Goal: Task Accomplishment & Management: Manage account settings

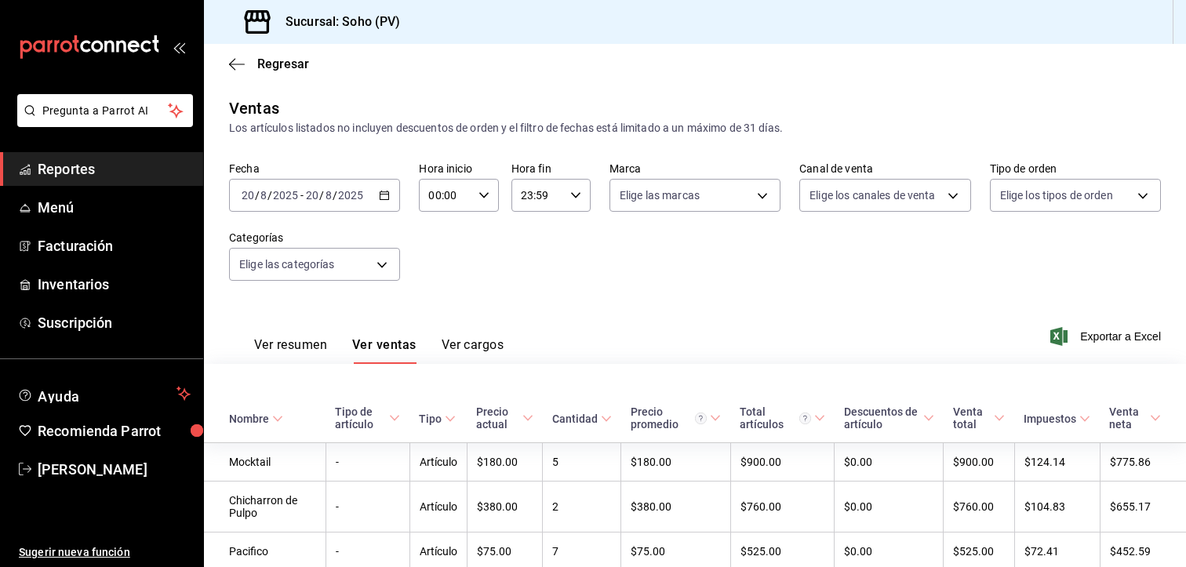
scroll to position [408, 0]
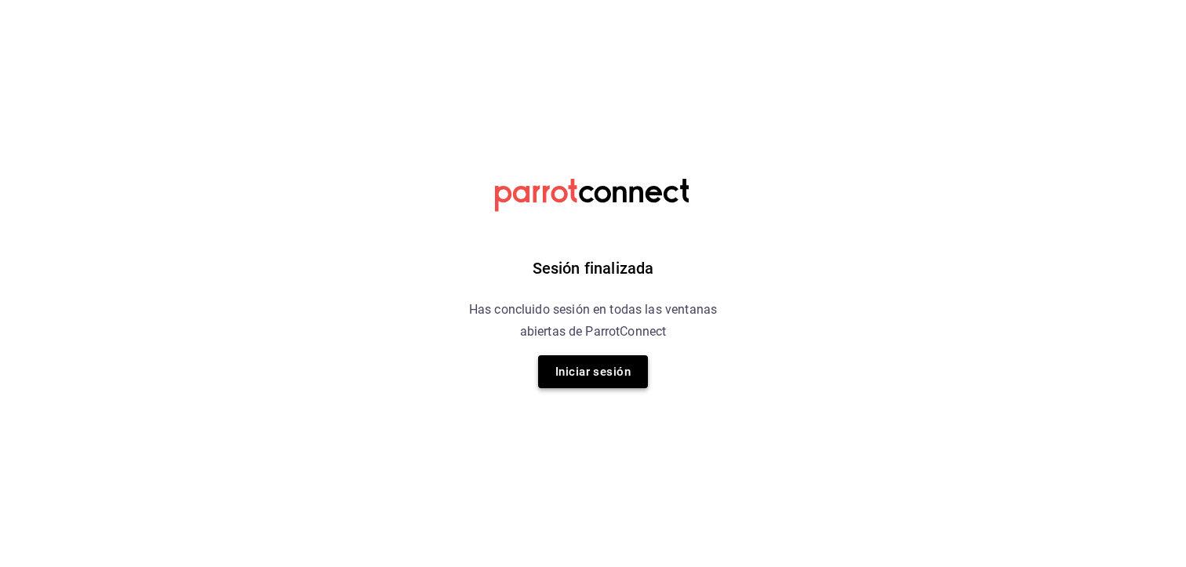
click at [592, 372] on button "Iniciar sesión" at bounding box center [593, 371] width 110 height 33
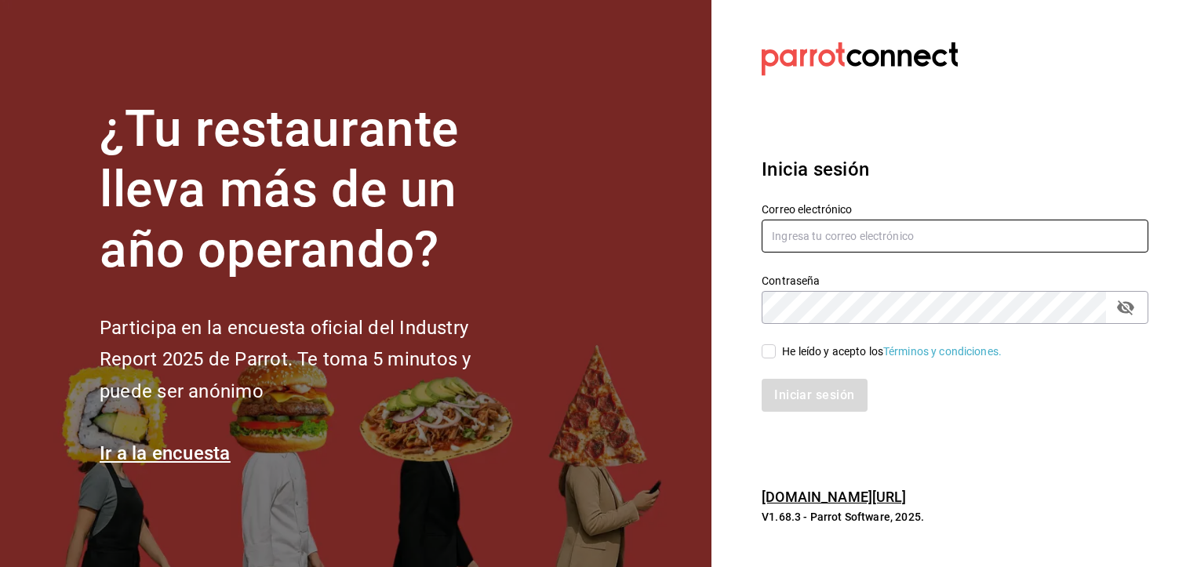
click at [917, 231] on input "text" at bounding box center [955, 236] width 387 height 33
type input "villalobost536@gmail.com"
click at [768, 347] on input "He leído y acepto los Términos y condiciones." at bounding box center [769, 351] width 14 height 14
checkbox input "true"
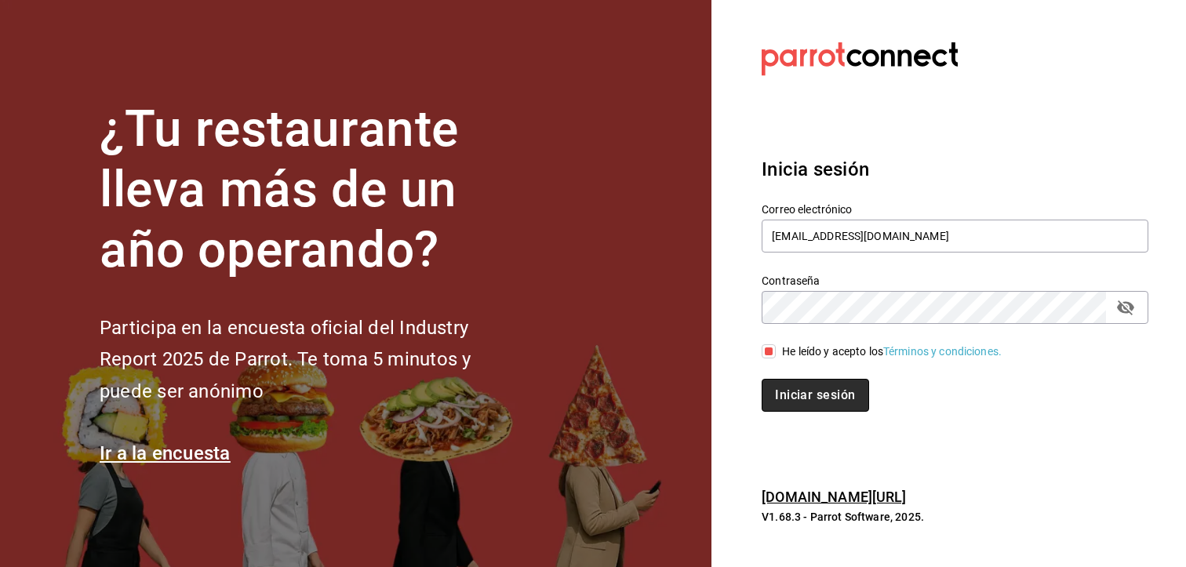
click at [816, 397] on button "Iniciar sesión" at bounding box center [815, 395] width 107 height 33
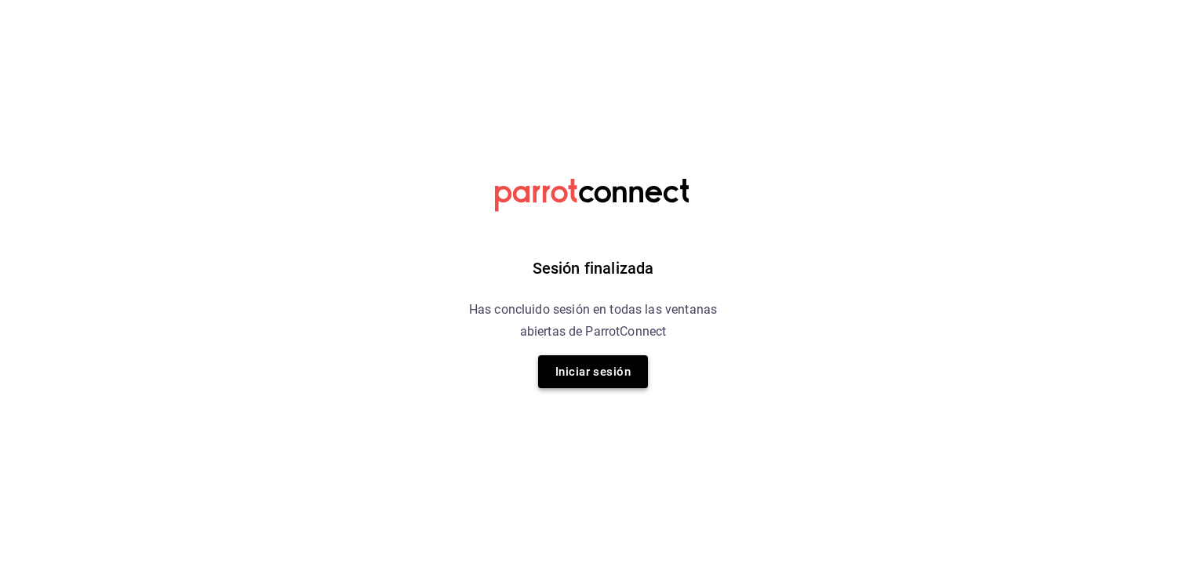
click at [583, 367] on button "Iniciar sesión" at bounding box center [593, 371] width 110 height 33
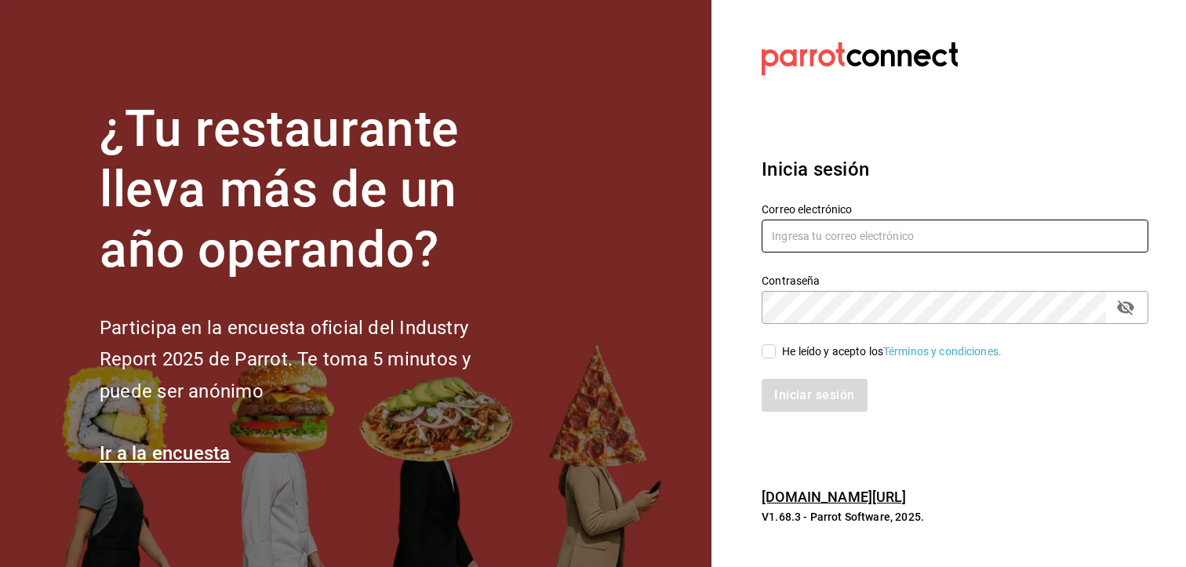
click at [916, 247] on input "text" at bounding box center [955, 236] width 387 height 33
type input "[EMAIL_ADDRESS][DOMAIN_NAME]"
click at [768, 347] on input "He leído y acepto los Términos y condiciones." at bounding box center [769, 351] width 14 height 14
checkbox input "true"
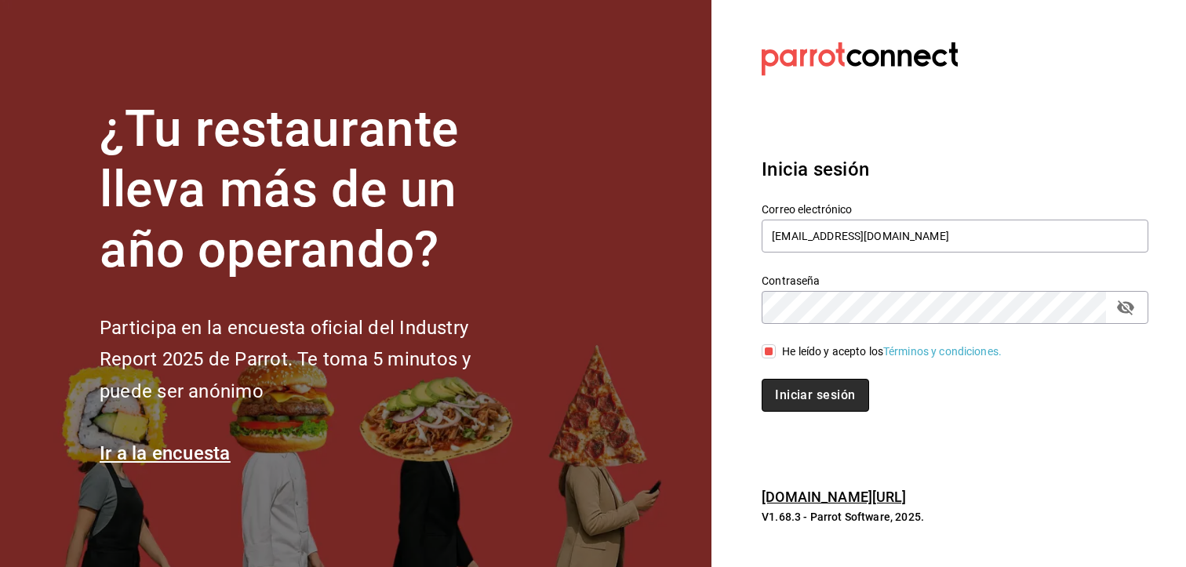
click at [794, 398] on button "Iniciar sesión" at bounding box center [815, 395] width 107 height 33
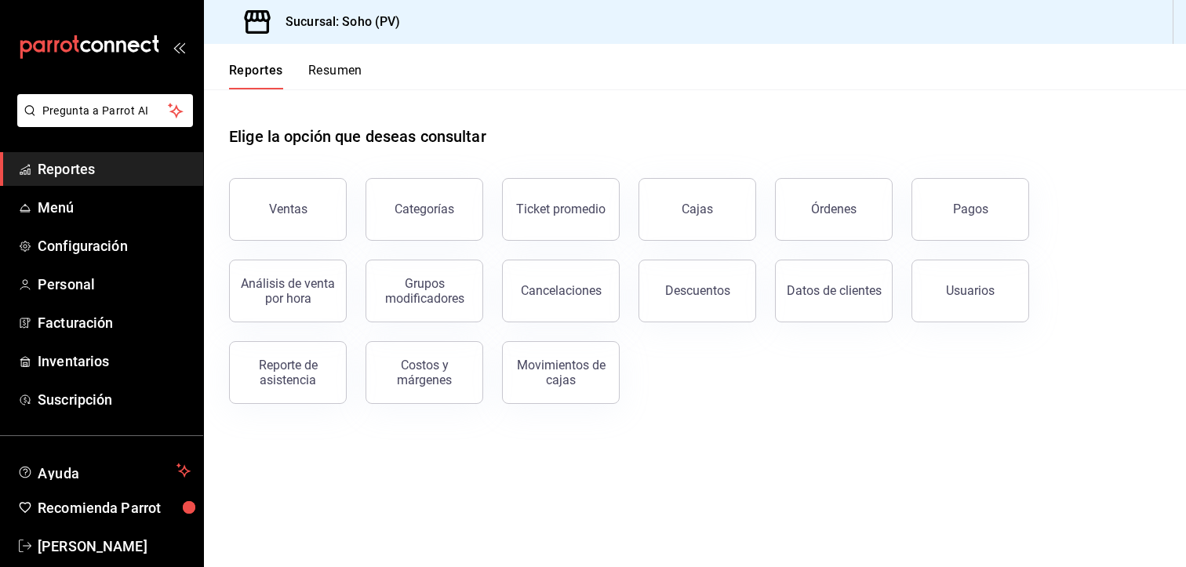
click at [278, 222] on button "Ventas" at bounding box center [288, 209] width 118 height 63
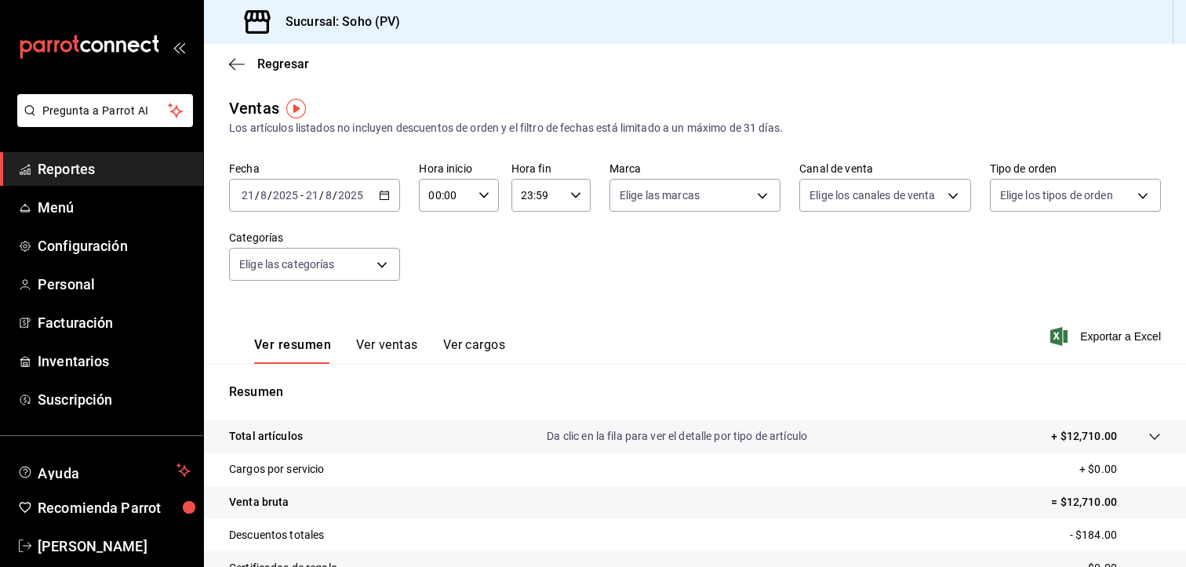
click at [374, 191] on div "[DATE] [DATE] - [DATE] [DATE]" at bounding box center [314, 195] width 171 height 33
click at [631, 261] on div "Fecha [DATE] [DATE] - [DATE] [DATE] Hora inicio 00:00 Hora inicio Hora fin 23:5…" at bounding box center [695, 231] width 932 height 138
click at [378, 187] on div "[DATE] [DATE] - [DATE] [DATE]" at bounding box center [314, 195] width 171 height 33
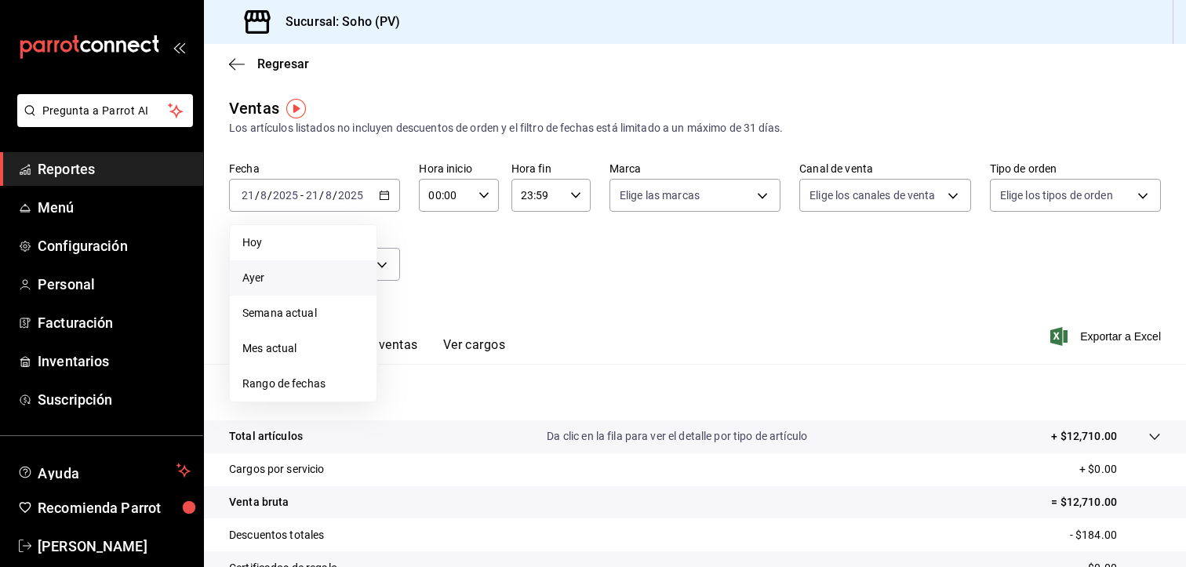
click at [255, 279] on span "Ayer" at bounding box center [303, 278] width 122 height 16
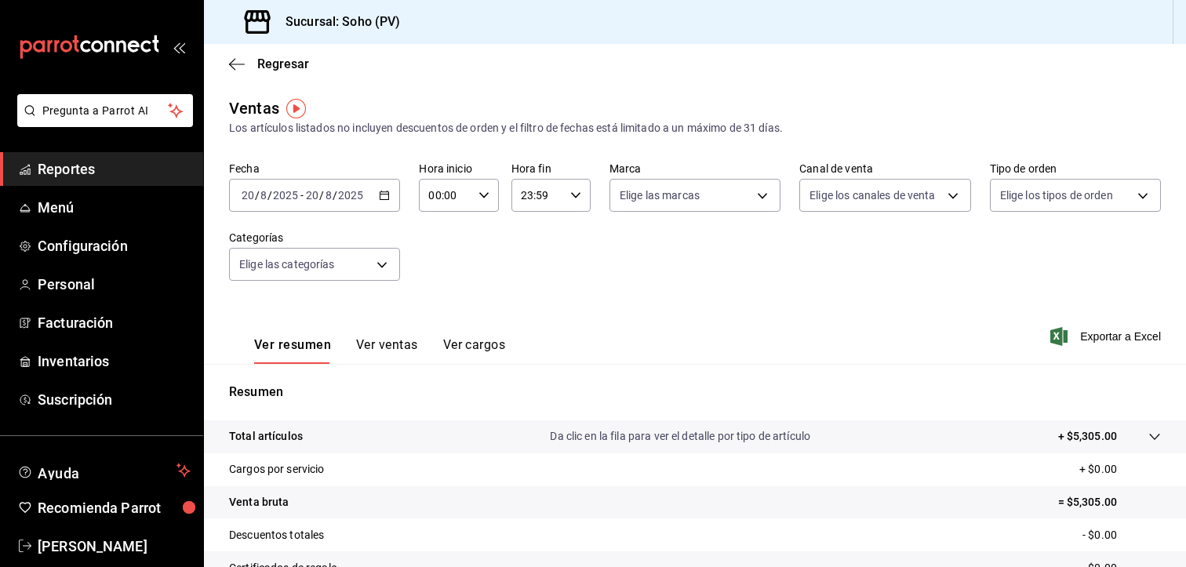
click at [386, 344] on button "Ver ventas" at bounding box center [387, 350] width 62 height 27
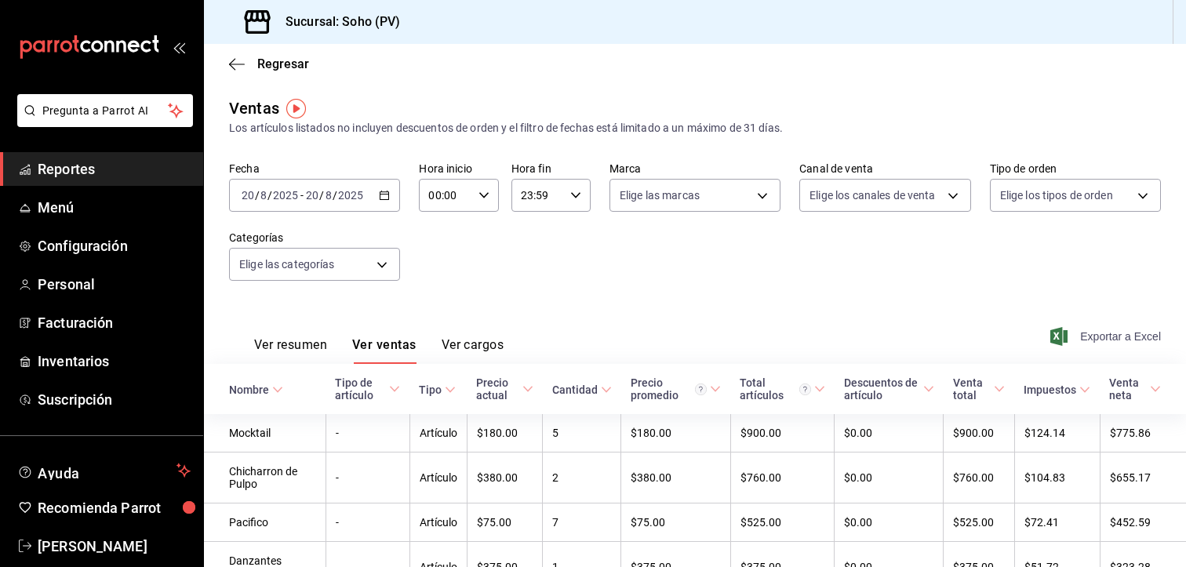
click at [1092, 336] on span "Exportar a Excel" at bounding box center [1106, 336] width 107 height 19
click at [471, 102] on div "Ventas Los artículos listados no incluyen descuentos de orden y el filtro de fe…" at bounding box center [695, 116] width 932 height 40
click at [1085, 340] on span "Exportar a Excel" at bounding box center [1106, 336] width 107 height 19
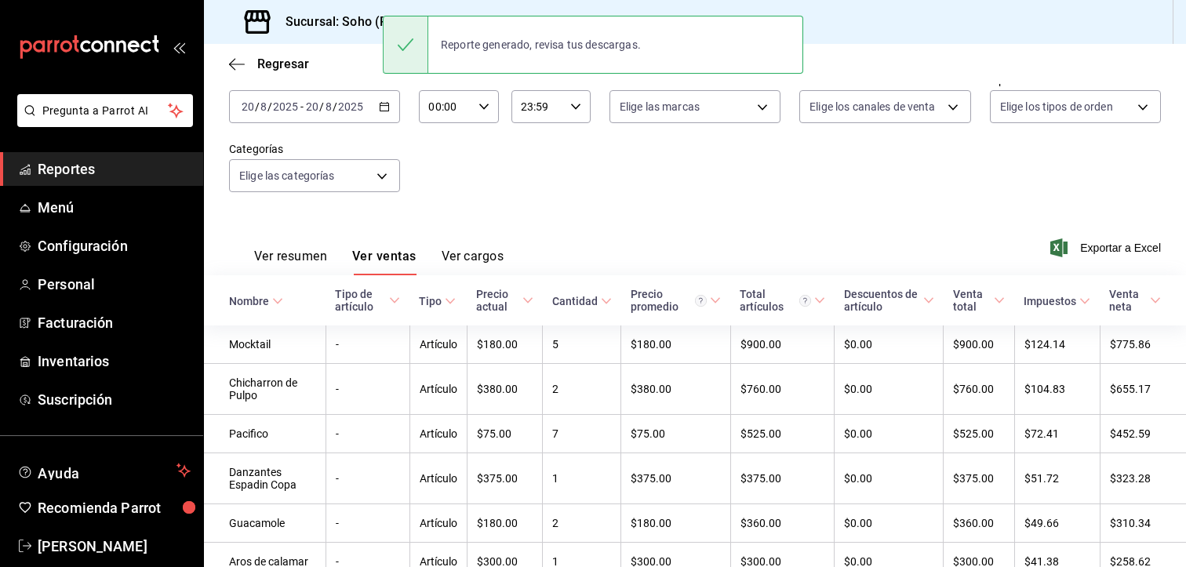
scroll to position [157, 0]
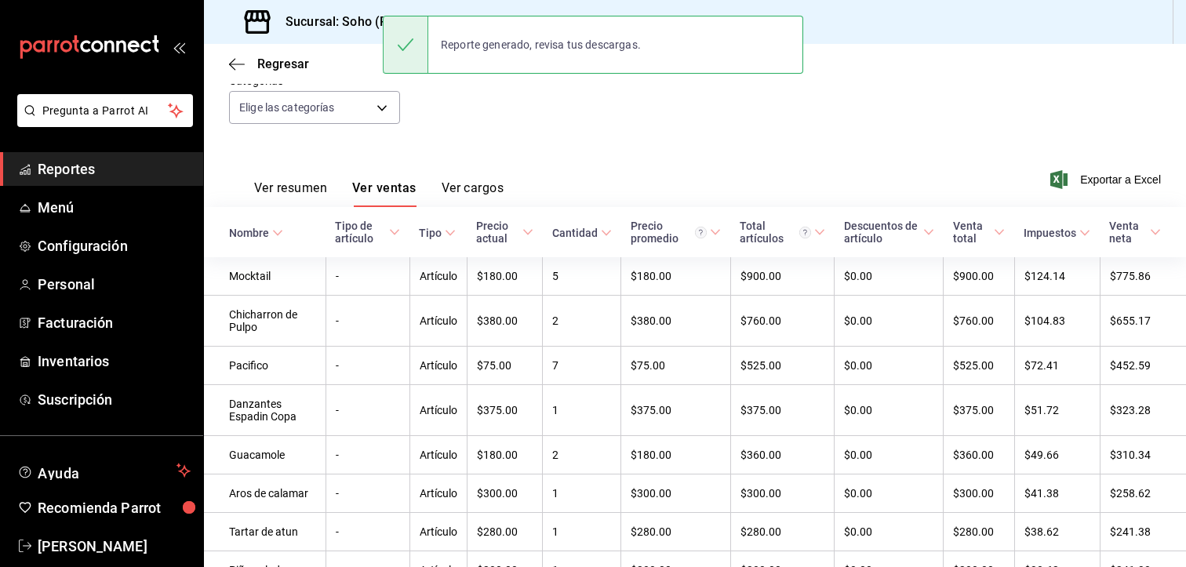
click at [554, 161] on div "Ver resumen Ver ventas Ver cargos Exportar a Excel" at bounding box center [695, 175] width 982 height 64
click at [370, 187] on button "Ver ventas" at bounding box center [384, 193] width 64 height 27
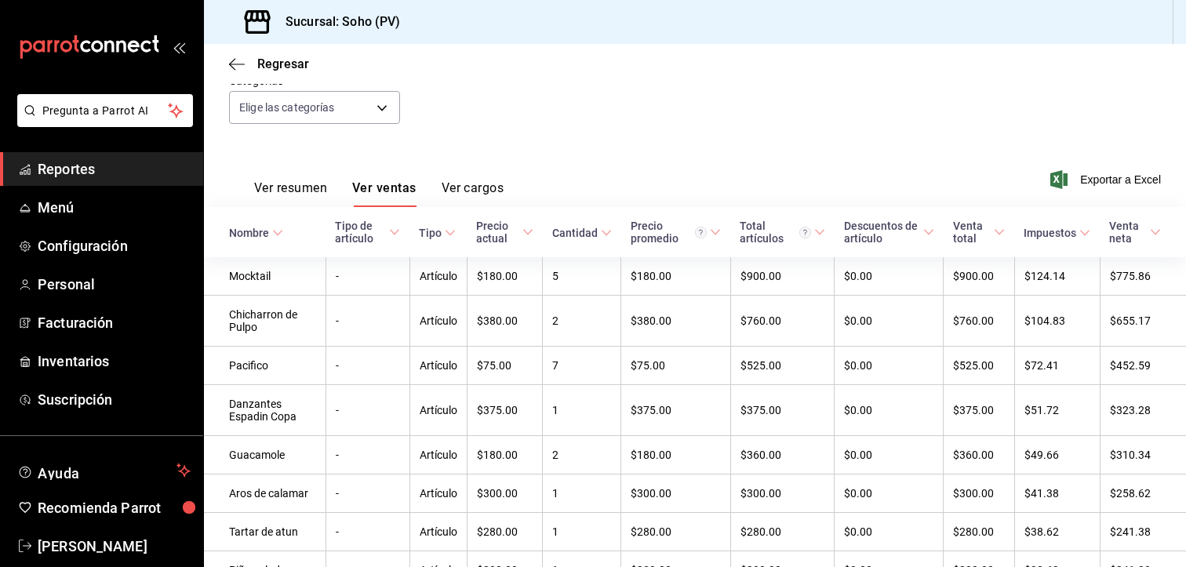
click at [481, 186] on button "Ver cargos" at bounding box center [473, 193] width 63 height 27
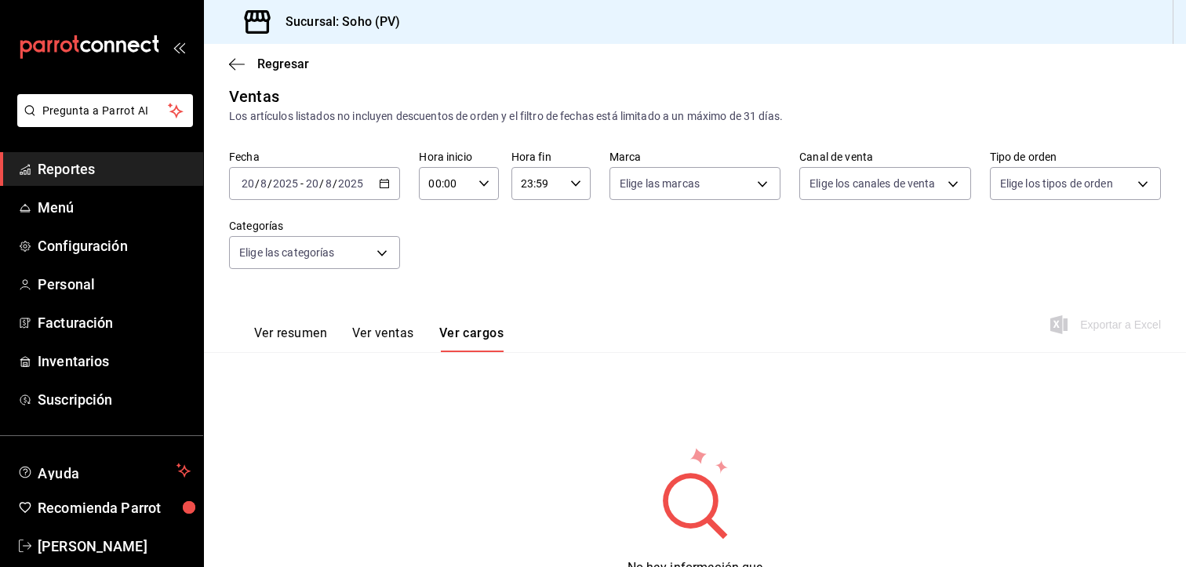
scroll to position [89, 0]
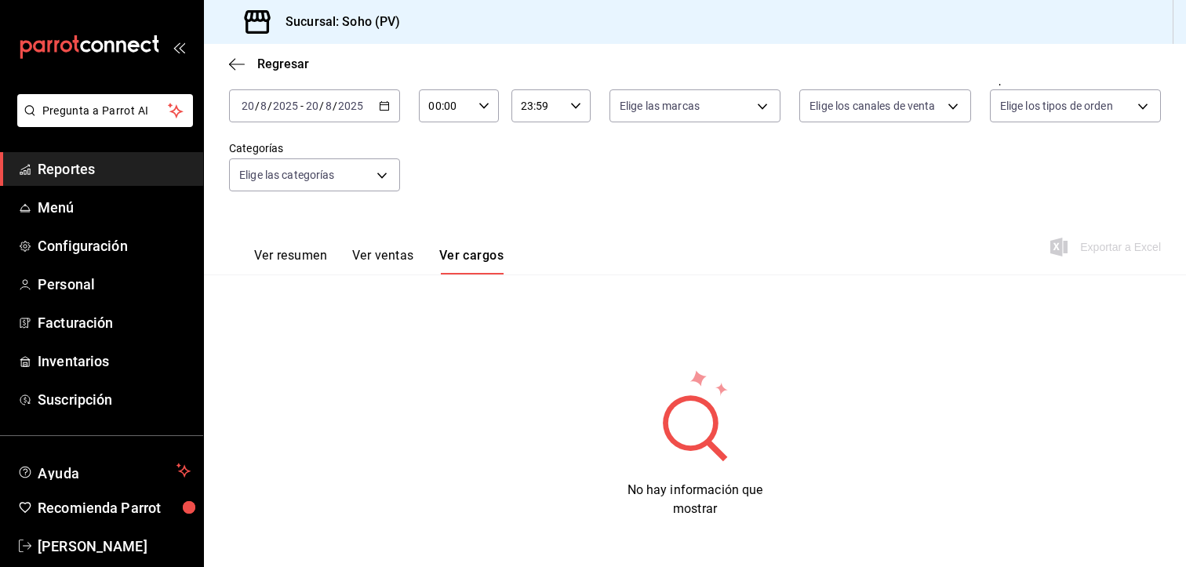
click at [396, 258] on button "Ver ventas" at bounding box center [383, 261] width 62 height 27
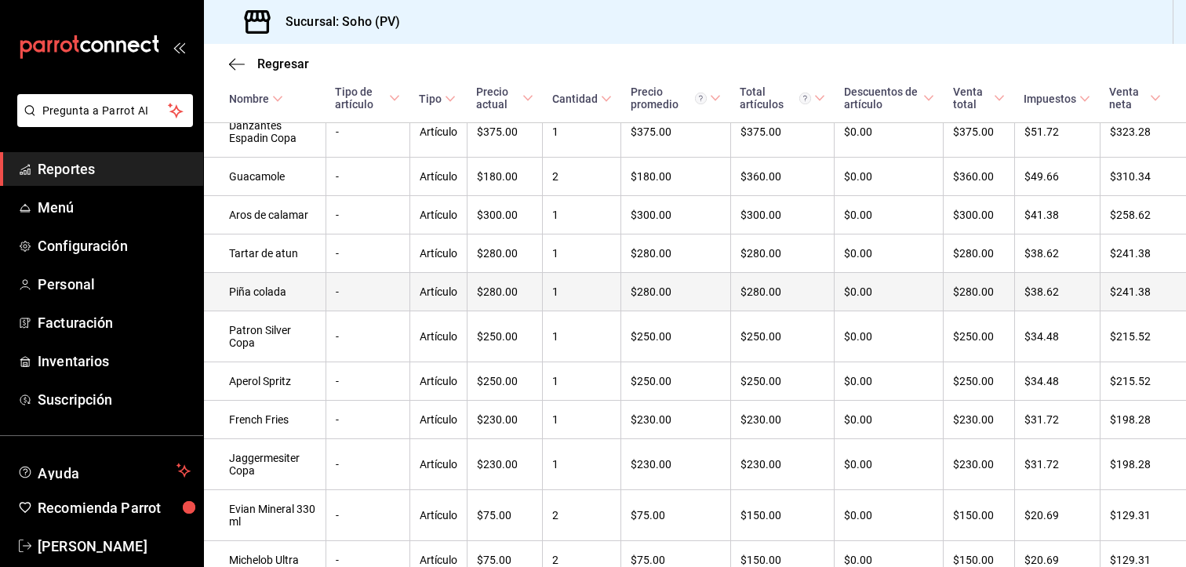
scroll to position [229, 0]
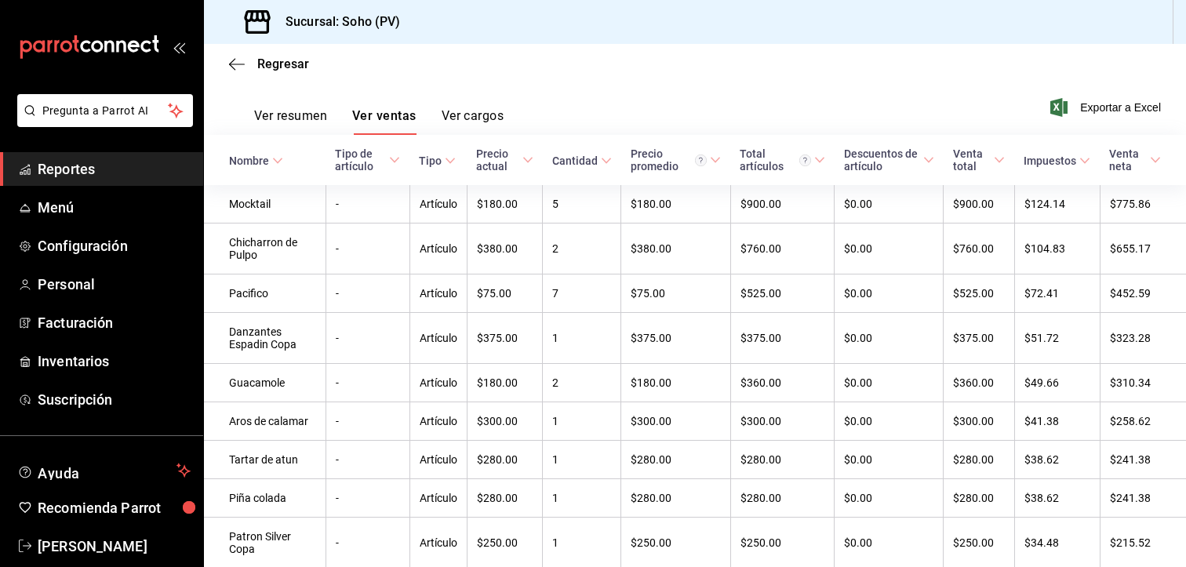
click at [474, 112] on button "Ver cargos" at bounding box center [473, 121] width 63 height 27
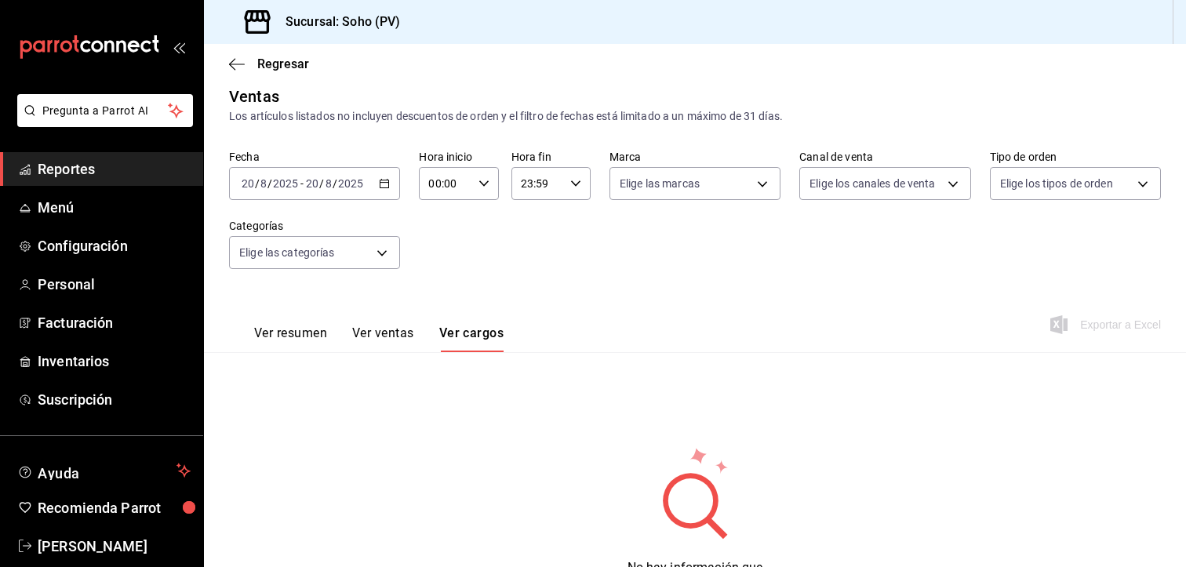
scroll to position [89, 0]
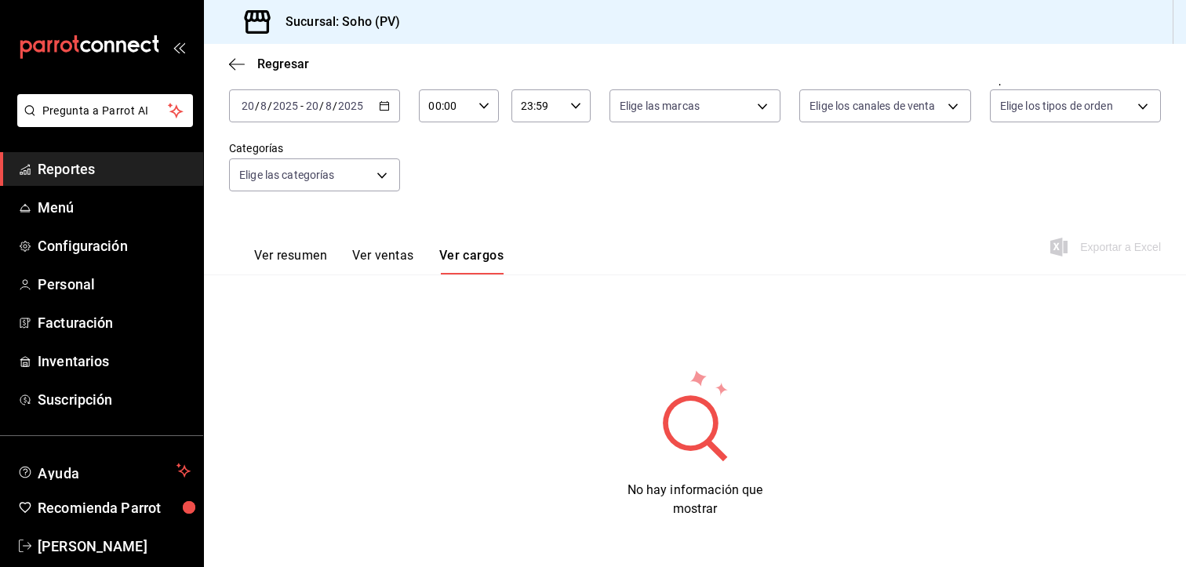
click at [301, 260] on button "Ver resumen" at bounding box center [290, 261] width 73 height 27
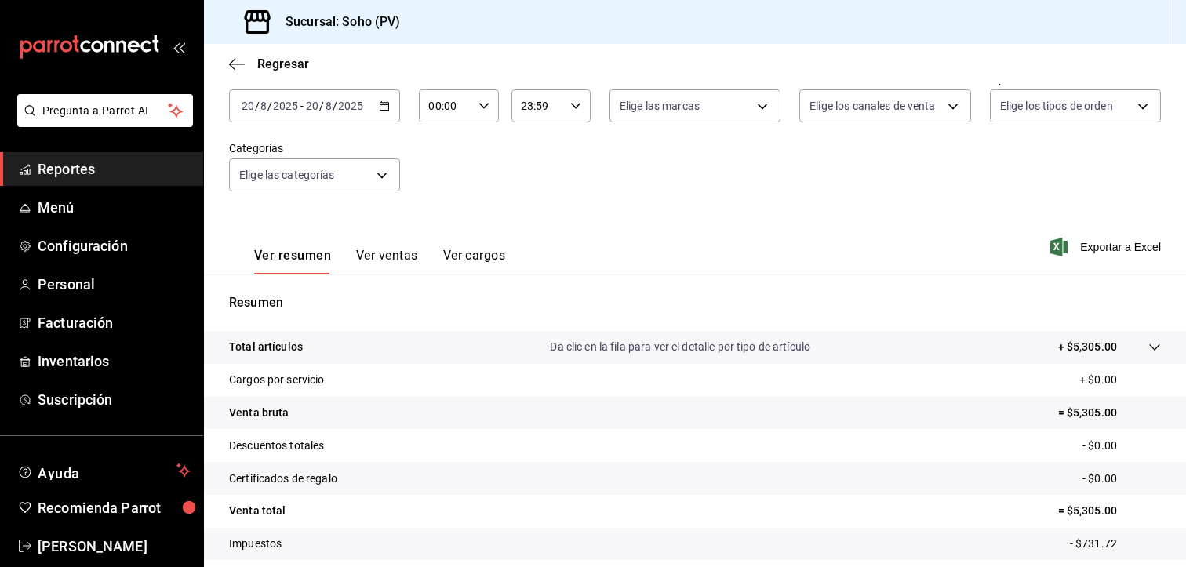
click at [368, 255] on button "Ver ventas" at bounding box center [387, 261] width 62 height 27
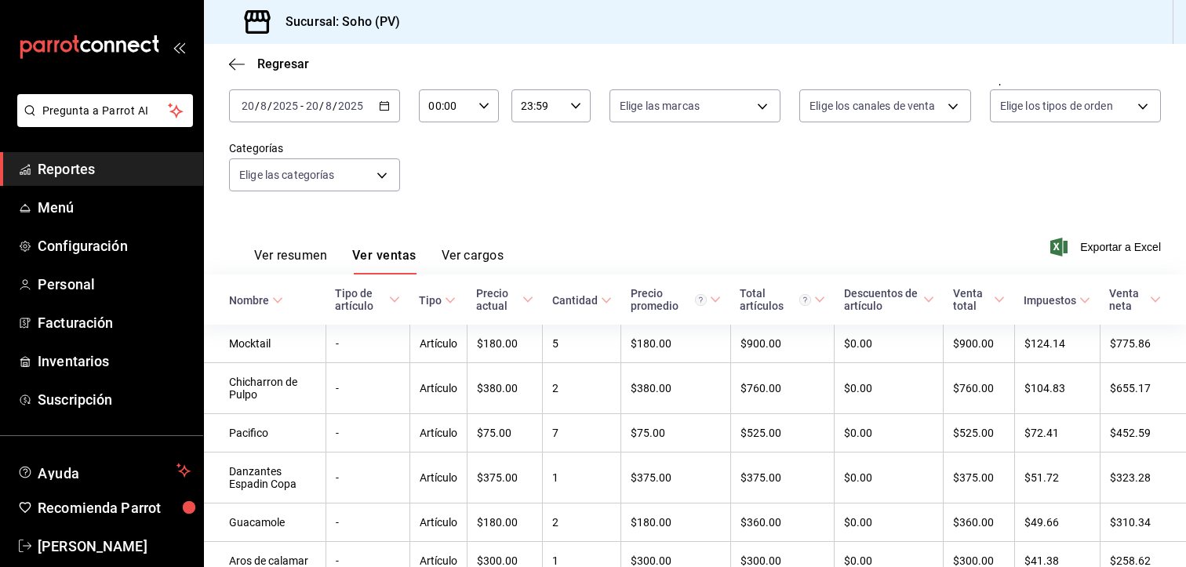
click at [467, 256] on button "Ver cargos" at bounding box center [473, 261] width 63 height 27
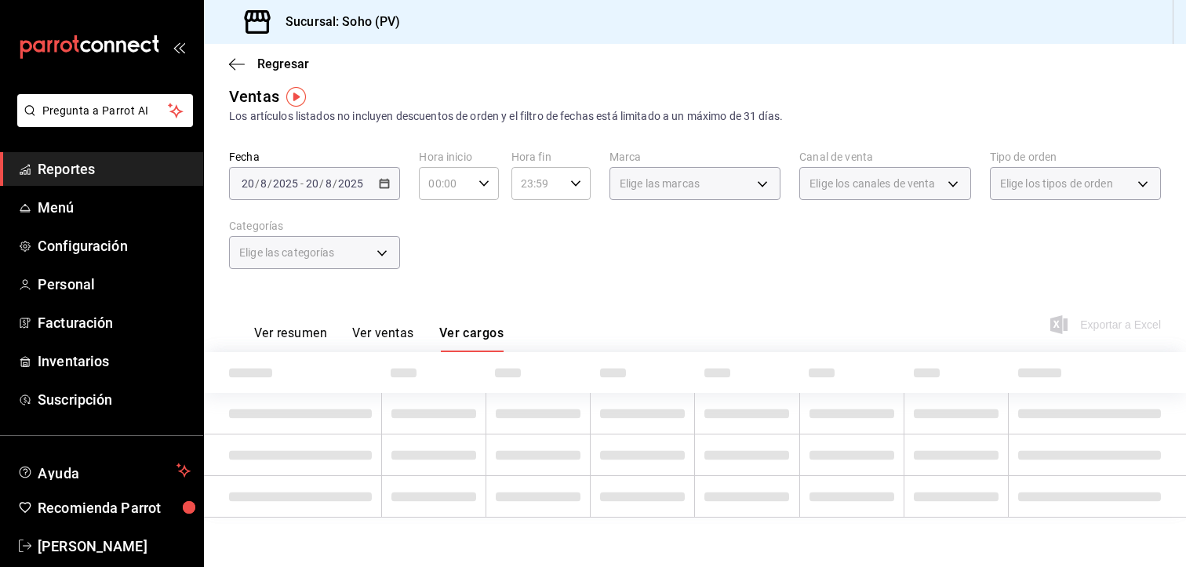
scroll to position [89, 0]
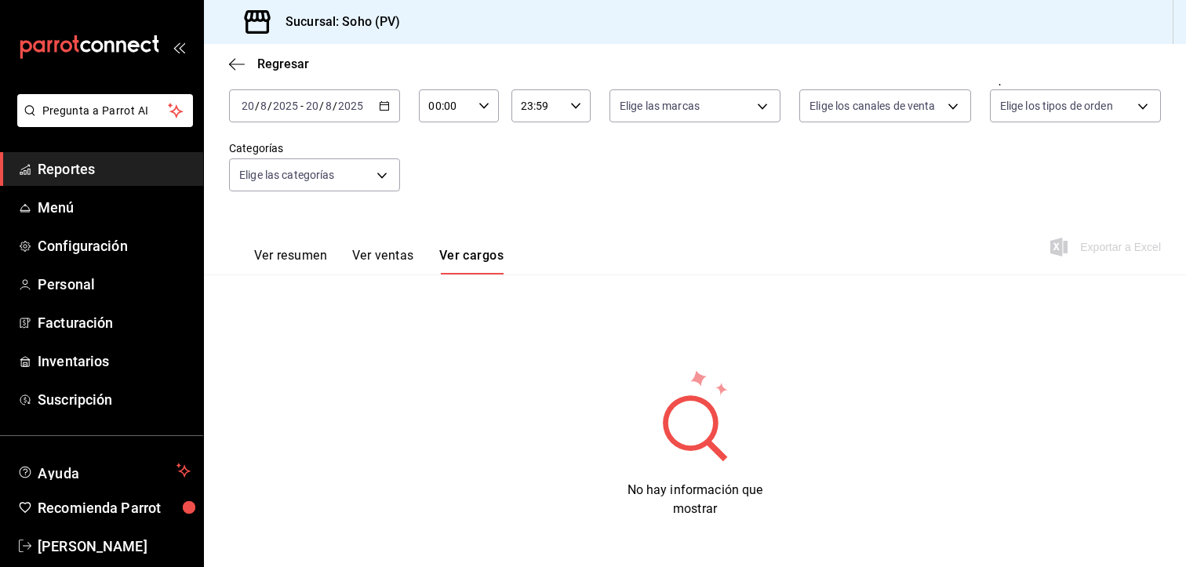
click at [379, 253] on button "Ver ventas" at bounding box center [383, 261] width 62 height 27
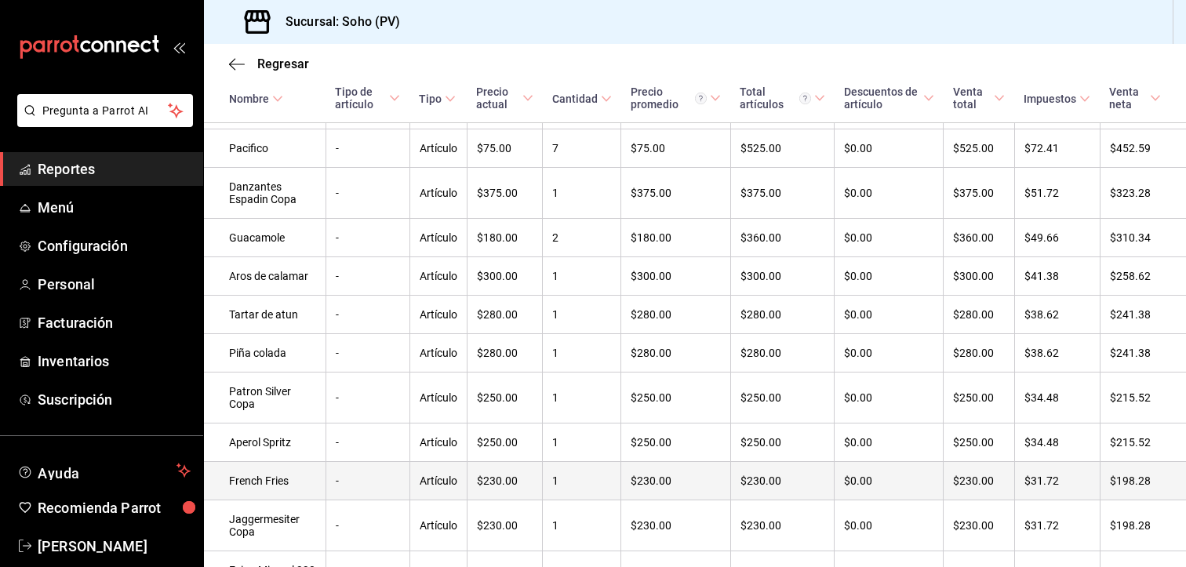
scroll to position [482, 0]
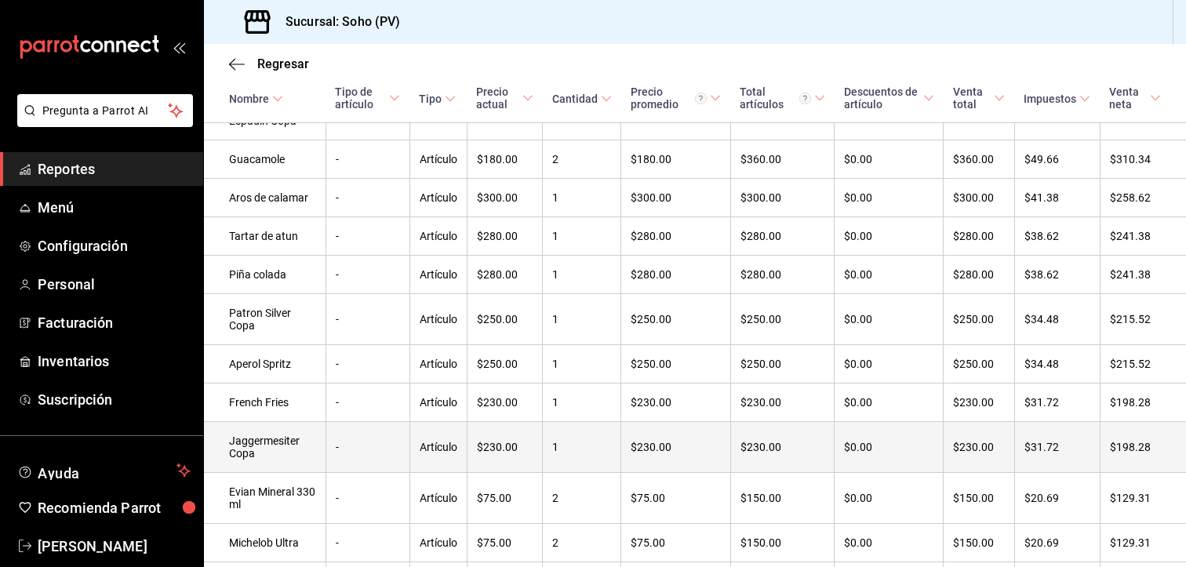
click at [254, 463] on td "Jaggermesiter Copa" at bounding box center [265, 447] width 122 height 51
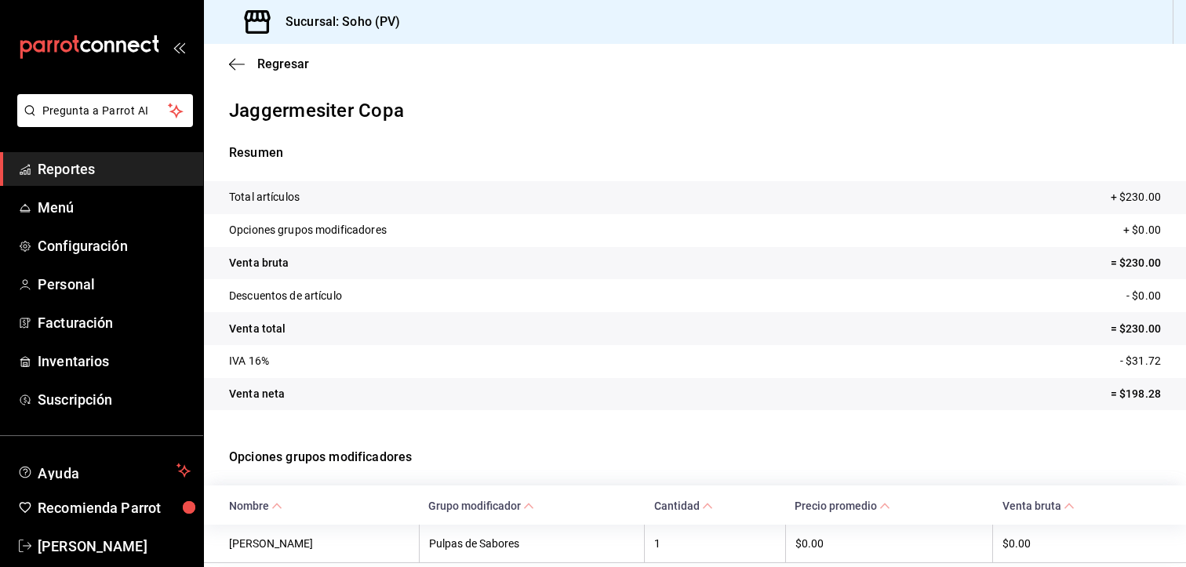
scroll to position [60, 0]
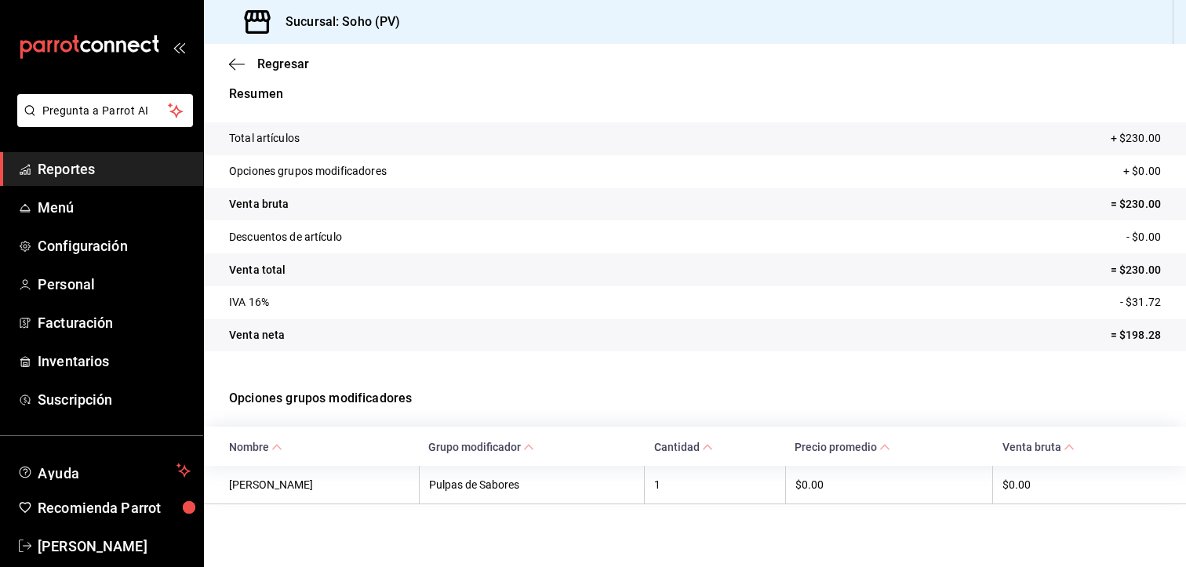
click at [272, 55] on div "Regresar" at bounding box center [695, 64] width 982 height 40
click at [287, 62] on span "Regresar" at bounding box center [283, 63] width 52 height 15
click at [291, 68] on span "Regresar" at bounding box center [283, 63] width 52 height 15
click at [279, 62] on span "Regresar" at bounding box center [283, 63] width 52 height 15
click at [235, 60] on icon "button" at bounding box center [237, 64] width 16 height 14
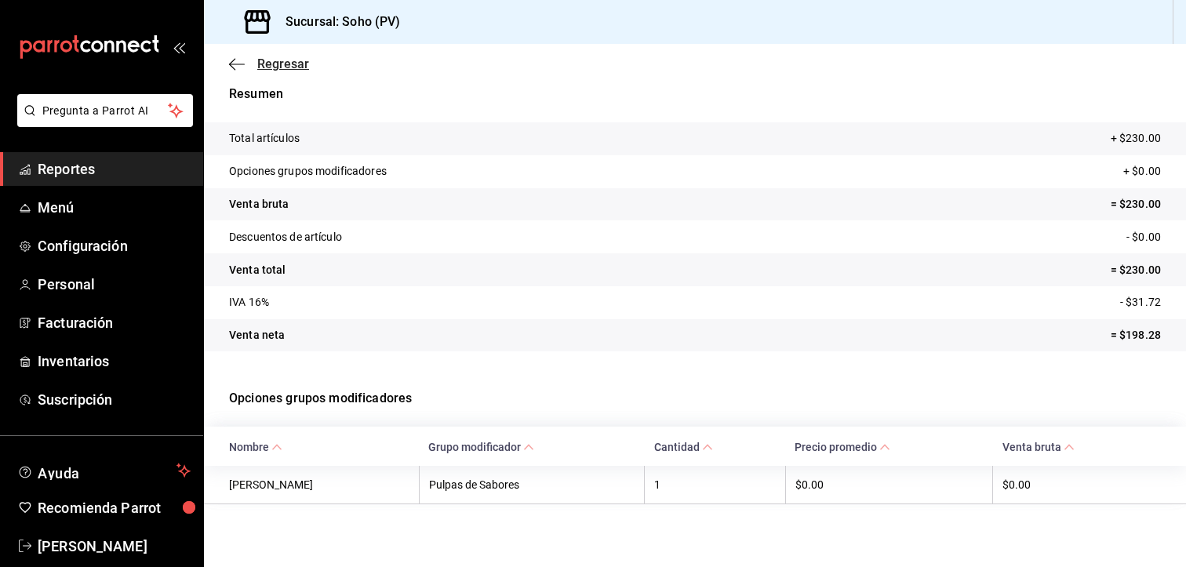
click at [270, 66] on span "Regresar" at bounding box center [283, 63] width 52 height 15
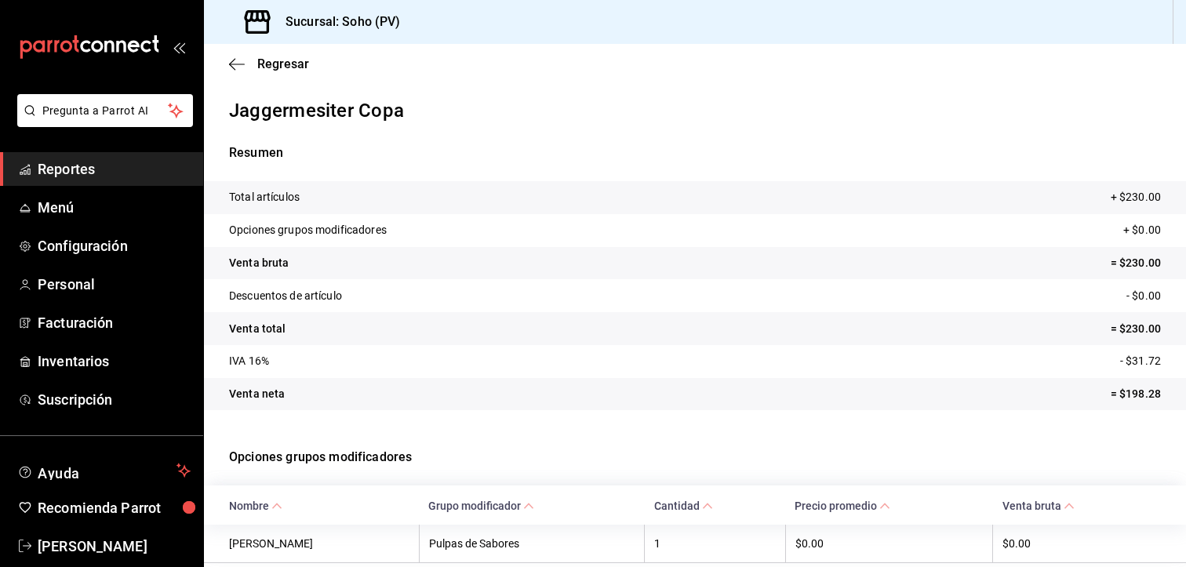
click at [71, 169] on span "Reportes" at bounding box center [114, 168] width 153 height 21
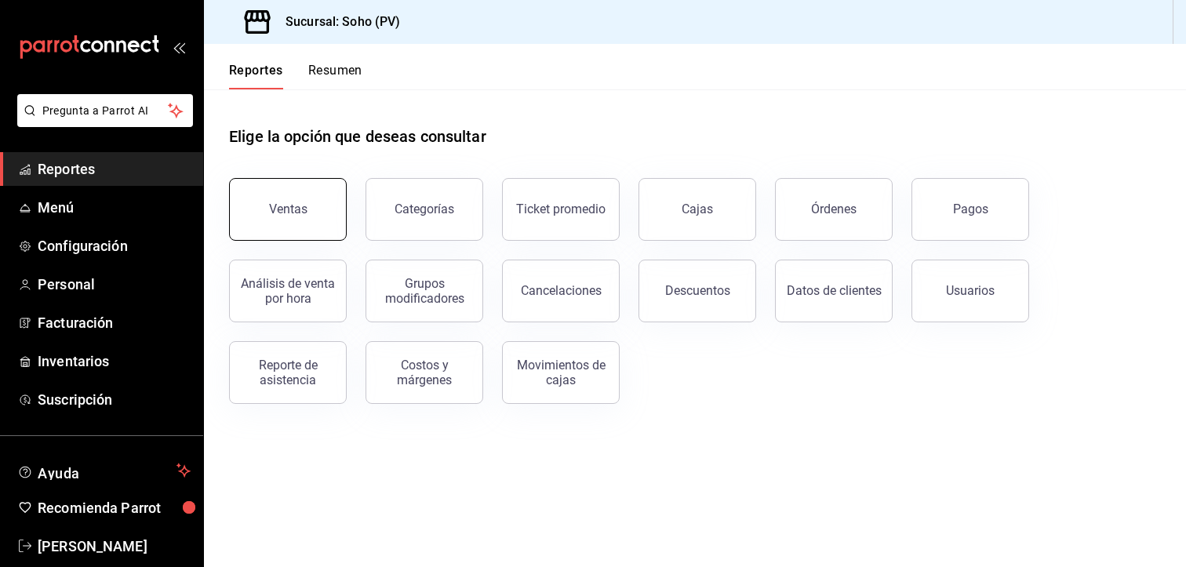
click at [300, 205] on div "Ventas" at bounding box center [288, 209] width 38 height 15
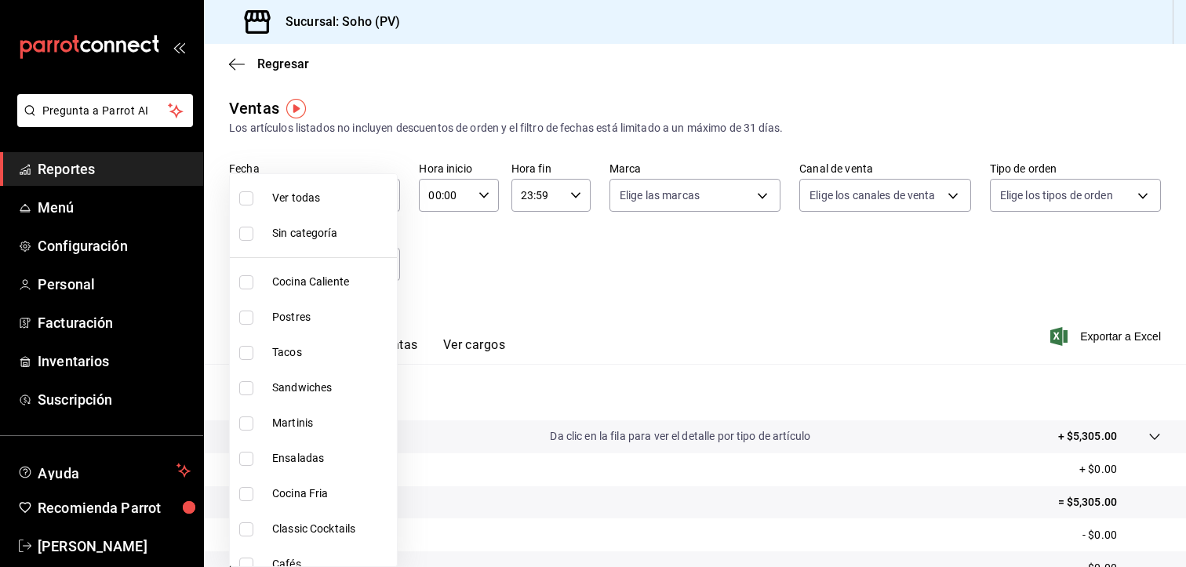
click at [389, 266] on body "Pregunta a Parrot AI Reportes Menú Configuración Personal Facturación Inventari…" at bounding box center [593, 283] width 1186 height 567
click at [618, 264] on div at bounding box center [593, 283] width 1186 height 567
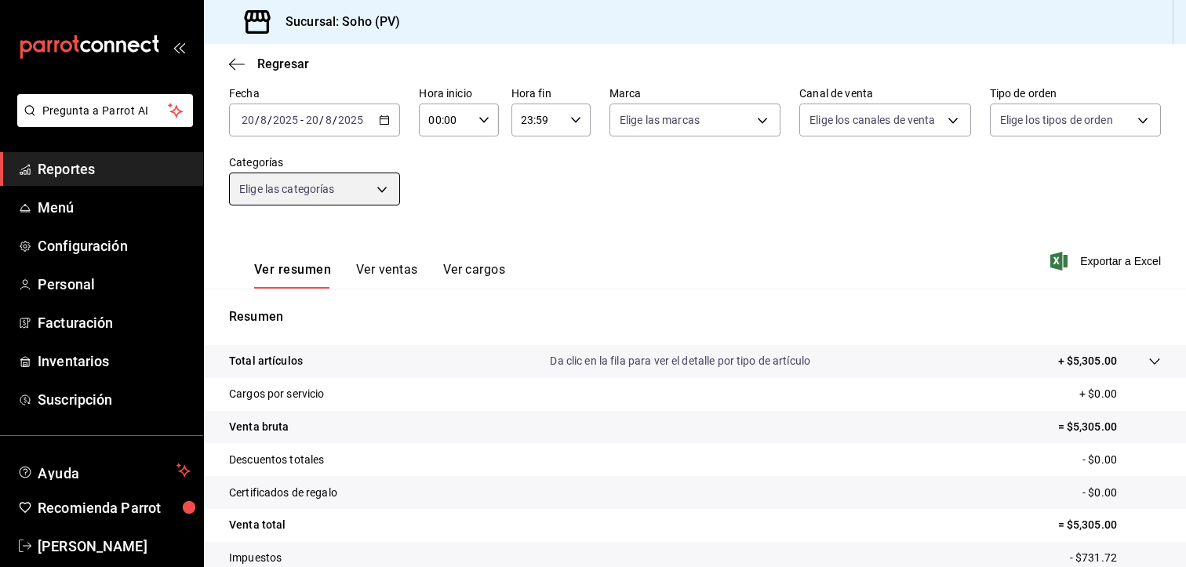
scroll to position [157, 0]
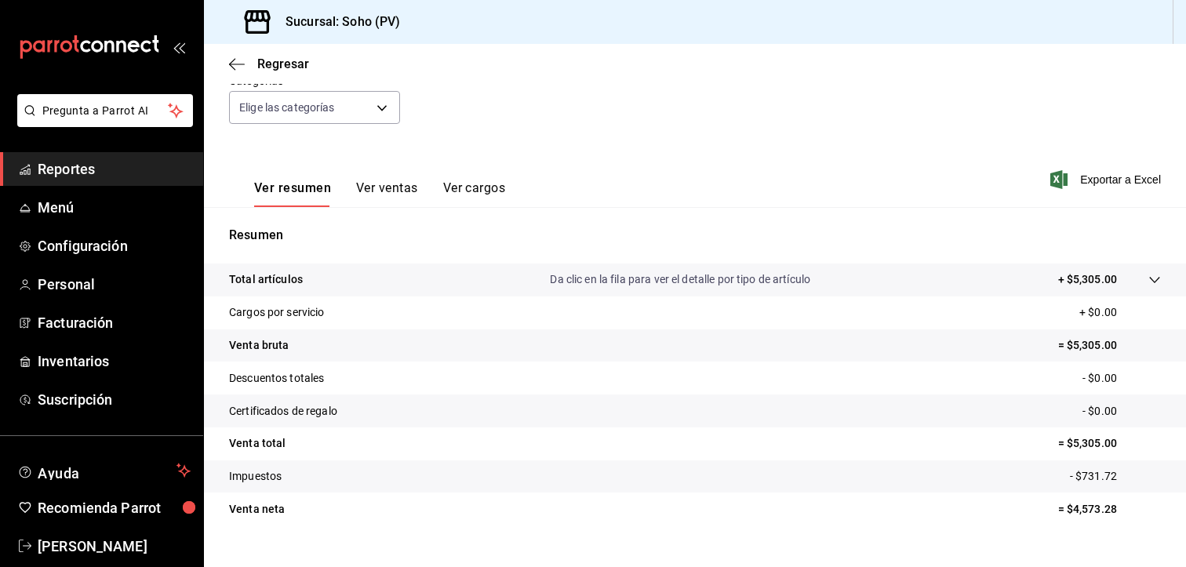
click at [384, 184] on button "Ver ventas" at bounding box center [387, 193] width 62 height 27
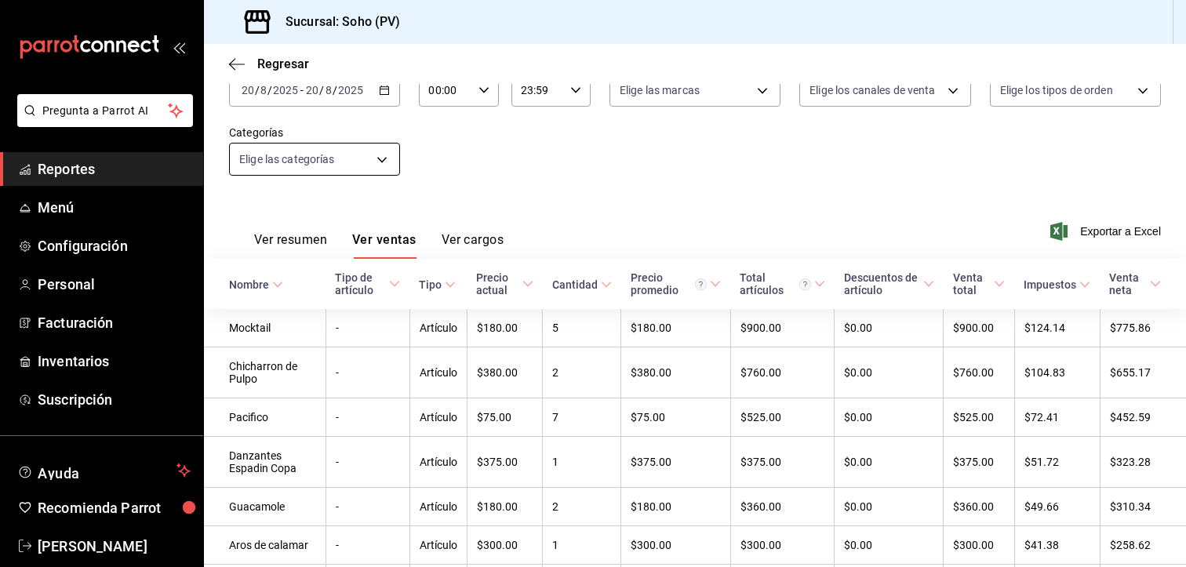
scroll to position [78, 0]
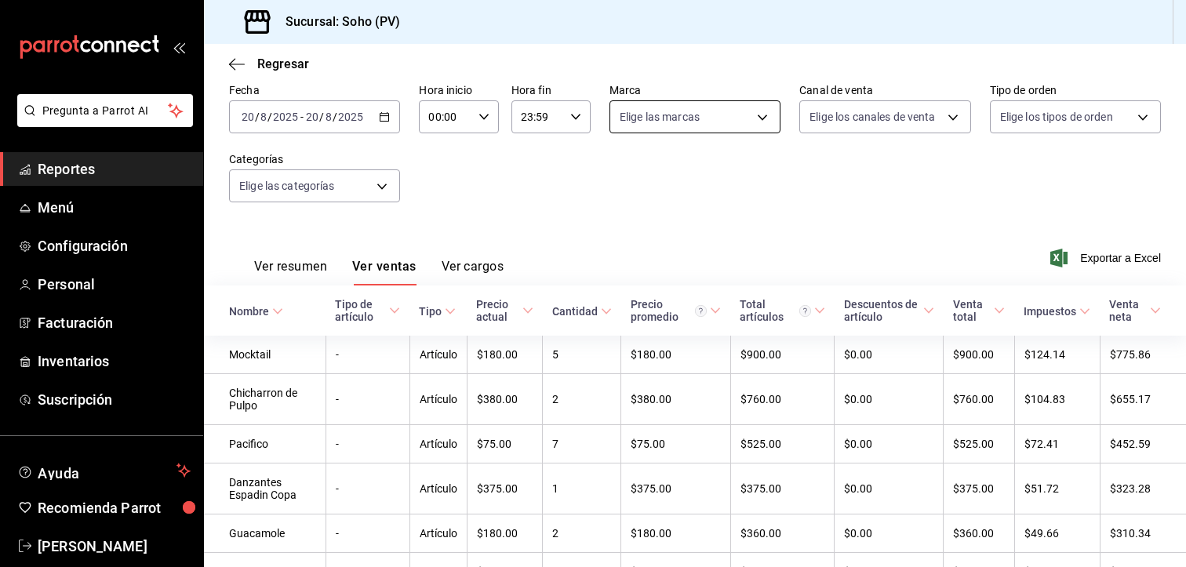
click at [752, 111] on body "Pregunta a Parrot AI Reportes Menú Configuración Personal Facturación Inventari…" at bounding box center [593, 283] width 1186 height 567
click at [618, 182] on input "checkbox" at bounding box center [622, 178] width 14 height 14
checkbox input "true"
type input "60e6130b-27a3-4a0c-8c1b-8307769b85ff"
checkbox input "true"
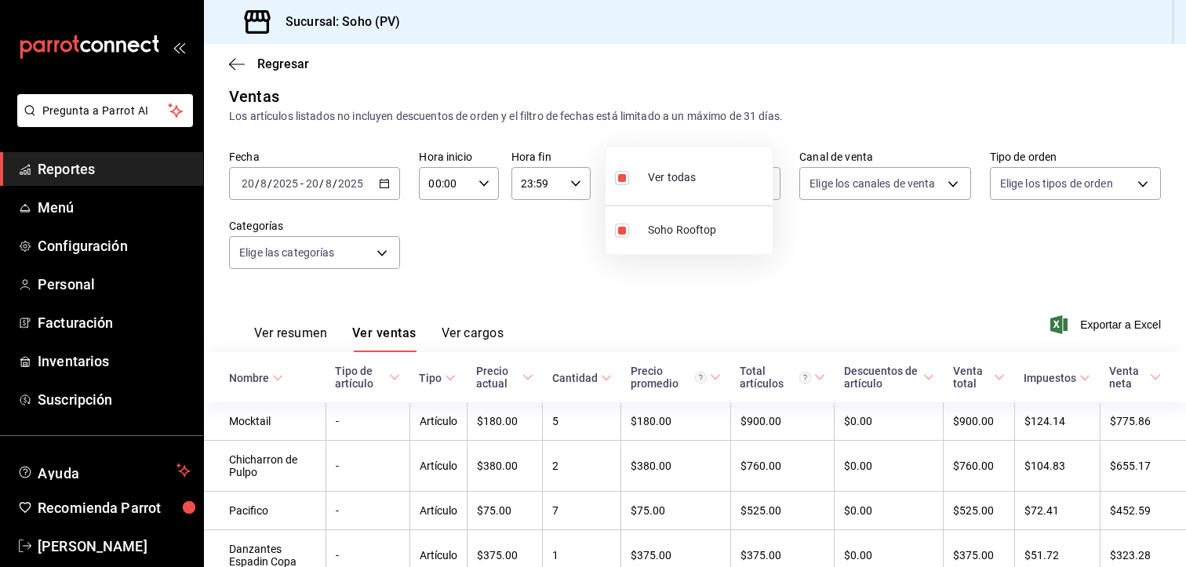
scroll to position [78, 0]
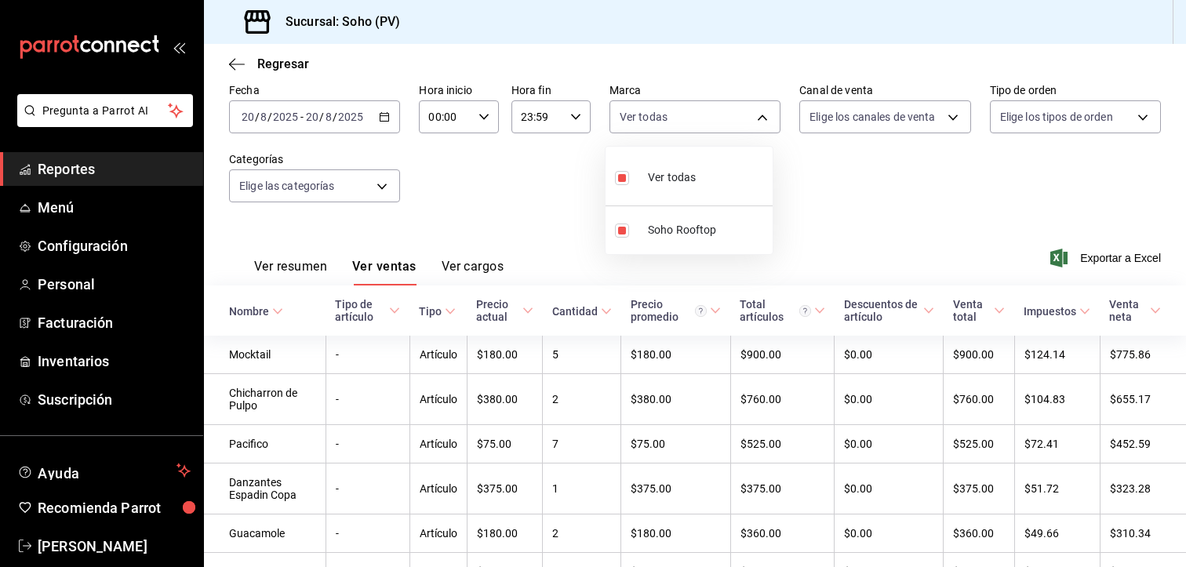
click at [78, 173] on div at bounding box center [593, 283] width 1186 height 567
click at [104, 184] on link "Reportes" at bounding box center [101, 169] width 203 height 34
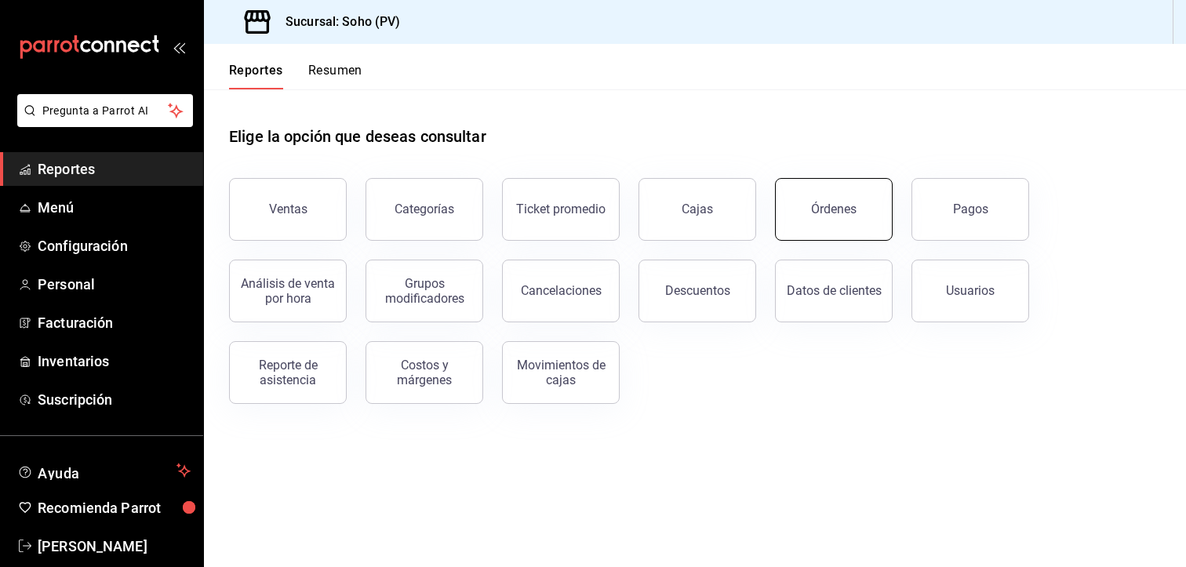
click at [838, 228] on button "Órdenes" at bounding box center [834, 209] width 118 height 63
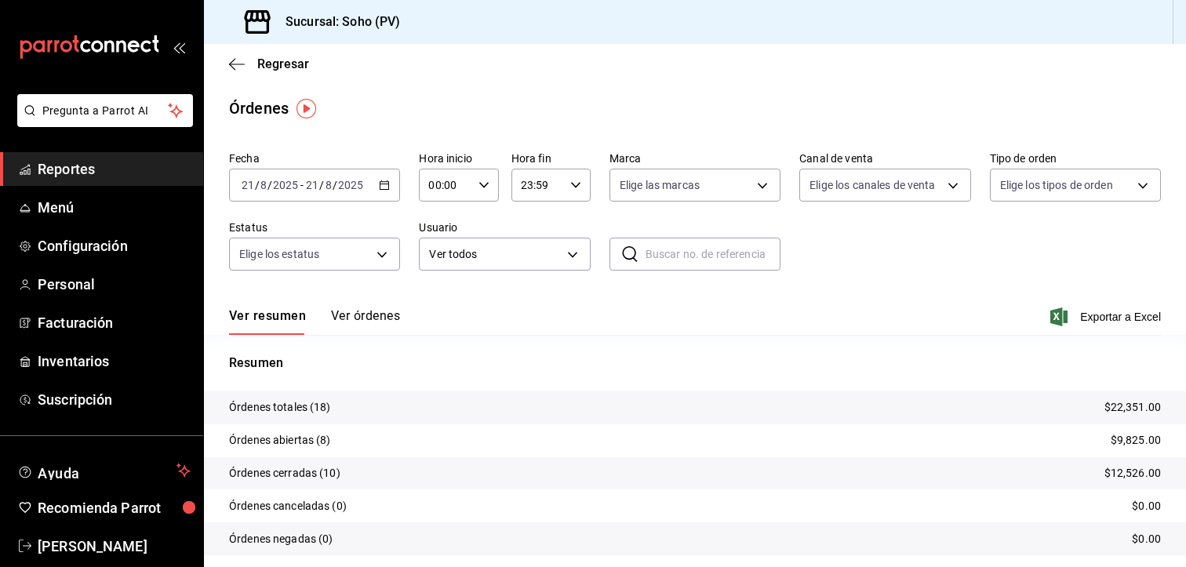
click at [360, 321] on button "Ver órdenes" at bounding box center [365, 321] width 69 height 27
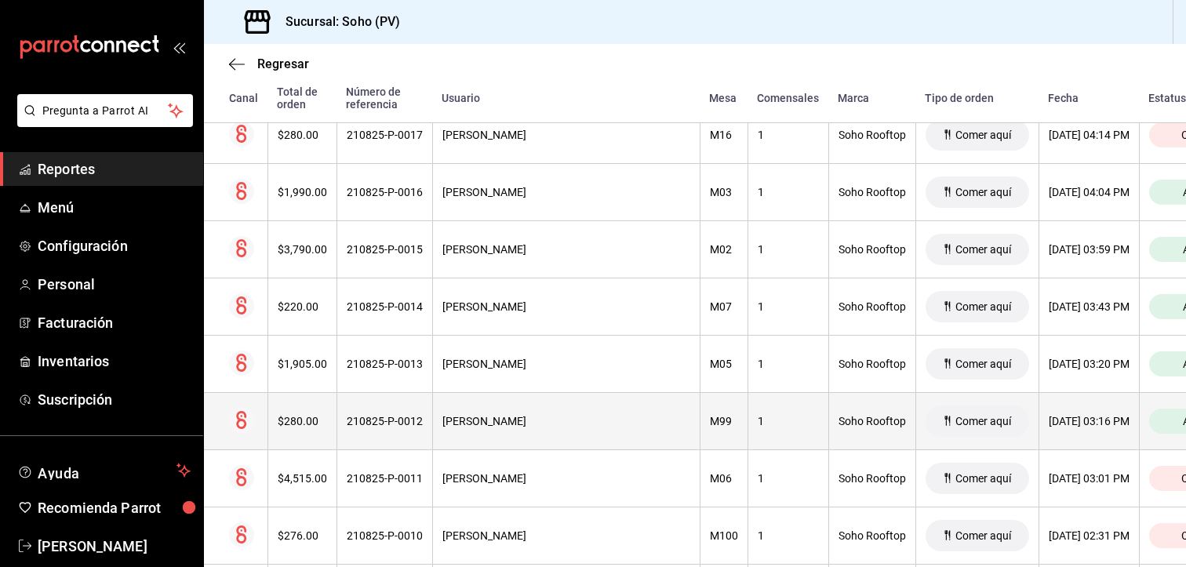
scroll to position [392, 0]
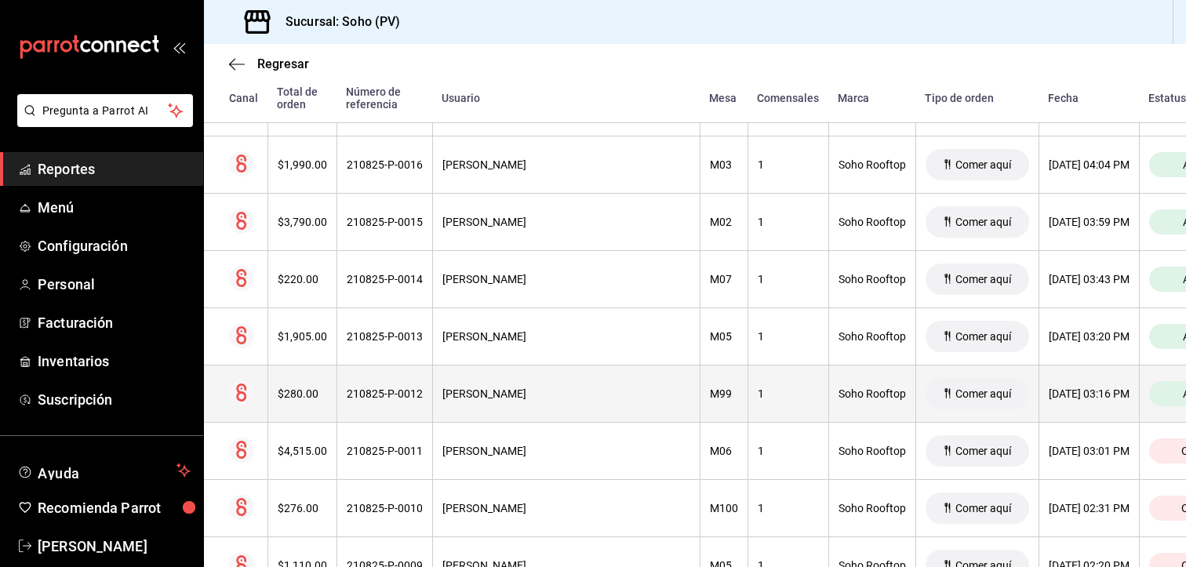
click at [471, 389] on div "[PERSON_NAME]" at bounding box center [566, 393] width 248 height 13
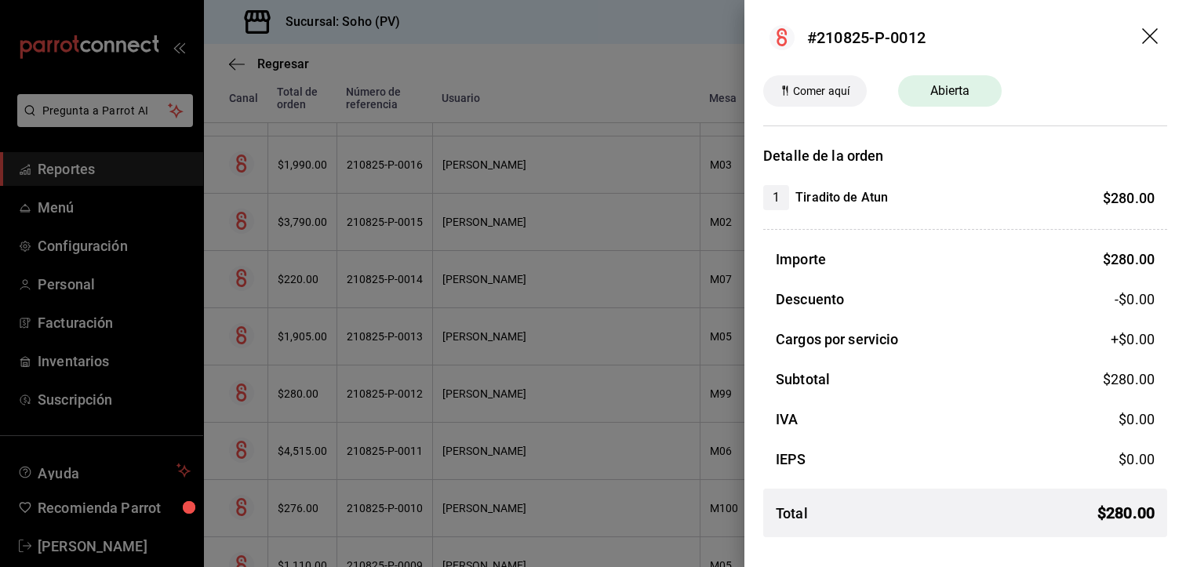
click at [1151, 35] on icon "drag" at bounding box center [1151, 37] width 19 height 19
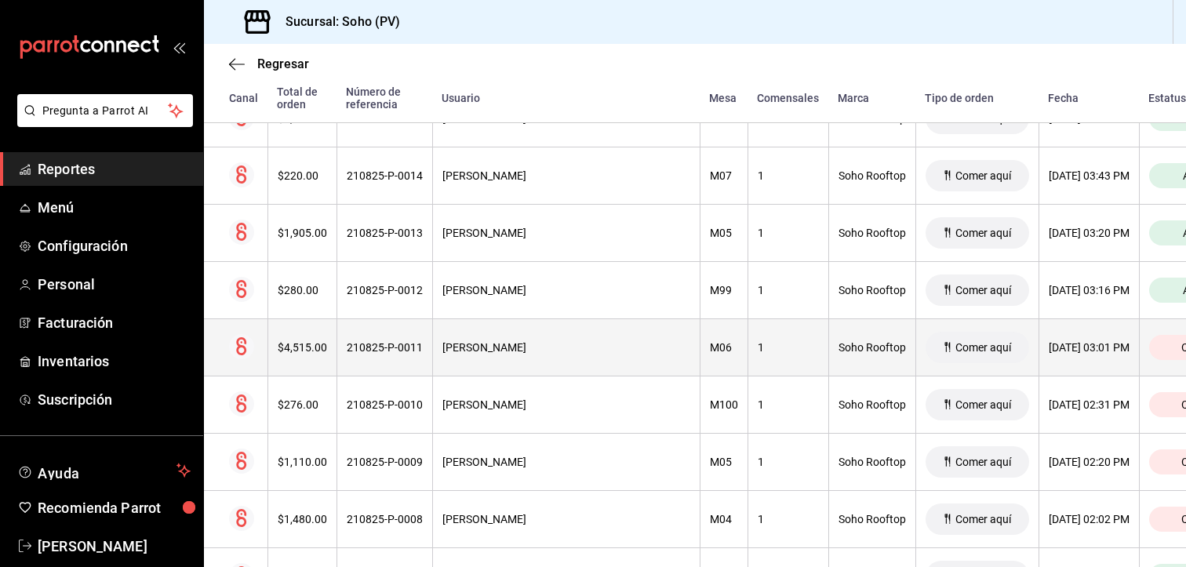
scroll to position [549, 0]
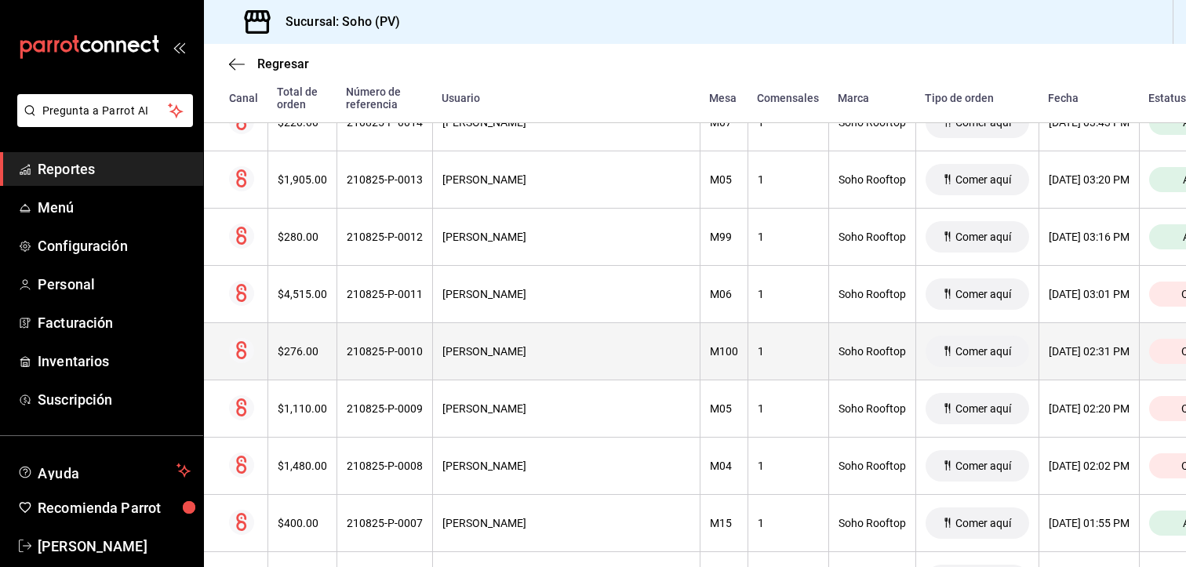
click at [505, 354] on div "[PERSON_NAME]" at bounding box center [566, 351] width 248 height 13
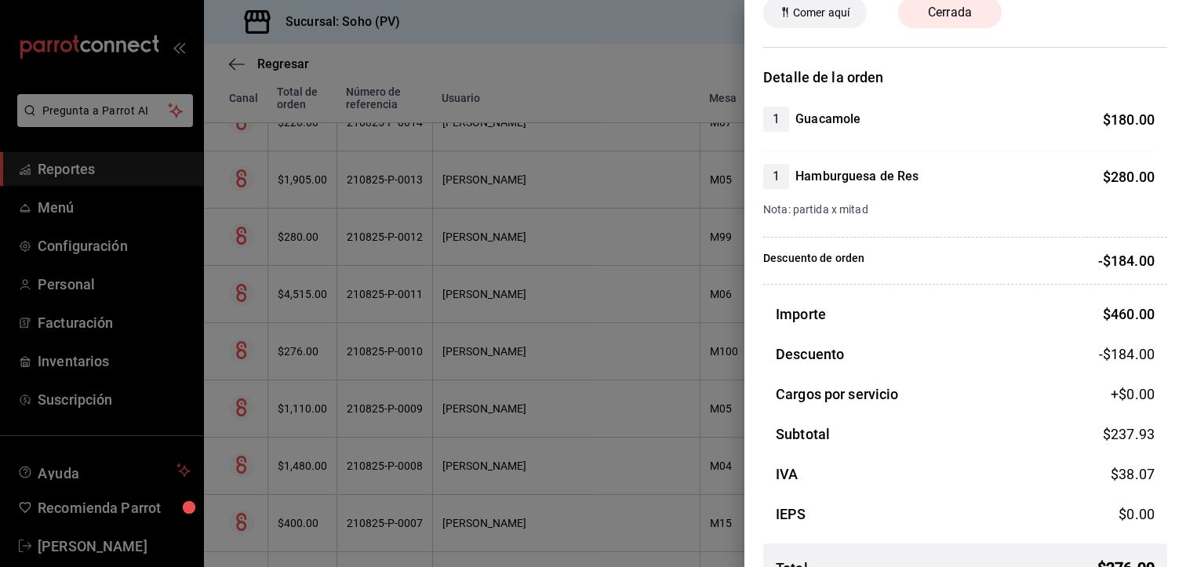
scroll to position [115, 0]
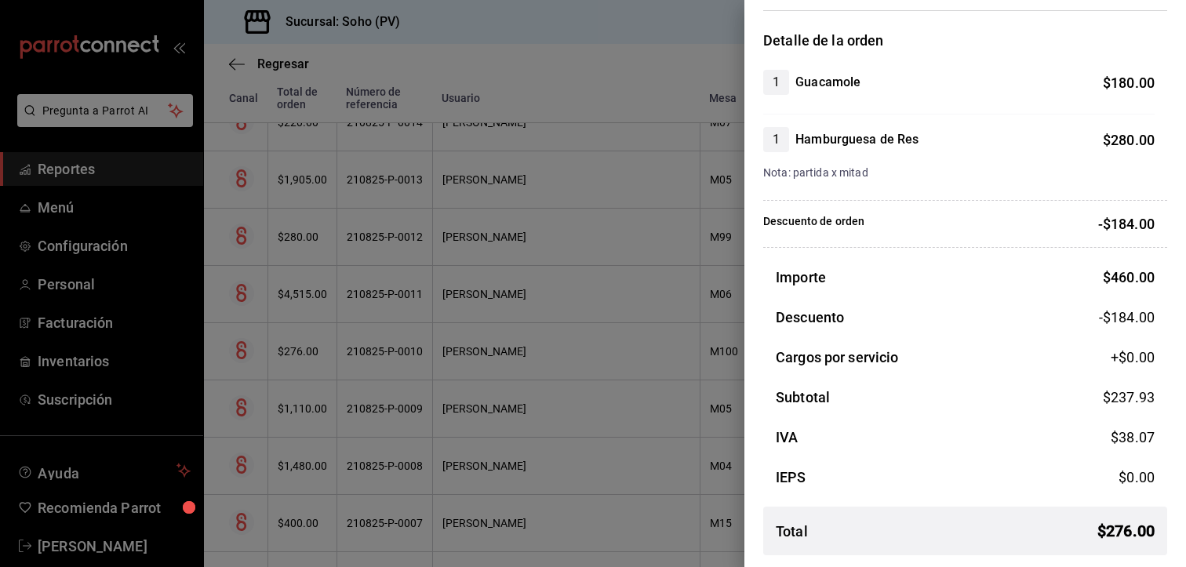
click at [806, 314] on h3 "Descuento" at bounding box center [810, 317] width 68 height 21
click at [543, 96] on div at bounding box center [593, 283] width 1186 height 567
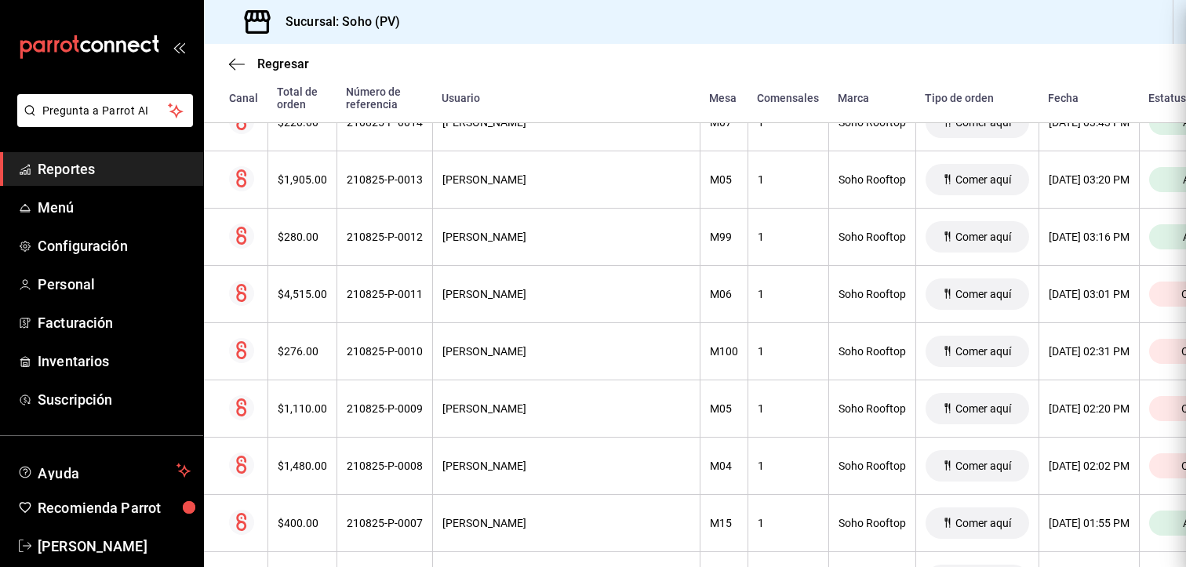
scroll to position [0, 0]
click at [79, 184] on link "Reportes" at bounding box center [101, 169] width 203 height 34
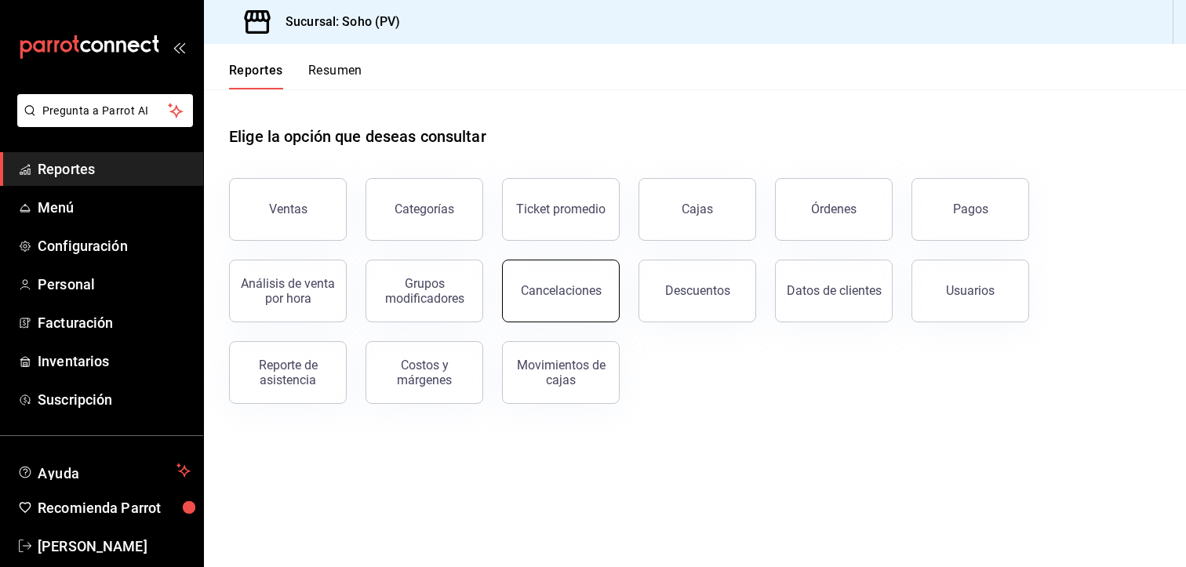
click at [605, 288] on button "Cancelaciones" at bounding box center [561, 291] width 118 height 63
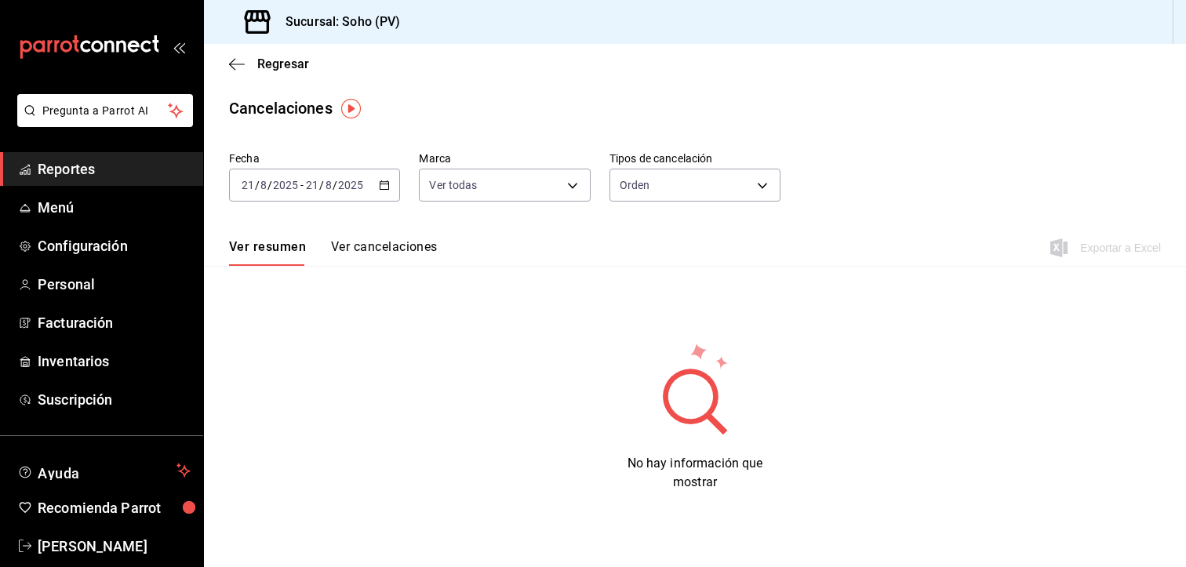
click at [379, 191] on icon "button" at bounding box center [384, 185] width 11 height 11
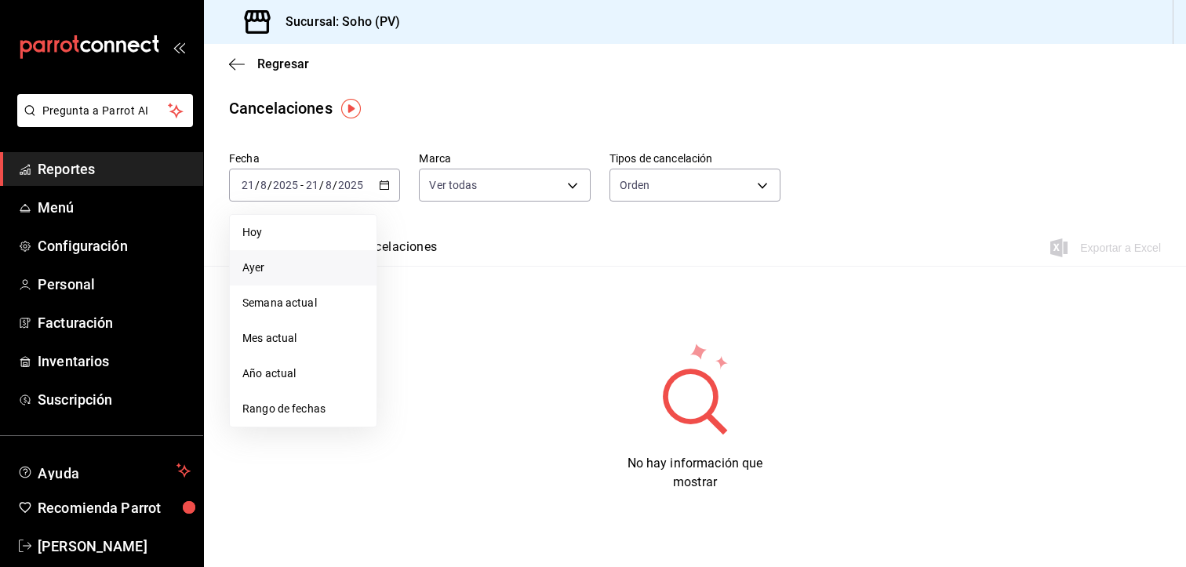
click at [281, 264] on span "Ayer" at bounding box center [303, 268] width 122 height 16
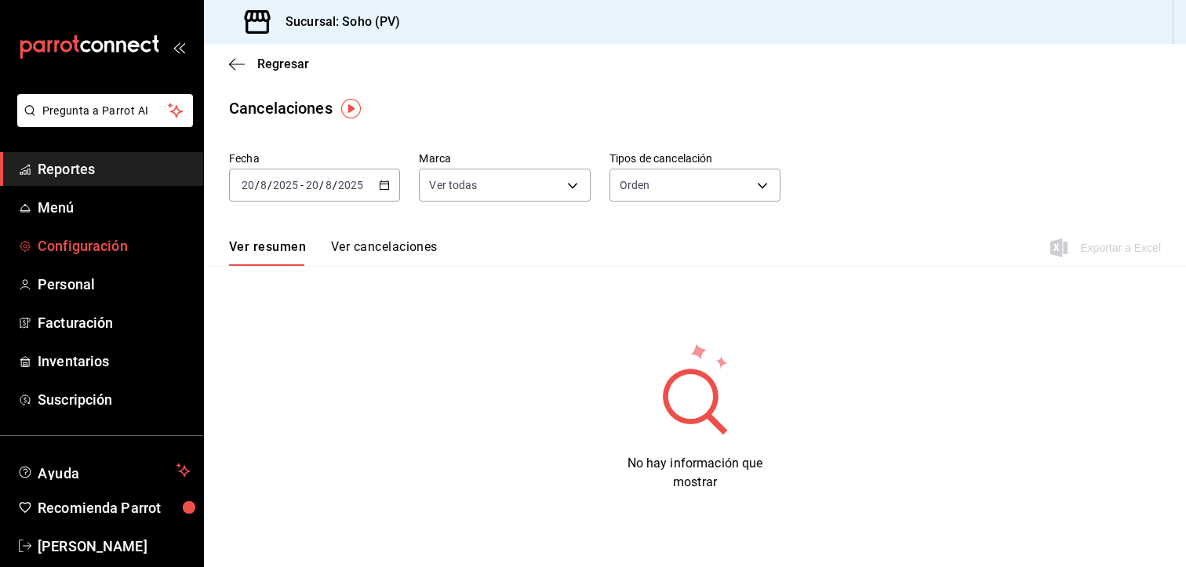
click at [102, 245] on span "Configuración" at bounding box center [114, 245] width 153 height 21
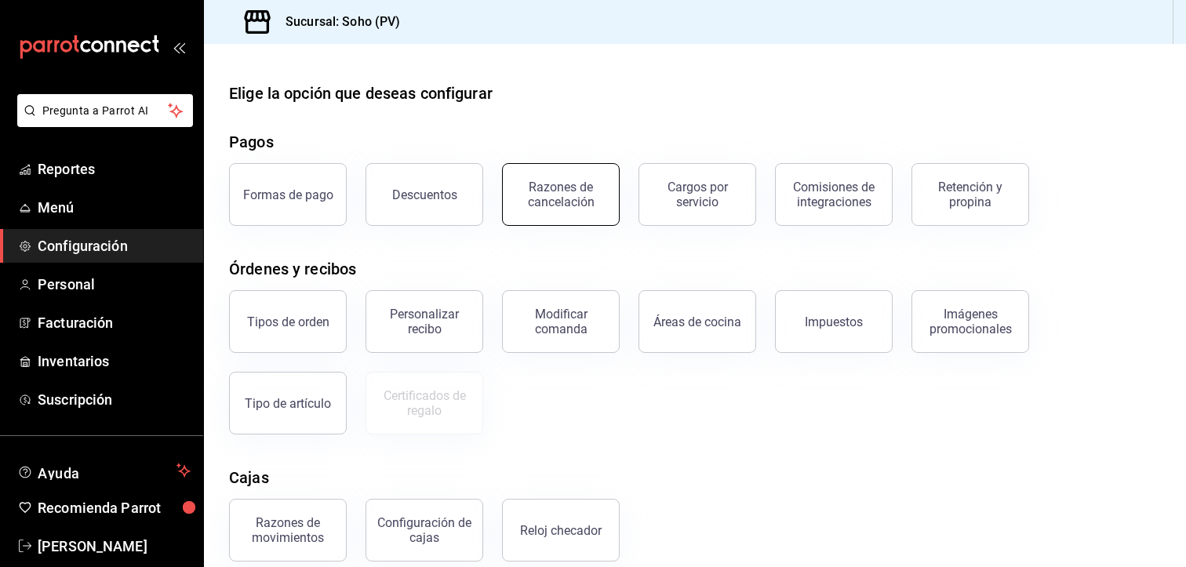
click at [606, 216] on button "Razones de cancelación" at bounding box center [561, 194] width 118 height 63
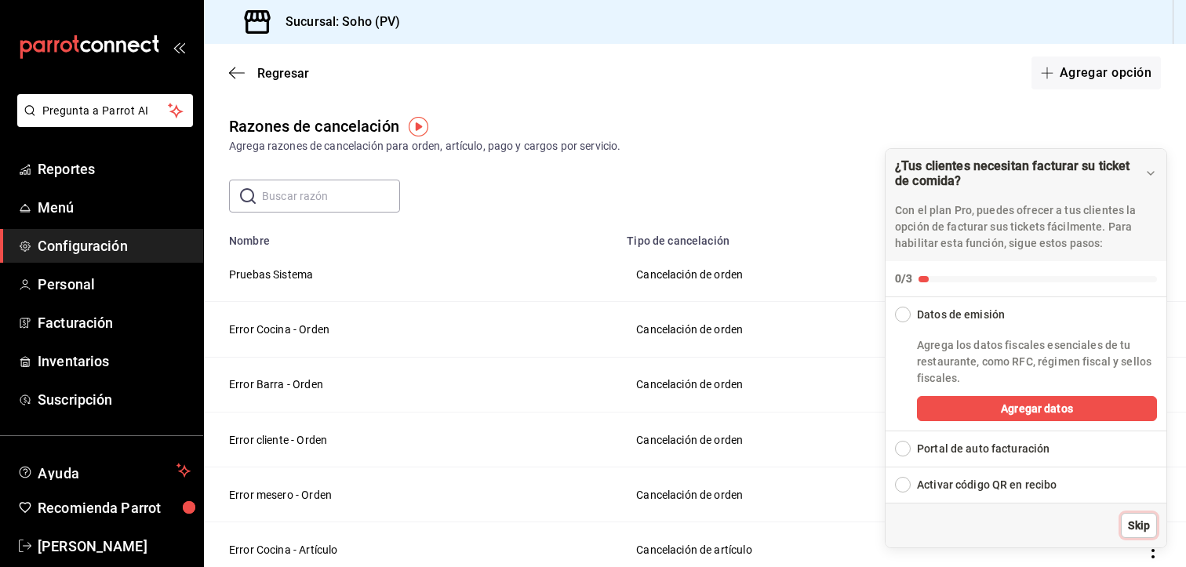
click at [1136, 523] on span "Skip" at bounding box center [1139, 526] width 22 height 16
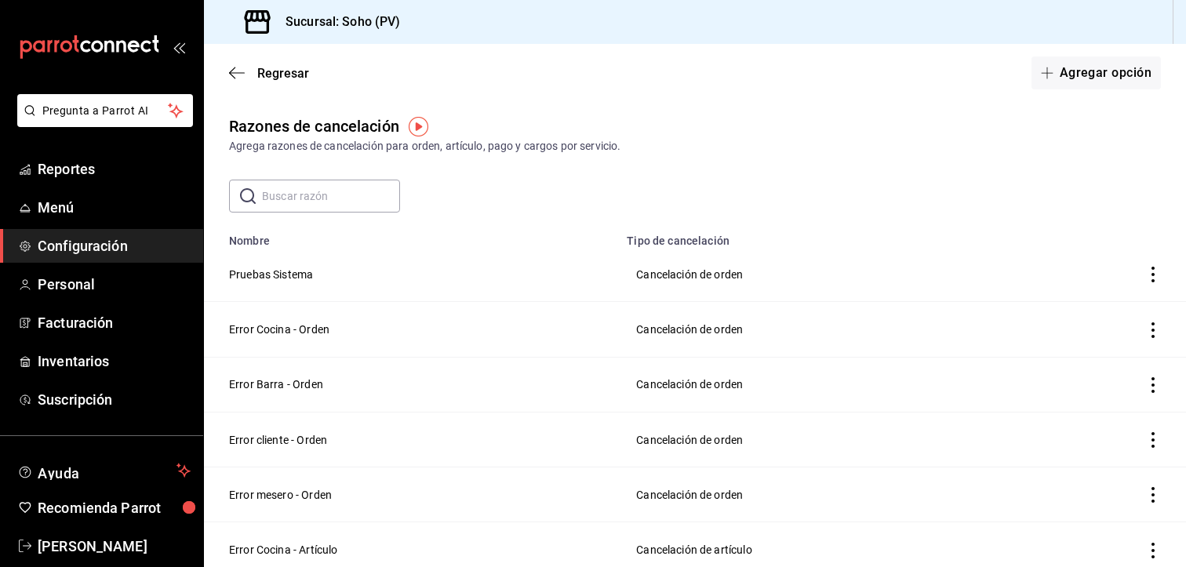
click at [247, 332] on td "Error Cocina - Orden" at bounding box center [410, 329] width 413 height 55
click at [729, 335] on td "Cancelación de orden" at bounding box center [821, 329] width 409 height 55
click at [348, 204] on input "text" at bounding box center [331, 195] width 138 height 31
click at [540, 178] on div "Razones de cancelación Agrega razones de cancelación para orden, artículo, pago…" at bounding box center [695, 515] width 982 height 801
click at [62, 161] on span "Reportes" at bounding box center [114, 168] width 153 height 21
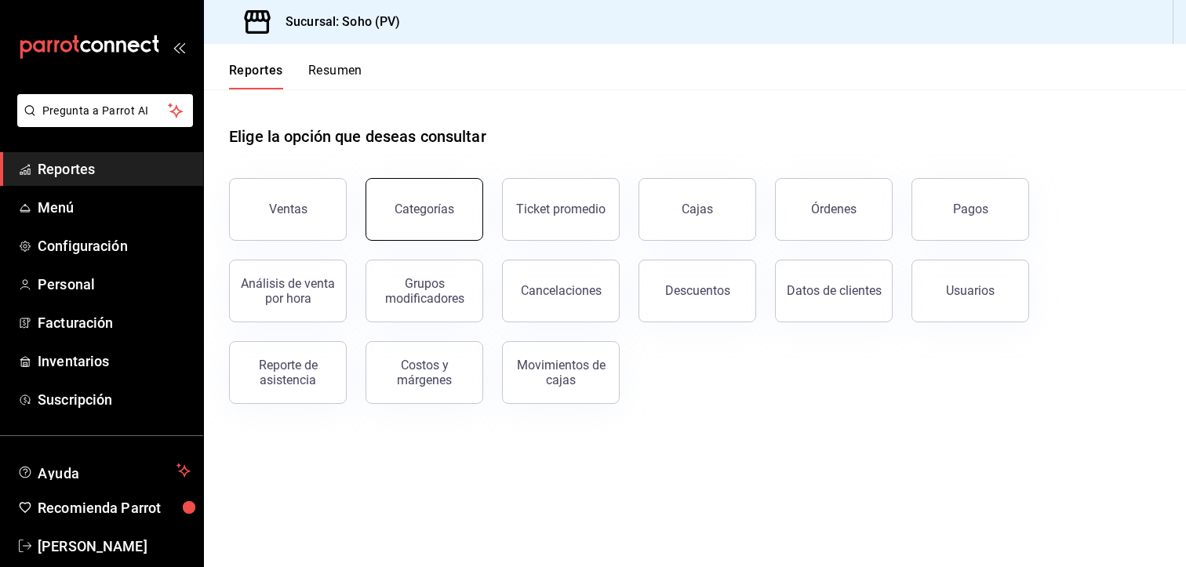
drag, startPoint x: 455, startPoint y: 218, endPoint x: 456, endPoint y: 229, distance: 11.0
click at [455, 220] on button "Categorías" at bounding box center [424, 209] width 118 height 63
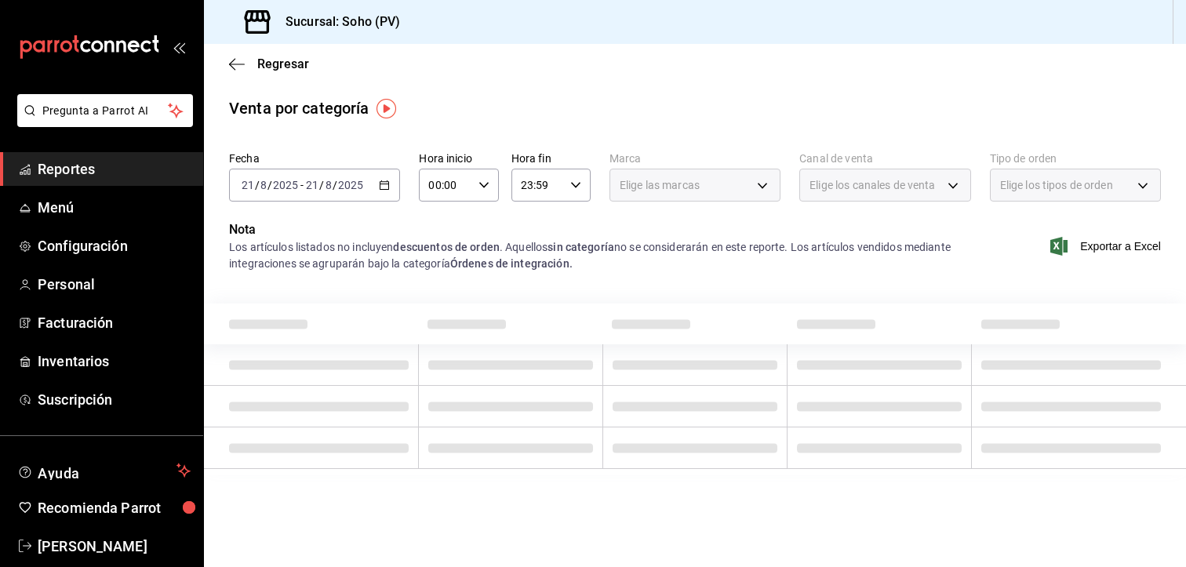
click at [387, 180] on icon "button" at bounding box center [384, 185] width 11 height 11
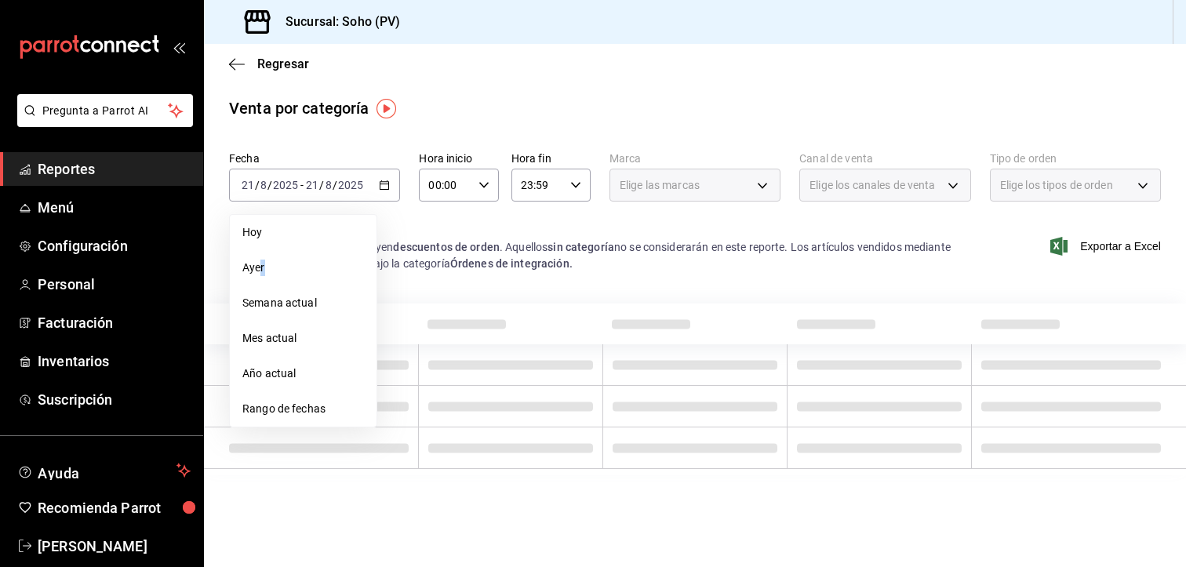
click at [262, 269] on span "Ayer" at bounding box center [303, 268] width 122 height 16
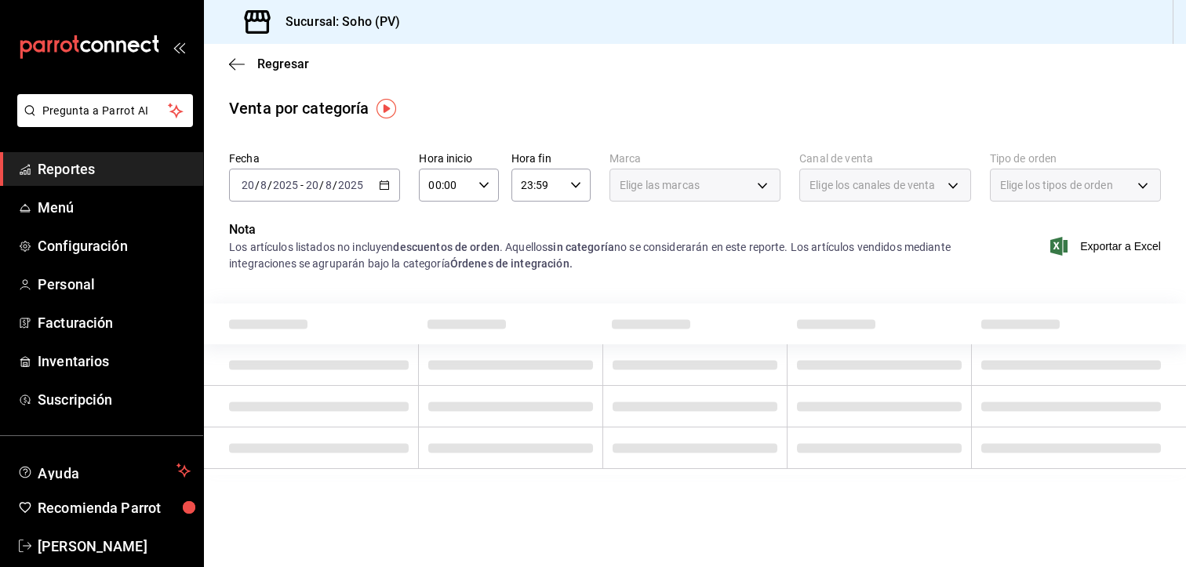
click at [762, 183] on div "Elige las marcas" at bounding box center [694, 185] width 171 height 33
click at [659, 184] on span "Elige las marcas" at bounding box center [660, 185] width 80 height 16
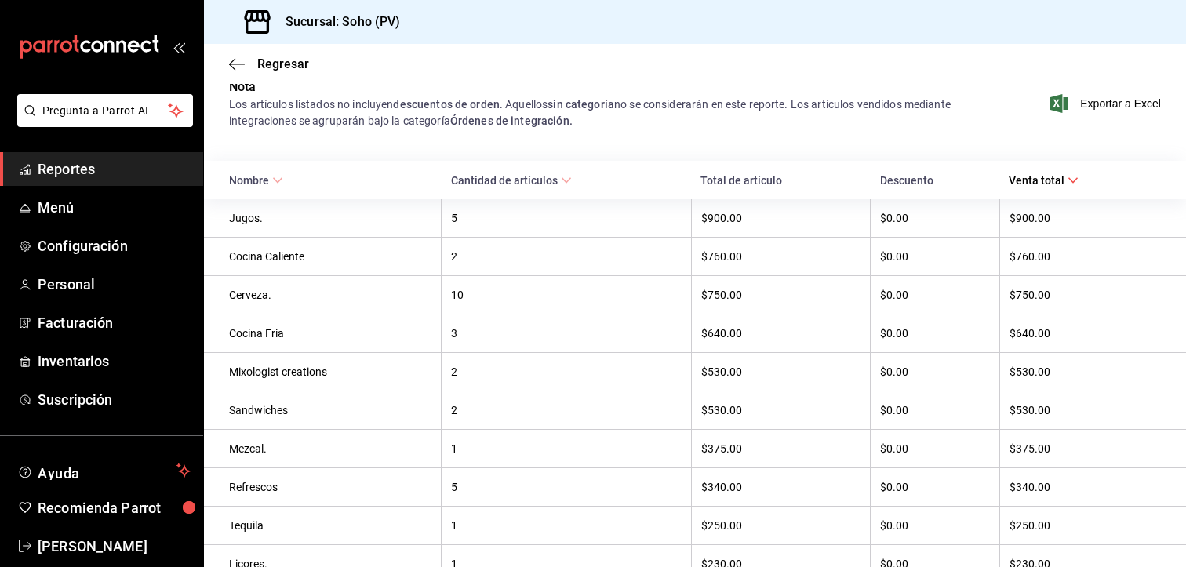
scroll to position [221, 0]
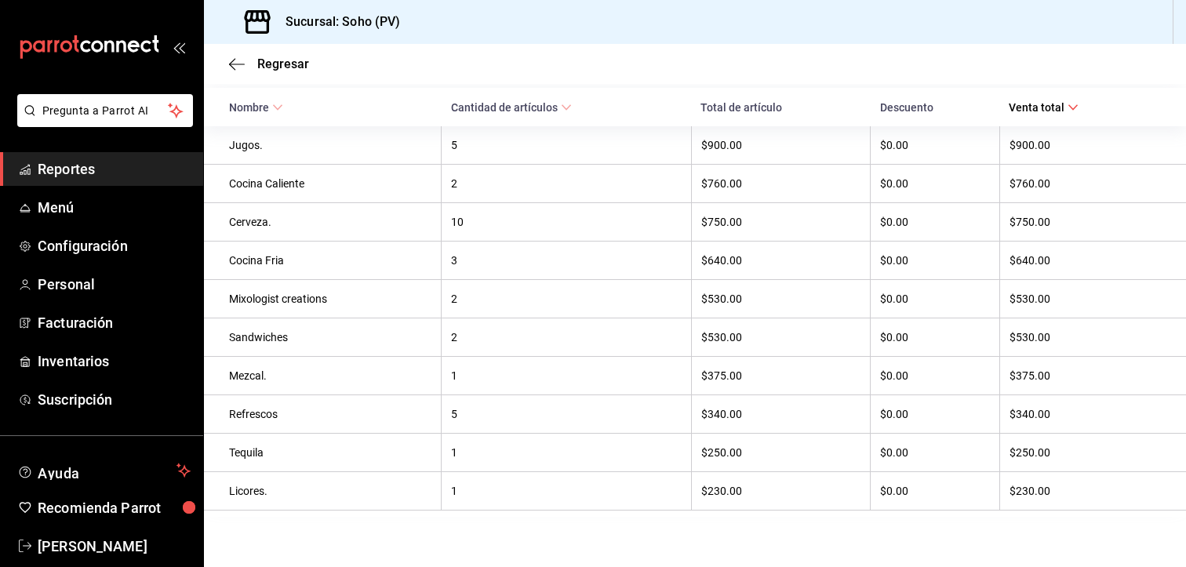
drag, startPoint x: 254, startPoint y: 482, endPoint x: 250, endPoint y: 489, distance: 8.1
click at [254, 483] on th "Licores." at bounding box center [323, 491] width 238 height 38
click at [242, 501] on th "Licores." at bounding box center [323, 491] width 238 height 38
drag, startPoint x: 242, startPoint y: 501, endPoint x: 265, endPoint y: 509, distance: 24.8
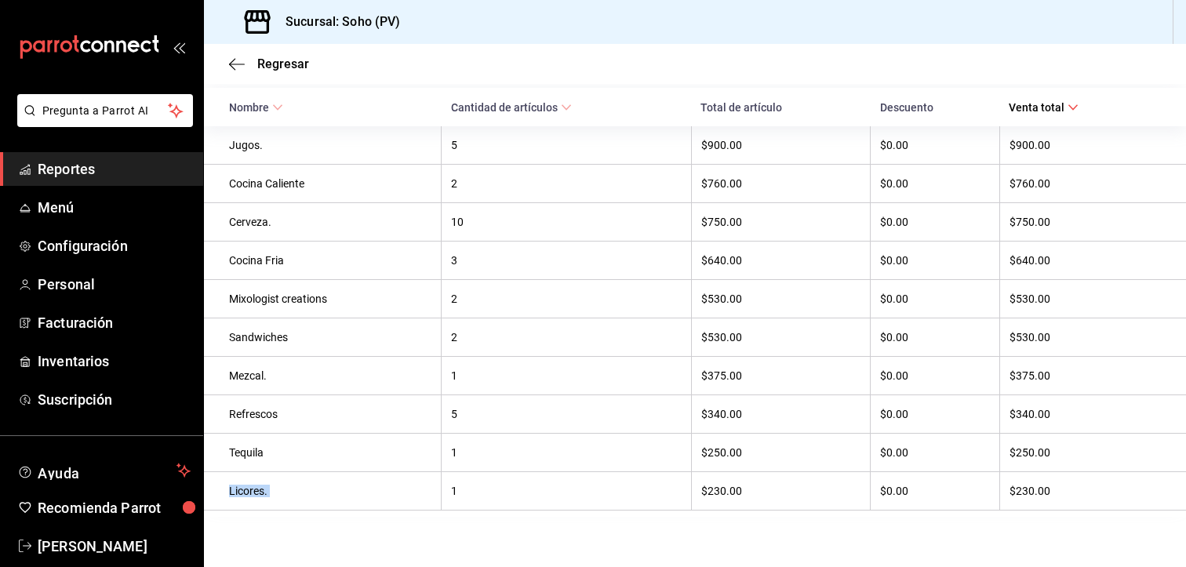
click at [265, 509] on th "Licores." at bounding box center [323, 491] width 238 height 38
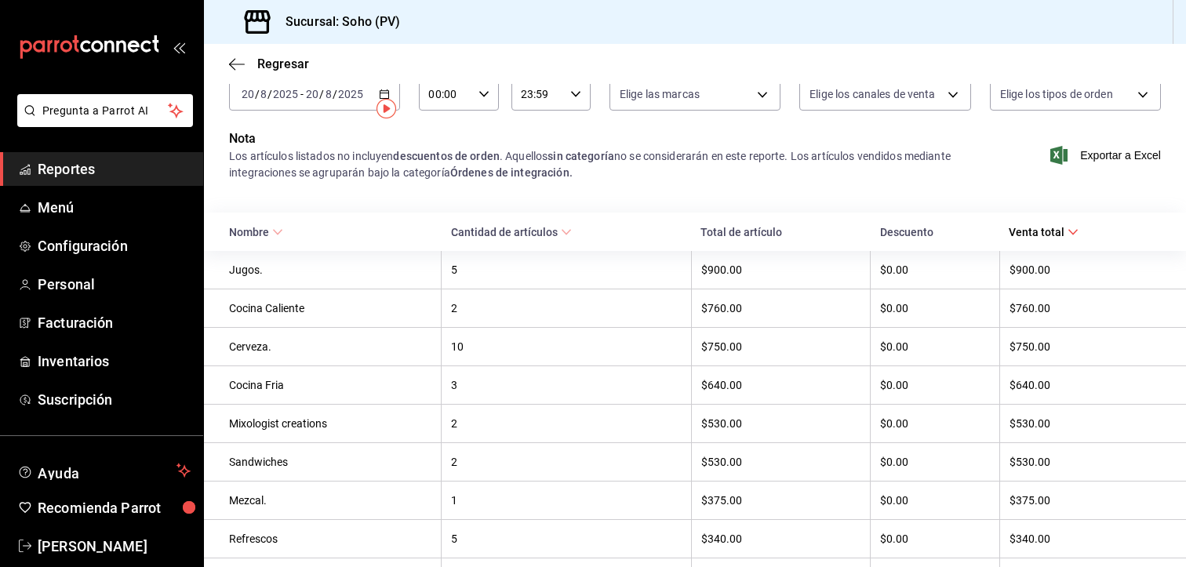
scroll to position [0, 0]
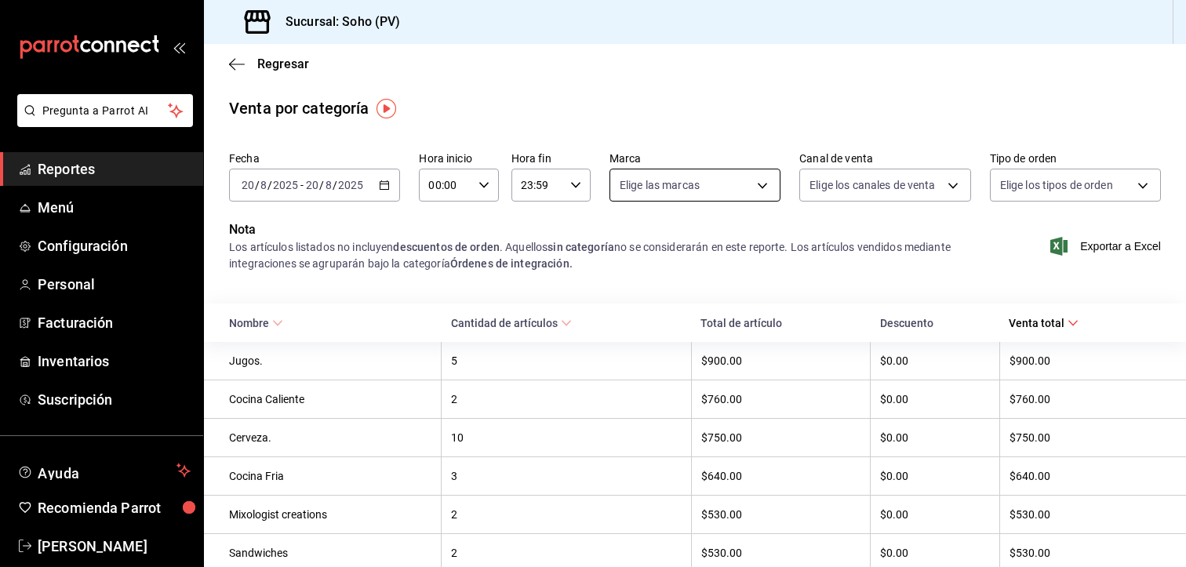
click at [740, 183] on body "Pregunta a Parrot AI Reportes Menú Configuración Personal Facturación Inventari…" at bounding box center [593, 283] width 1186 height 567
click at [767, 181] on div at bounding box center [593, 283] width 1186 height 567
click at [920, 195] on body "Pregunta a Parrot AI Reportes Menú Configuración Personal Facturación Inventari…" at bounding box center [593, 283] width 1186 height 567
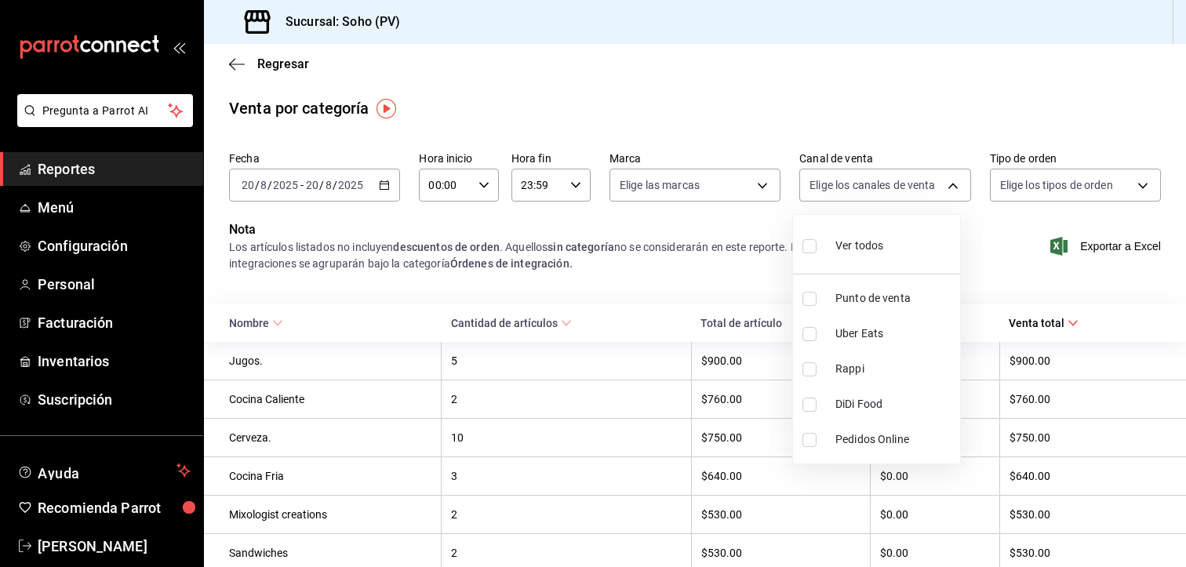
click at [1122, 180] on div at bounding box center [593, 283] width 1186 height 567
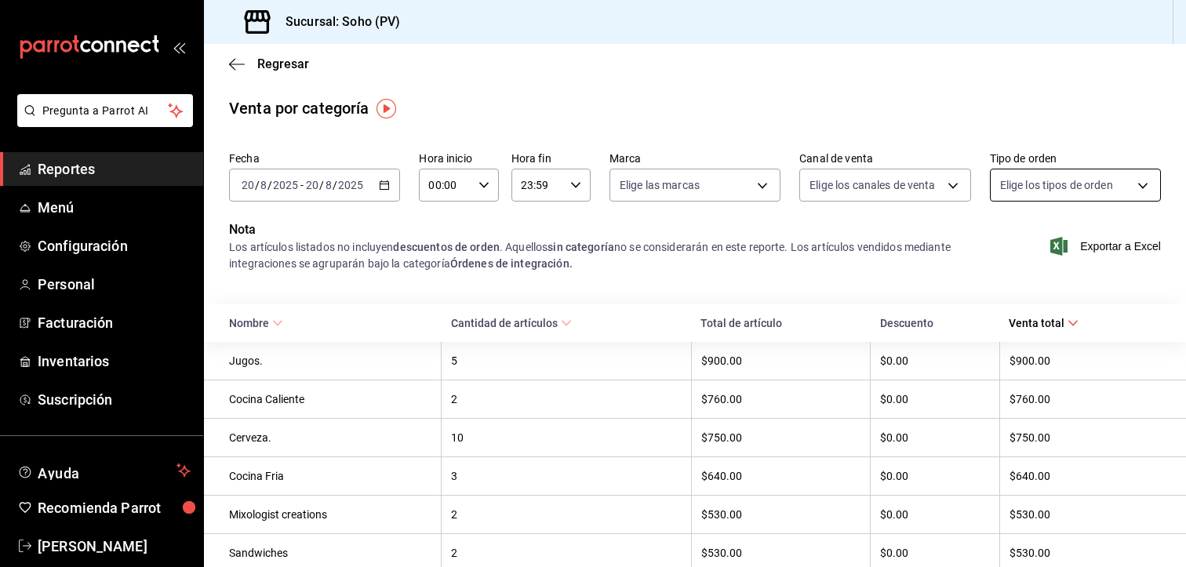
click at [1125, 181] on body "Pregunta a Parrot AI Reportes Menú Configuración Personal Facturación Inventari…" at bounding box center [593, 283] width 1186 height 567
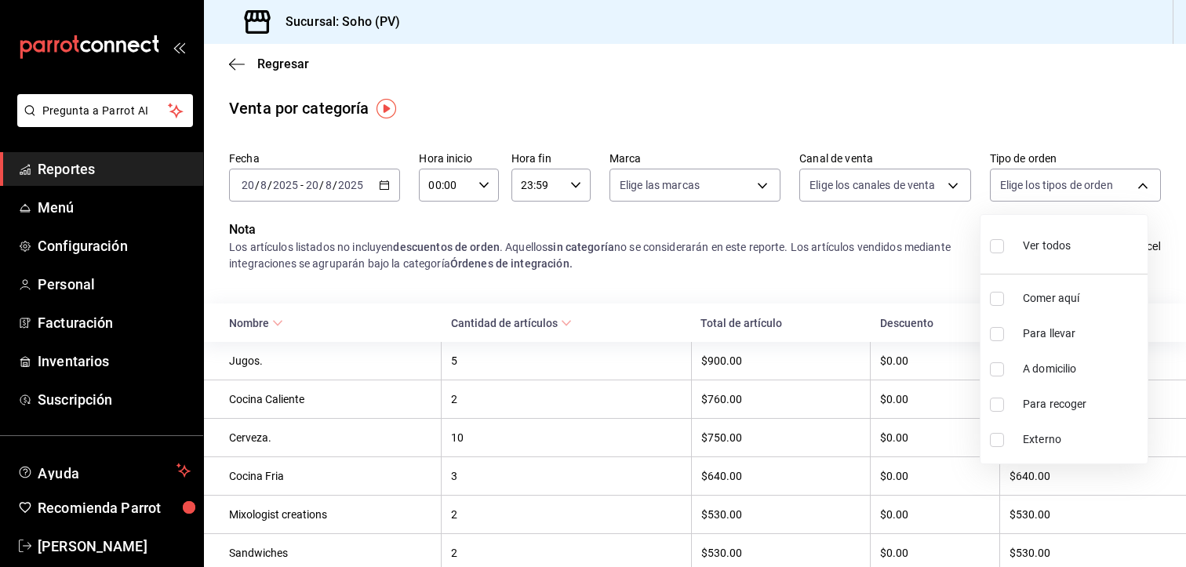
click at [564, 46] on div at bounding box center [593, 283] width 1186 height 567
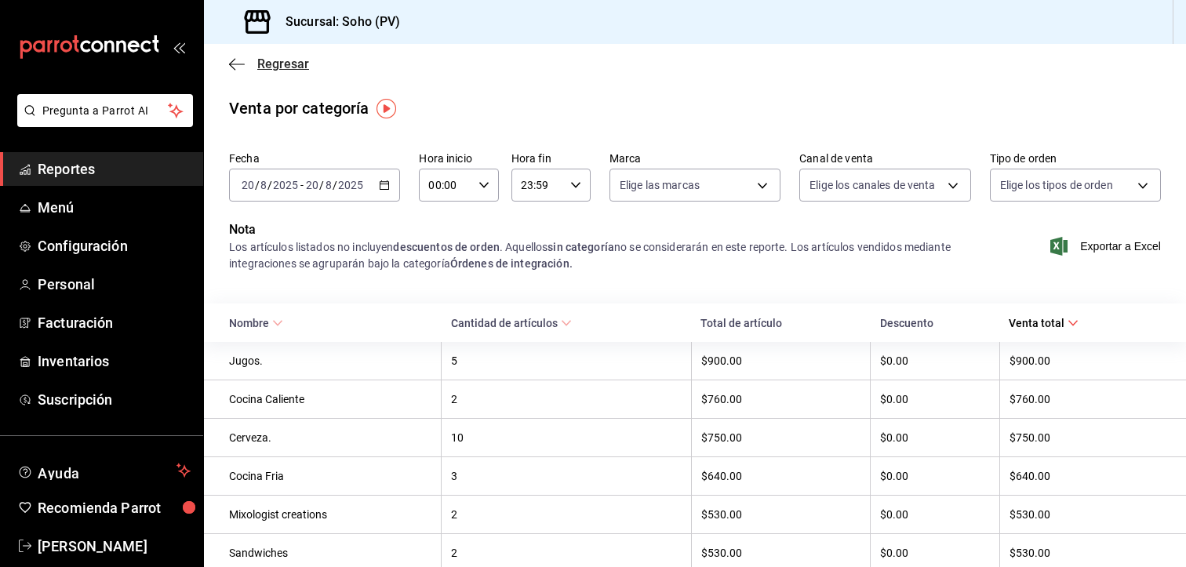
click at [234, 68] on icon "button" at bounding box center [232, 64] width 6 height 12
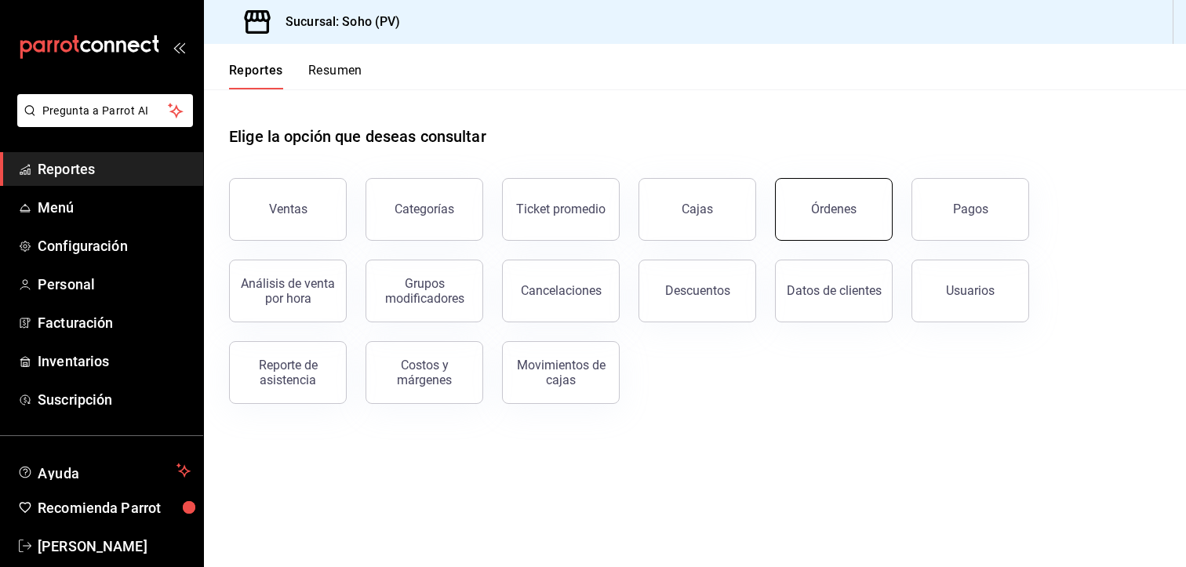
click at [863, 220] on button "Órdenes" at bounding box center [834, 209] width 118 height 63
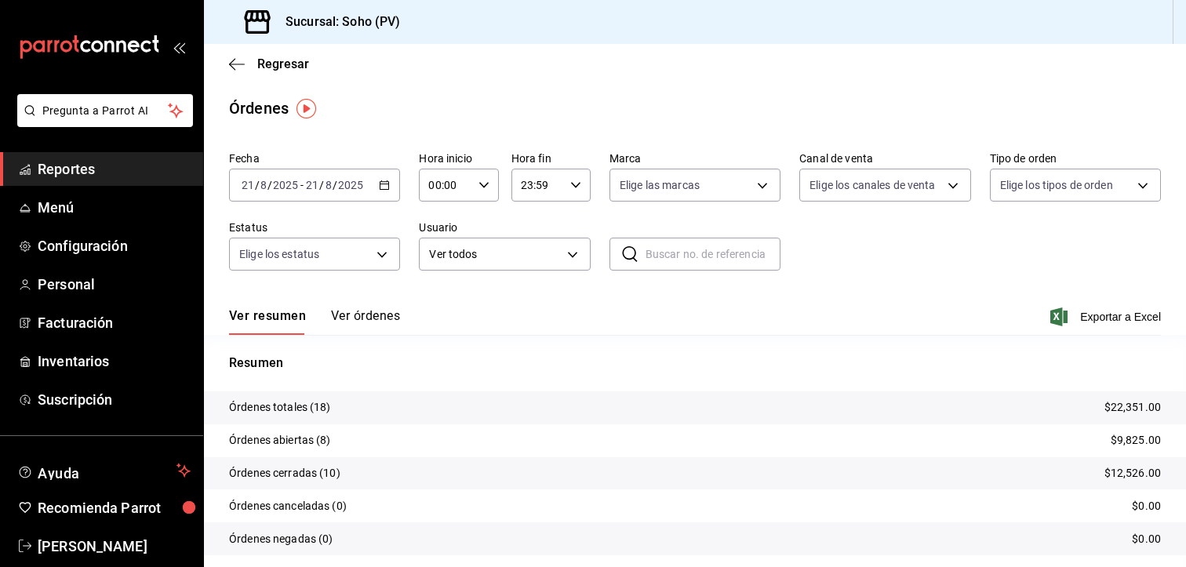
scroll to position [49, 0]
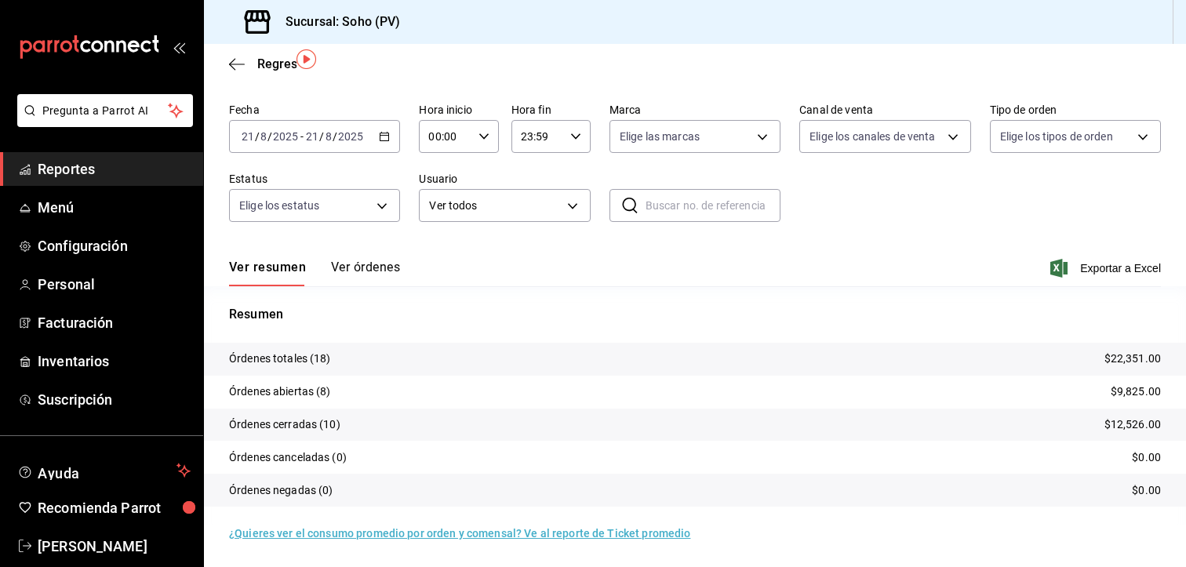
click at [367, 264] on button "Ver órdenes" at bounding box center [365, 273] width 69 height 27
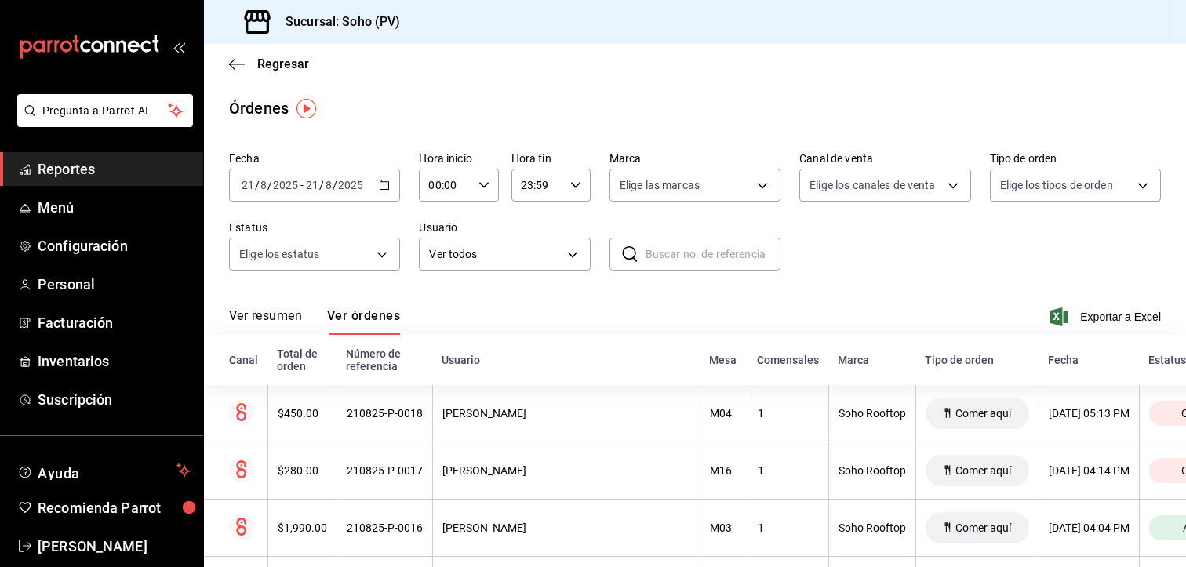
click at [379, 184] on icon "button" at bounding box center [384, 185] width 11 height 11
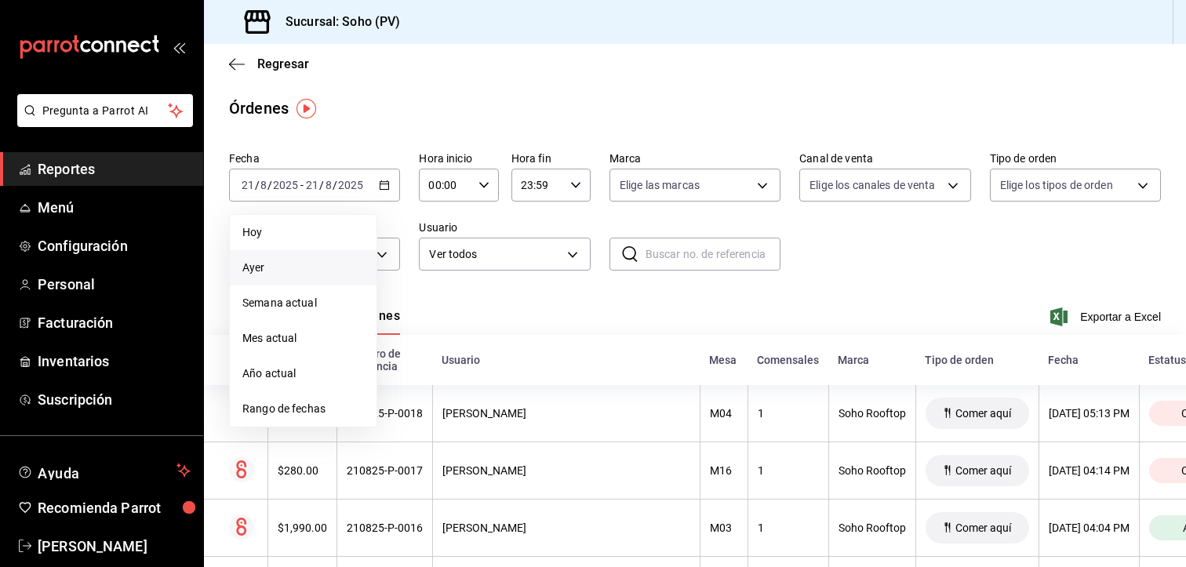
click at [260, 263] on span "Ayer" at bounding box center [303, 268] width 122 height 16
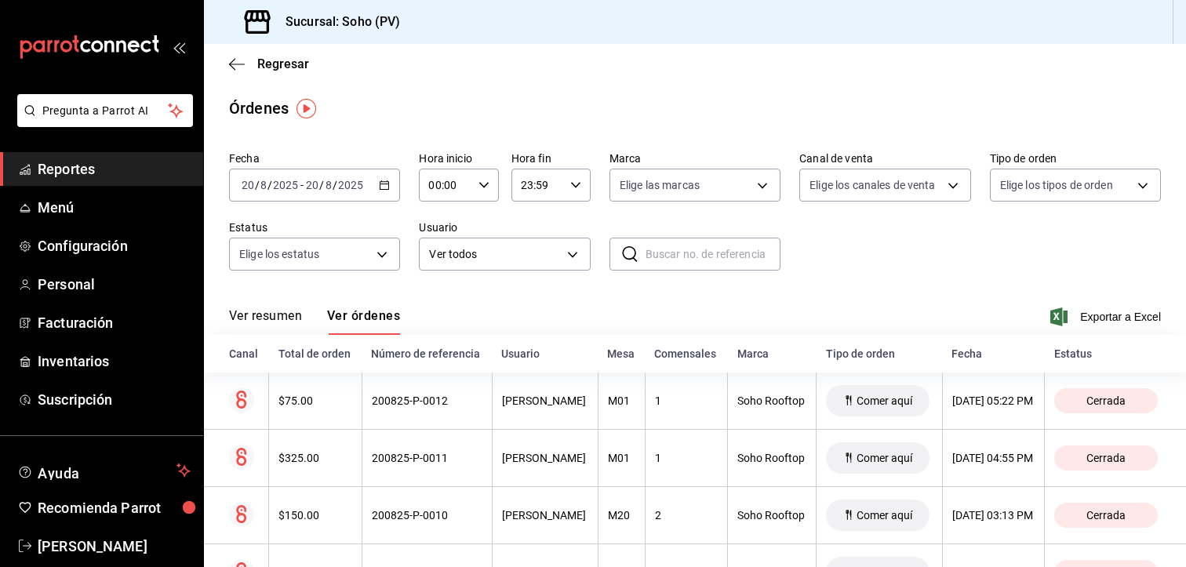
click at [88, 162] on span "Reportes" at bounding box center [114, 168] width 153 height 21
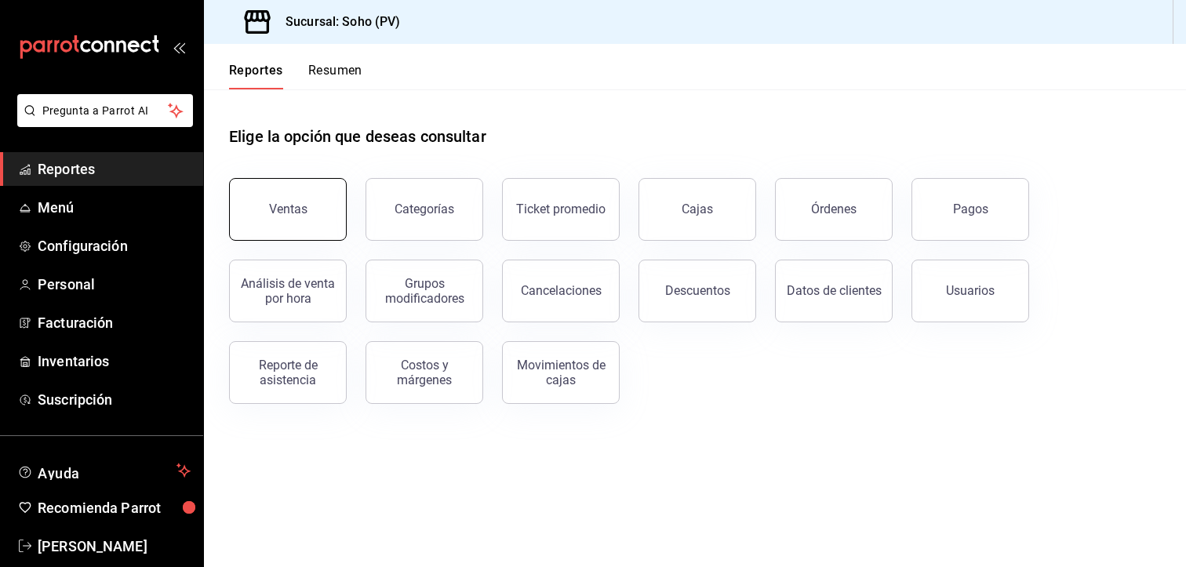
click at [328, 196] on button "Ventas" at bounding box center [288, 209] width 118 height 63
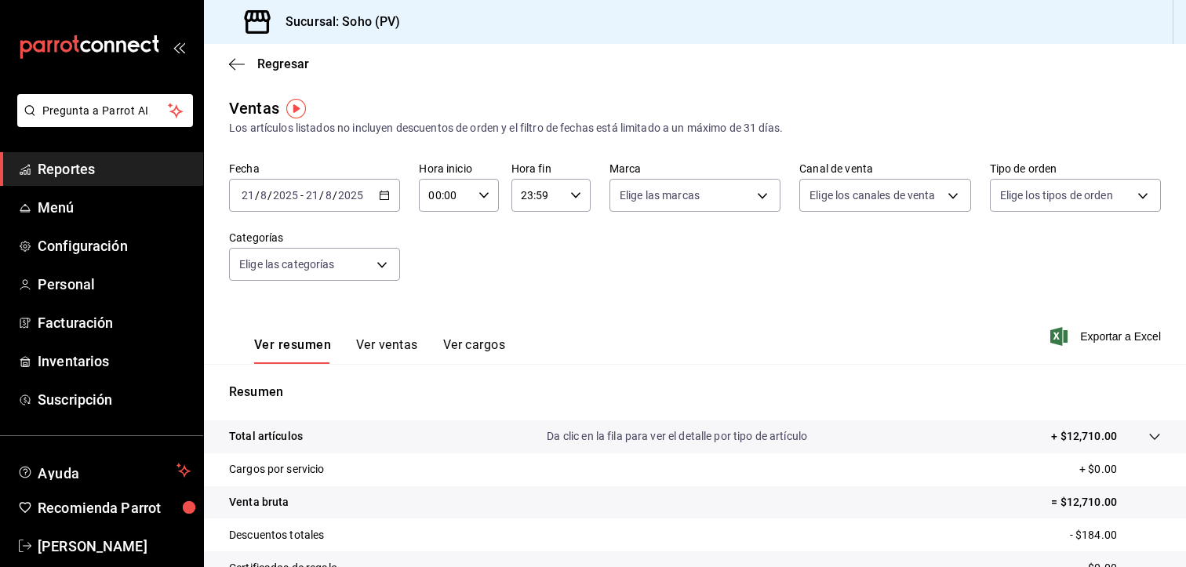
click at [384, 343] on button "Ver ventas" at bounding box center [387, 350] width 62 height 27
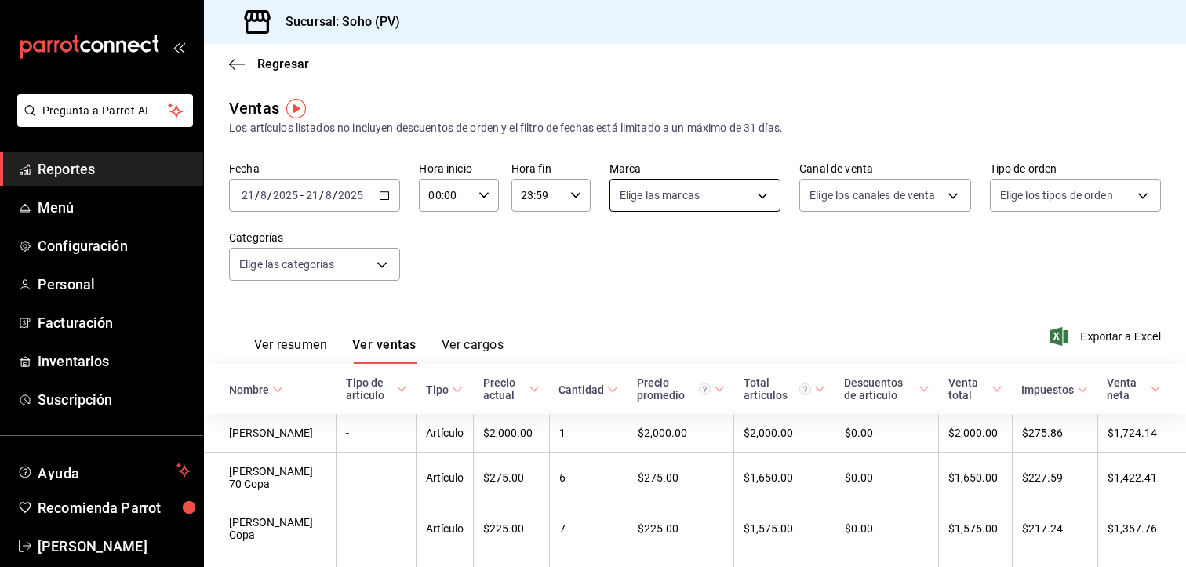
click at [764, 194] on body "Pregunta a Parrot AI Reportes Menú Configuración Personal Facturación Inventari…" at bounding box center [593, 283] width 1186 height 567
click at [959, 191] on div at bounding box center [593, 283] width 1186 height 567
click at [944, 195] on body "Pregunta a Parrot AI Reportes Menú Configuración Personal Facturación Inventari…" at bounding box center [593, 283] width 1186 height 567
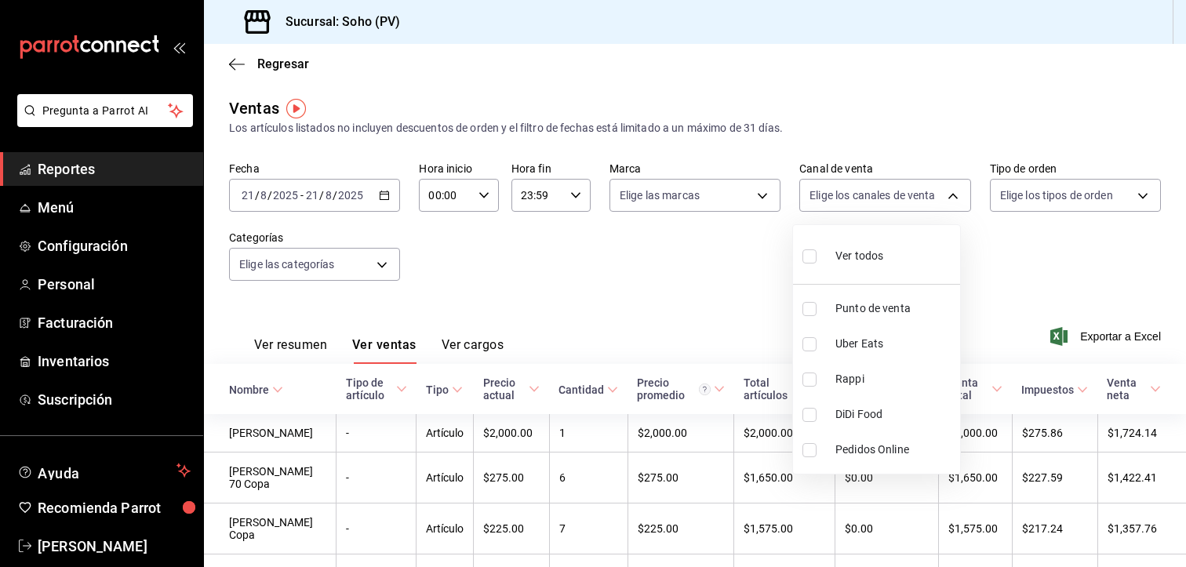
click at [314, 282] on div at bounding box center [593, 283] width 1186 height 567
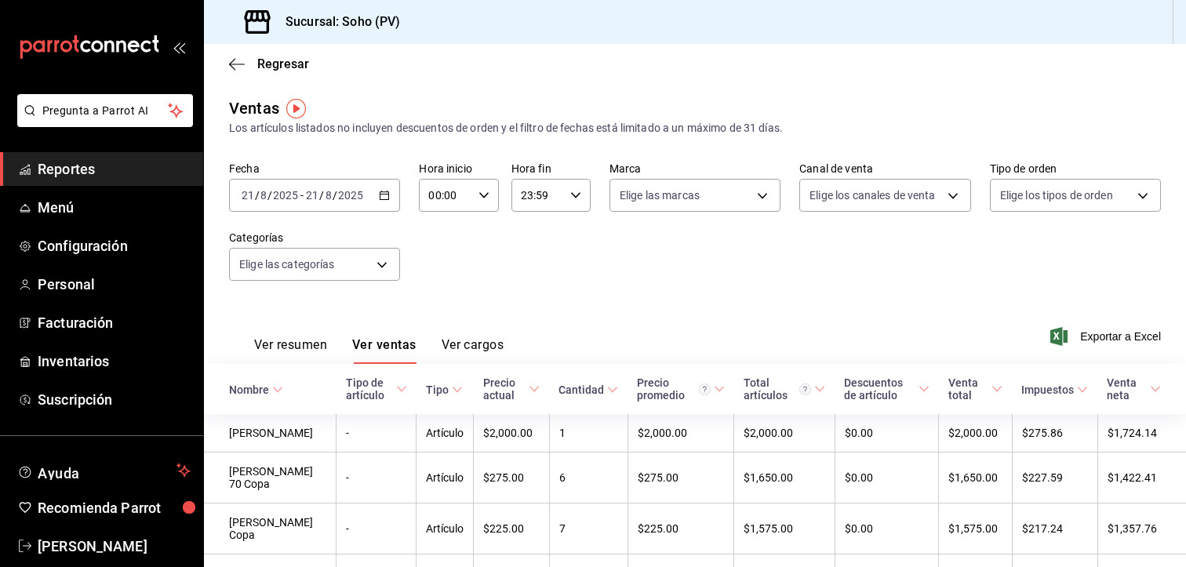
click at [354, 258] on body "Pregunta a Parrot AI Reportes Menú Configuración Personal Facturación Inventari…" at bounding box center [593, 283] width 1186 height 567
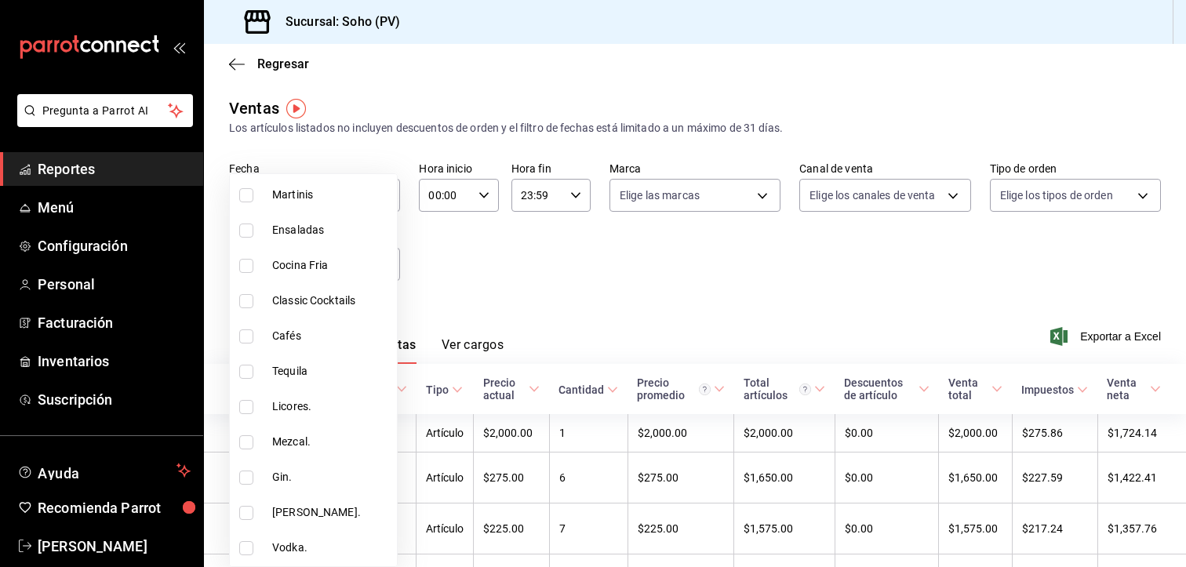
scroll to position [235, 0]
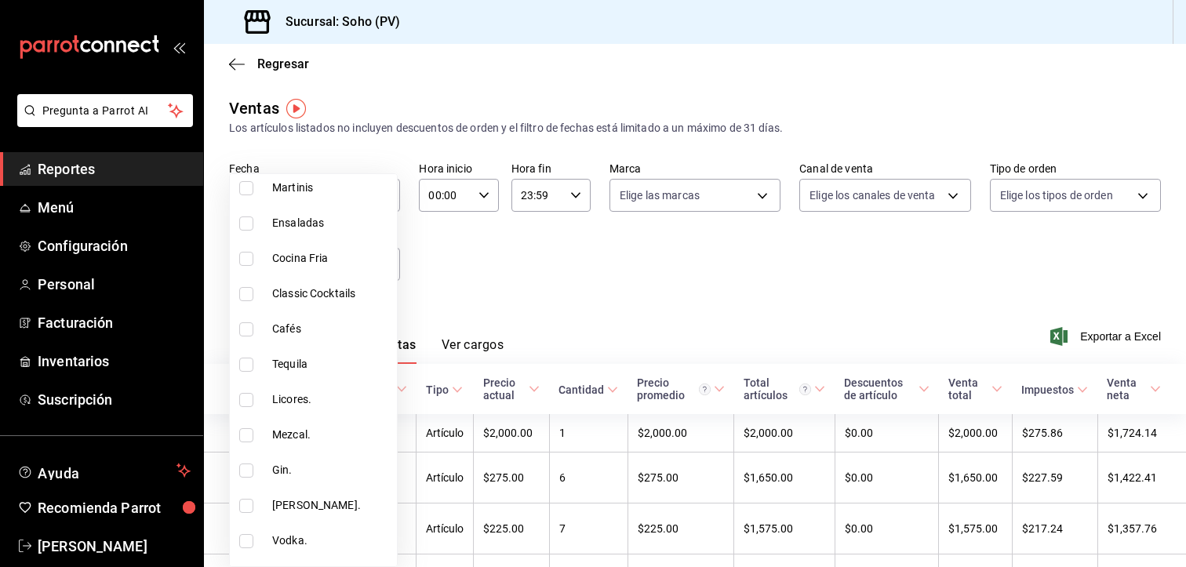
click at [239, 394] on input "checkbox" at bounding box center [246, 400] width 14 height 14
checkbox input "true"
type input "391e0700-e1db-4633-8664-9450f6ed22c8"
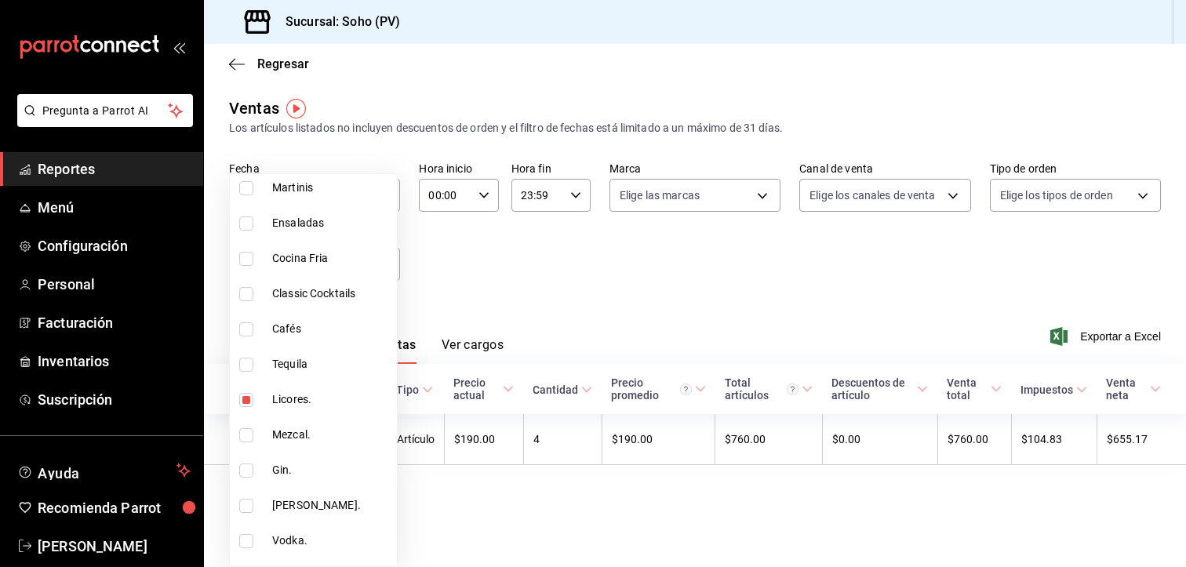
click at [633, 276] on div at bounding box center [593, 283] width 1186 height 567
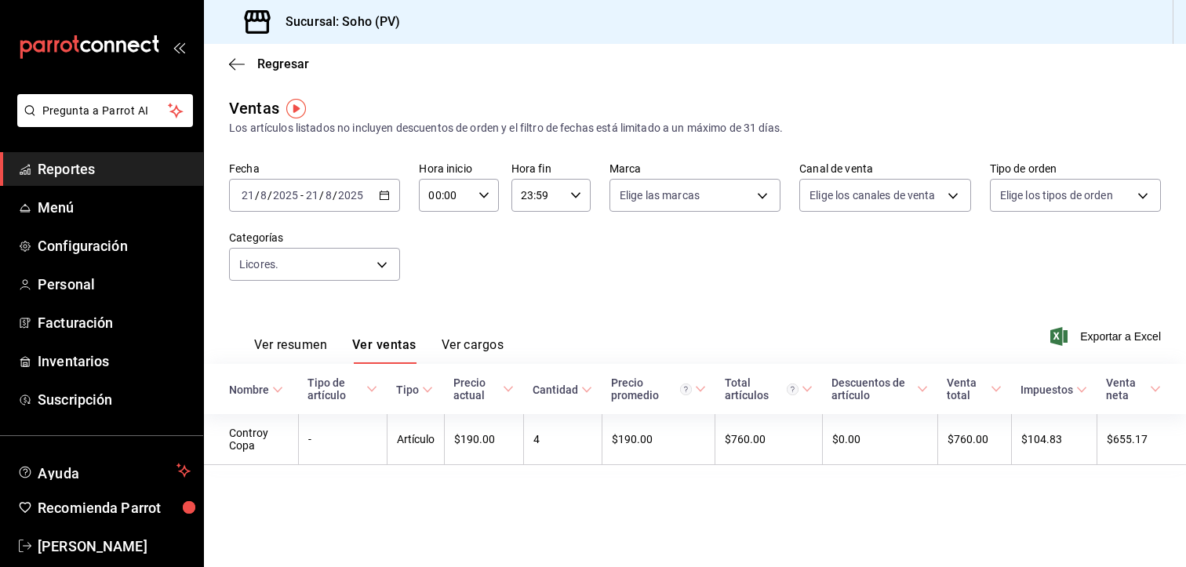
click at [381, 197] on icon "button" at bounding box center [384, 195] width 11 height 11
click at [283, 283] on span "Ayer" at bounding box center [303, 278] width 122 height 16
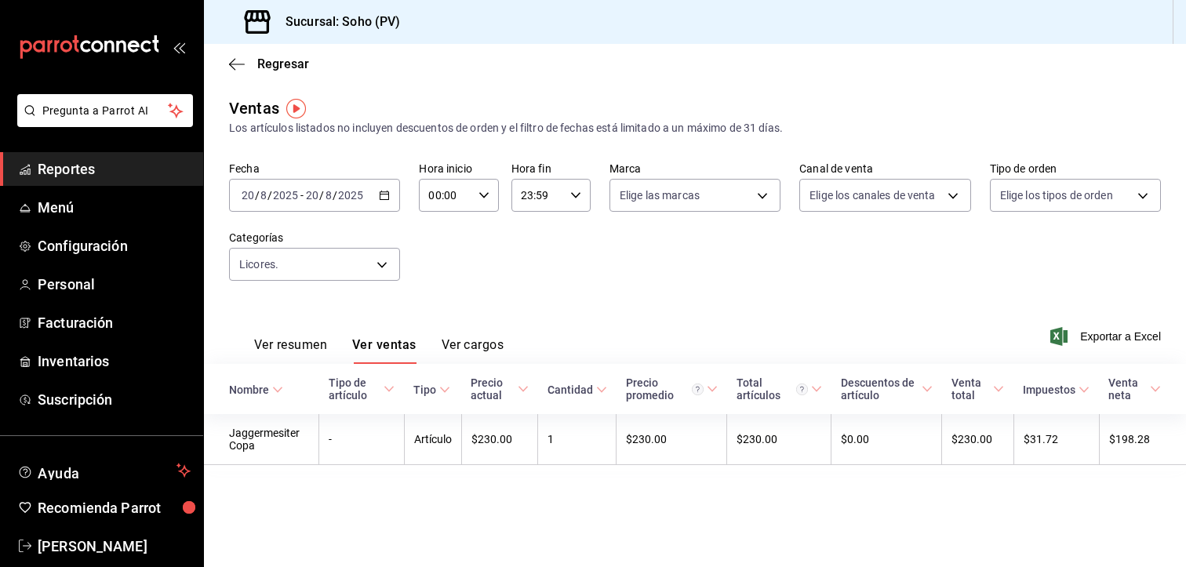
click at [784, 494] on div "Ventas Los artículos listados no incluyen descuentos de orden y el filtro de fe…" at bounding box center [695, 296] width 982 height 400
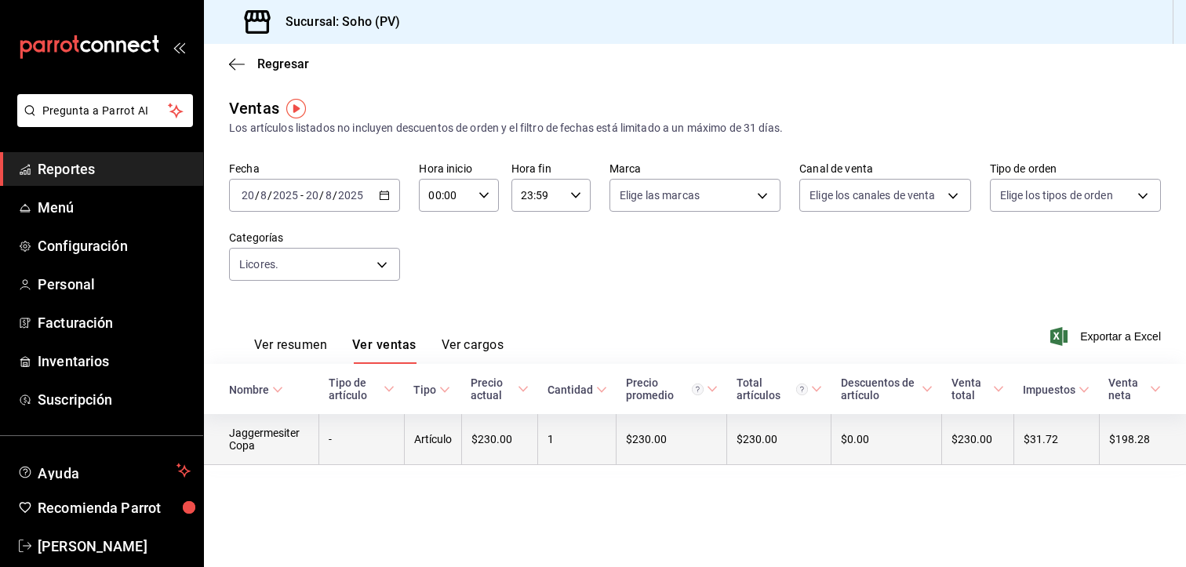
click at [265, 446] on td "Jaggermesiter Copa" at bounding box center [261, 439] width 115 height 51
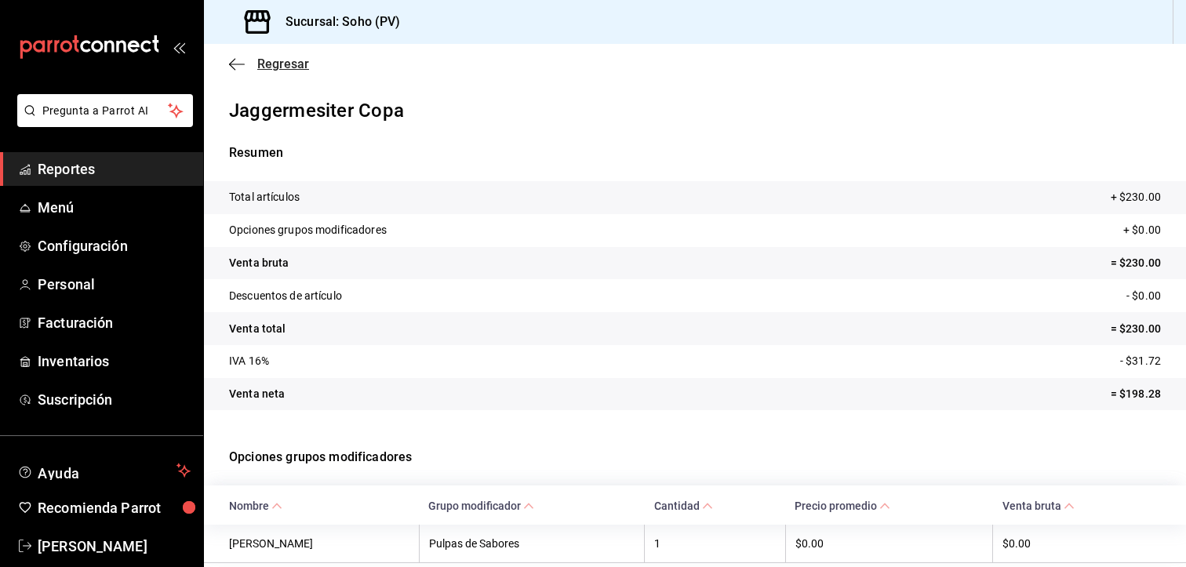
click at [285, 59] on span "Regresar" at bounding box center [283, 63] width 52 height 15
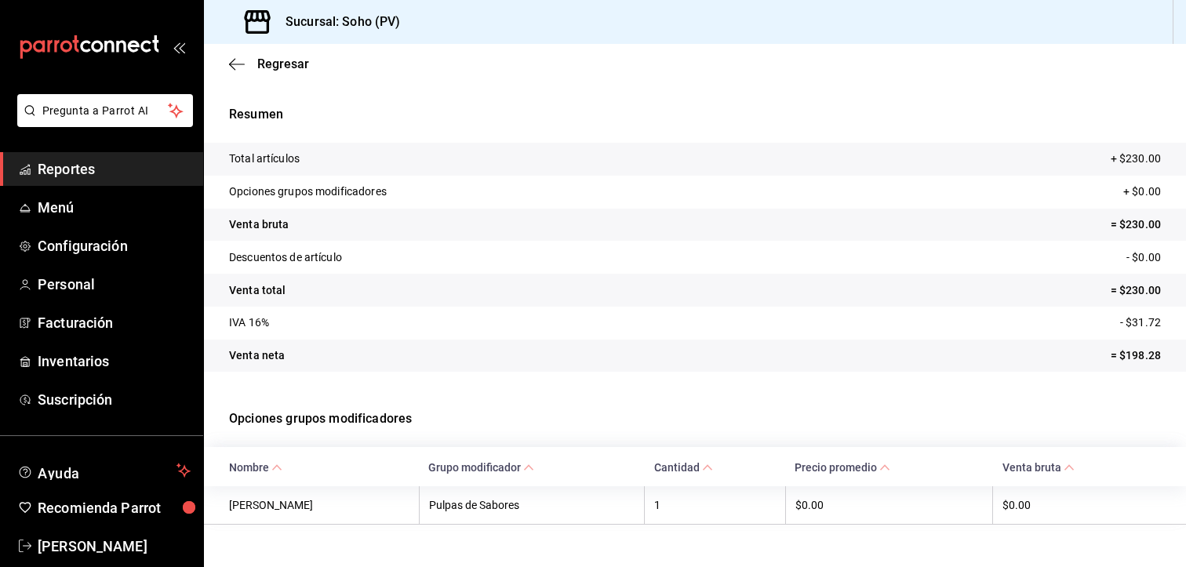
scroll to position [60, 0]
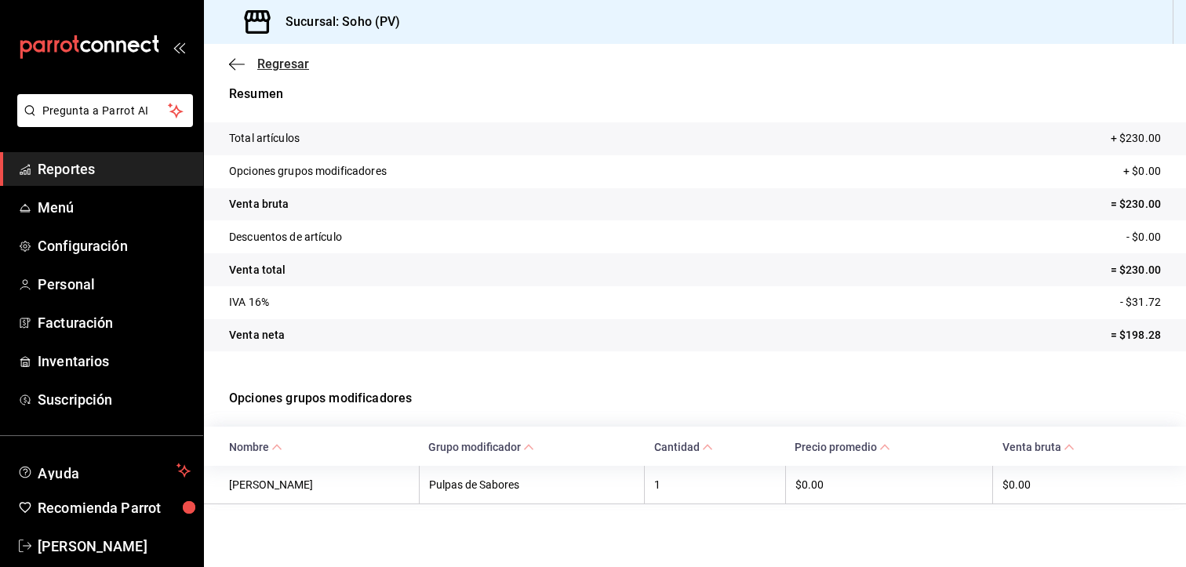
click at [245, 65] on span "Regresar" at bounding box center [269, 63] width 80 height 15
click at [282, 59] on span "Regresar" at bounding box center [283, 63] width 52 height 15
click at [282, 63] on span "Regresar" at bounding box center [283, 63] width 52 height 15
click at [67, 149] on li "Pregunta a Parrot AI" at bounding box center [101, 123] width 191 height 58
click at [63, 169] on span "Reportes" at bounding box center [114, 168] width 153 height 21
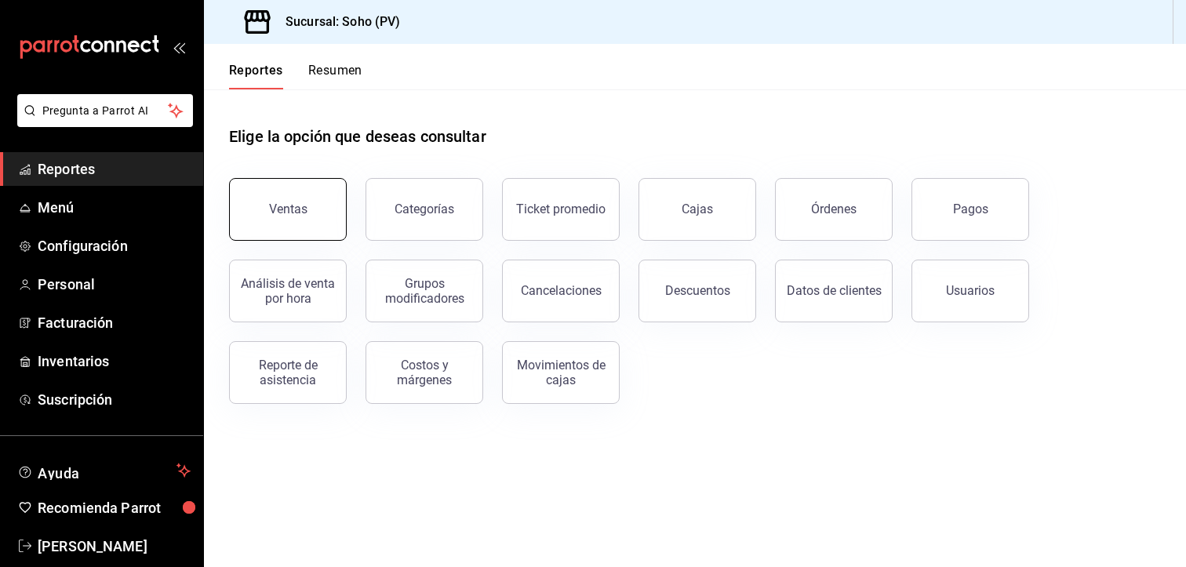
click at [290, 196] on button "Ventas" at bounding box center [288, 209] width 118 height 63
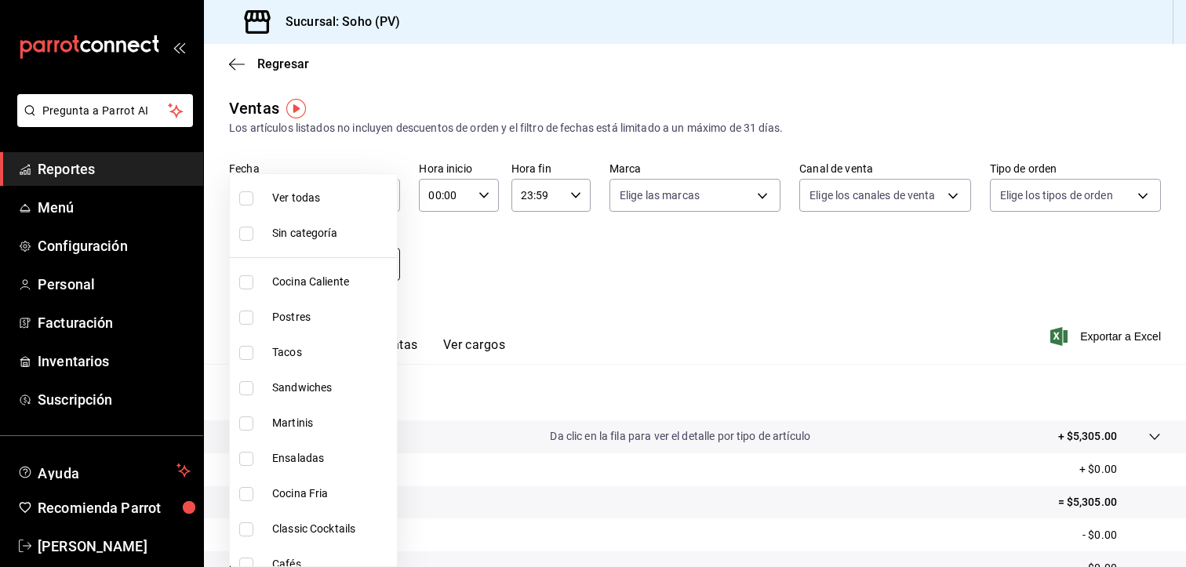
click at [364, 269] on body "Pregunta a Parrot AI Reportes Menú Configuración Personal Facturación Inventari…" at bounding box center [593, 283] width 1186 height 567
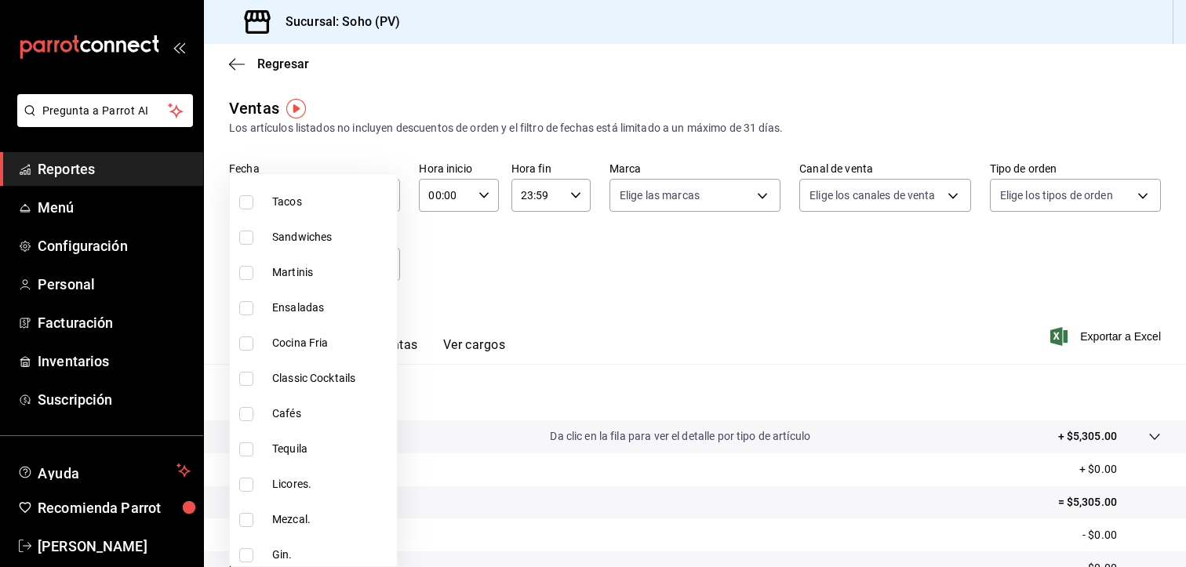
scroll to position [157, 0]
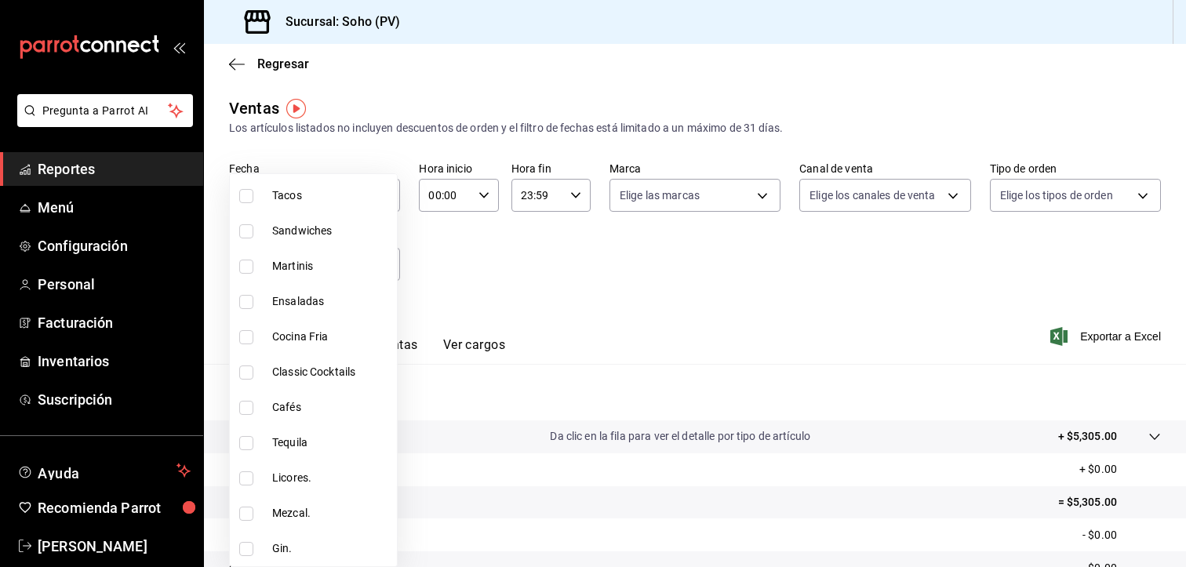
click at [285, 473] on span "Licores." at bounding box center [331, 478] width 118 height 16
type input "391e0700-e1db-4633-8664-9450f6ed22c8"
checkbox input "true"
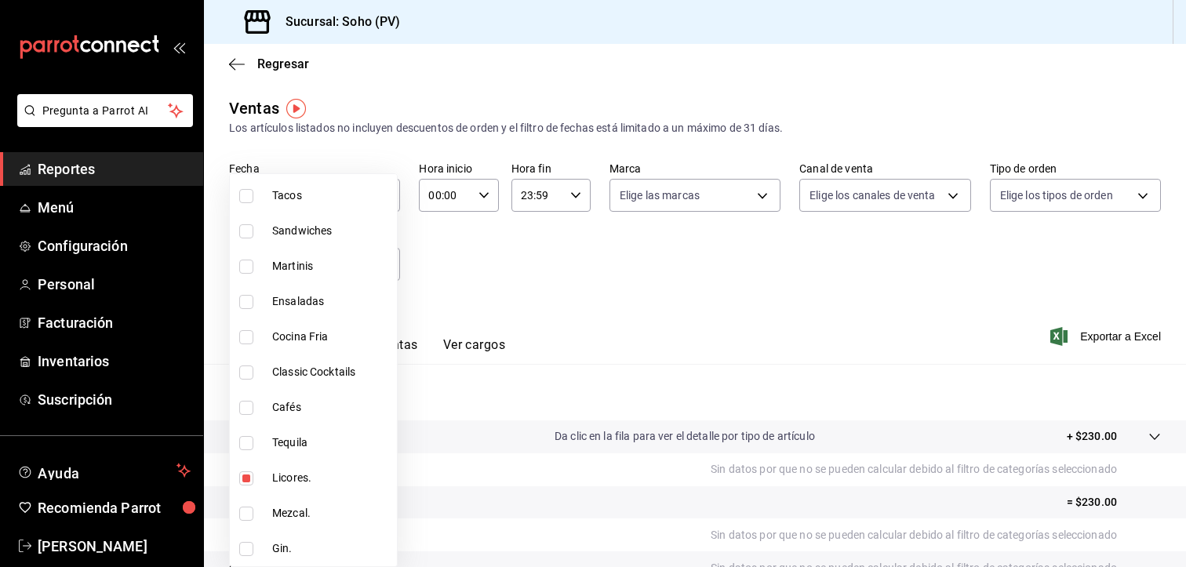
click at [461, 264] on div at bounding box center [593, 283] width 1186 height 567
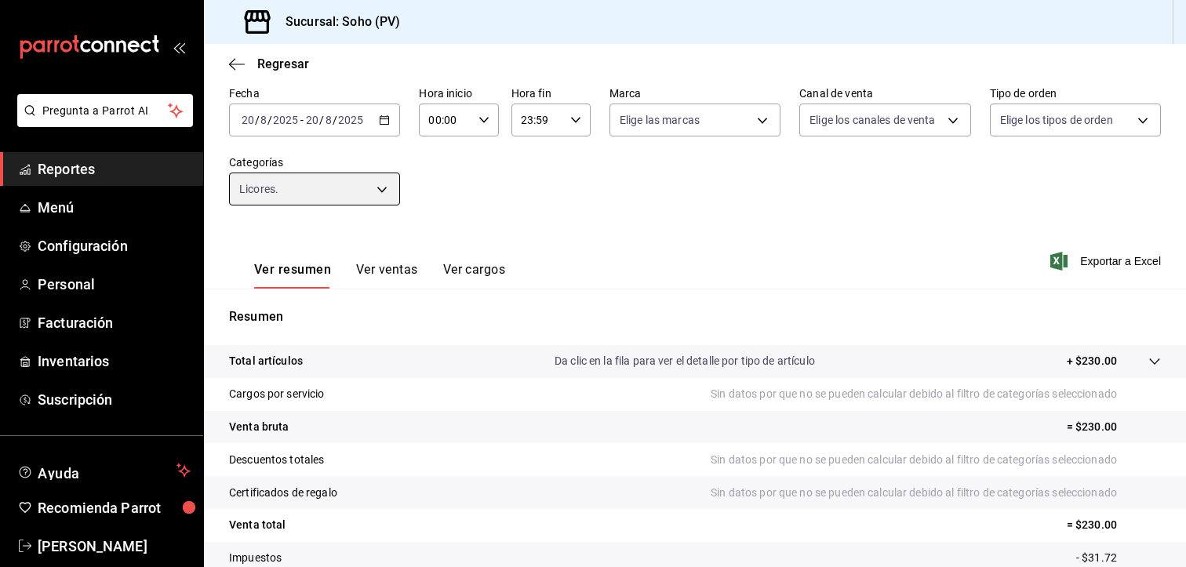
scroll to position [157, 0]
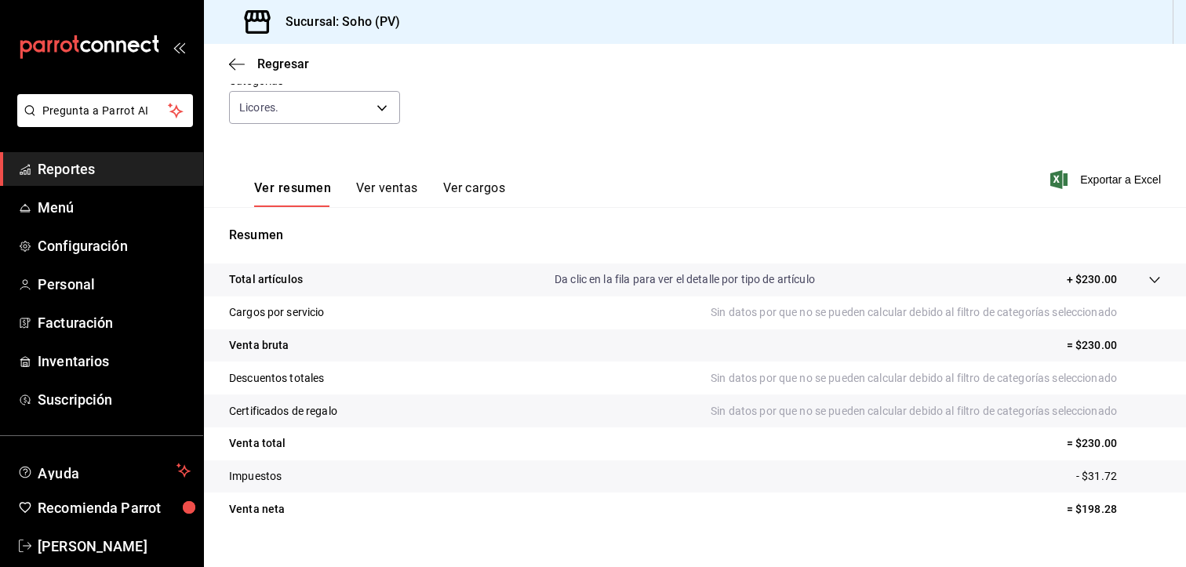
click at [384, 189] on button "Ver ventas" at bounding box center [387, 193] width 62 height 27
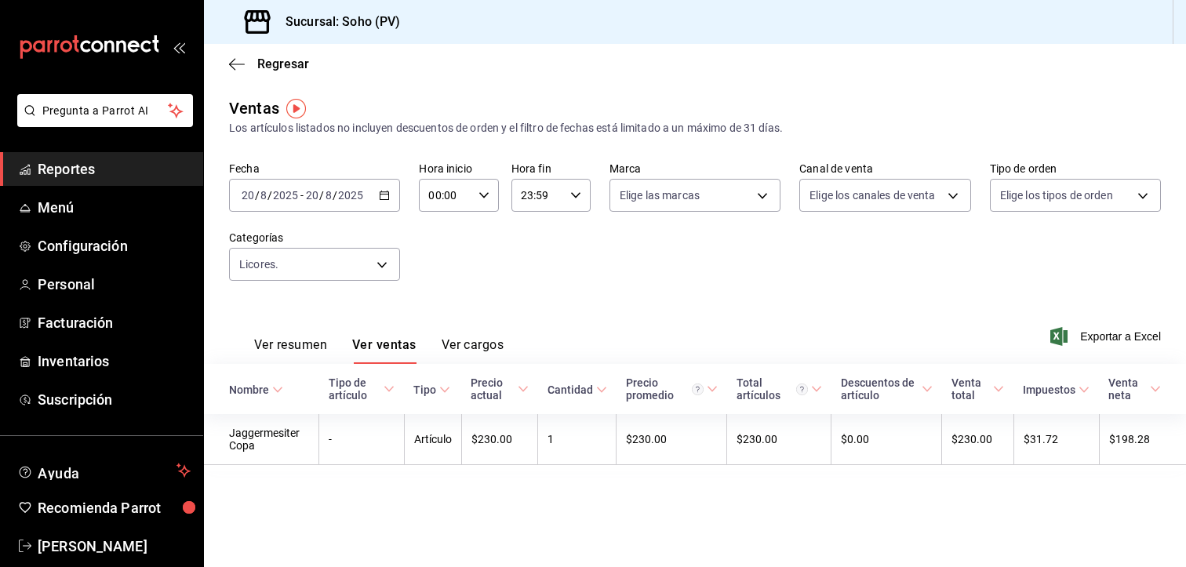
click at [480, 344] on button "Ver cargos" at bounding box center [473, 350] width 63 height 27
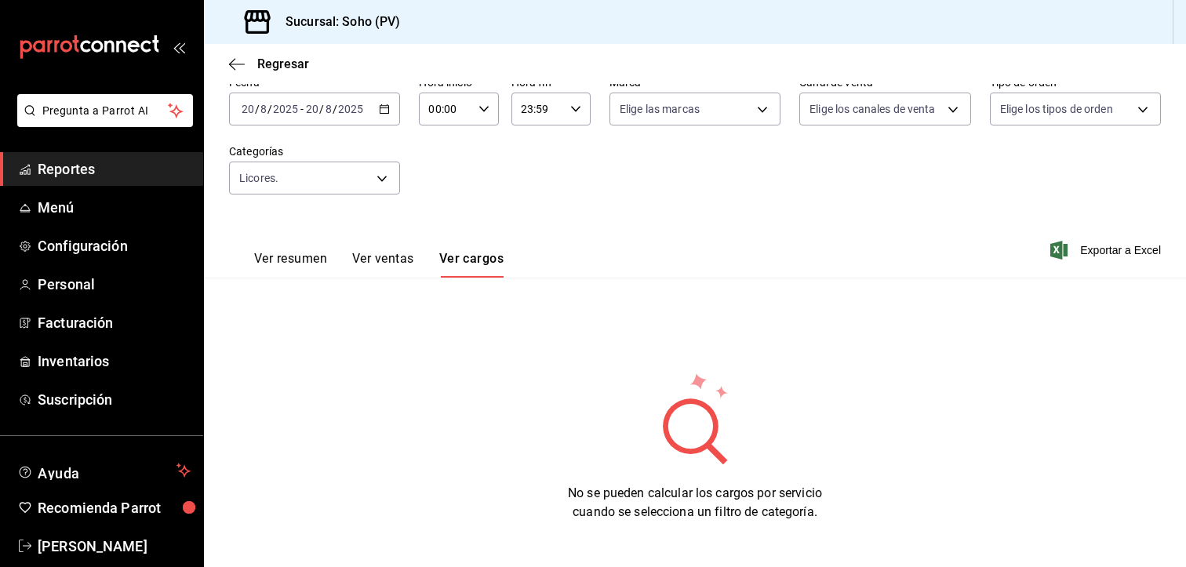
scroll to position [89, 0]
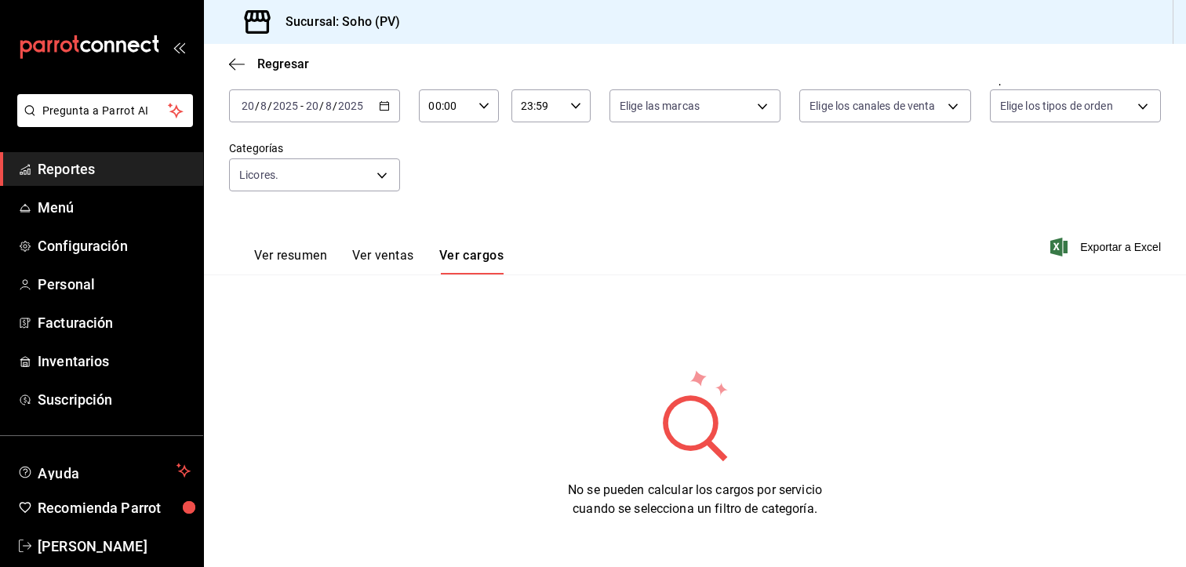
click at [382, 254] on button "Ver ventas" at bounding box center [383, 261] width 62 height 27
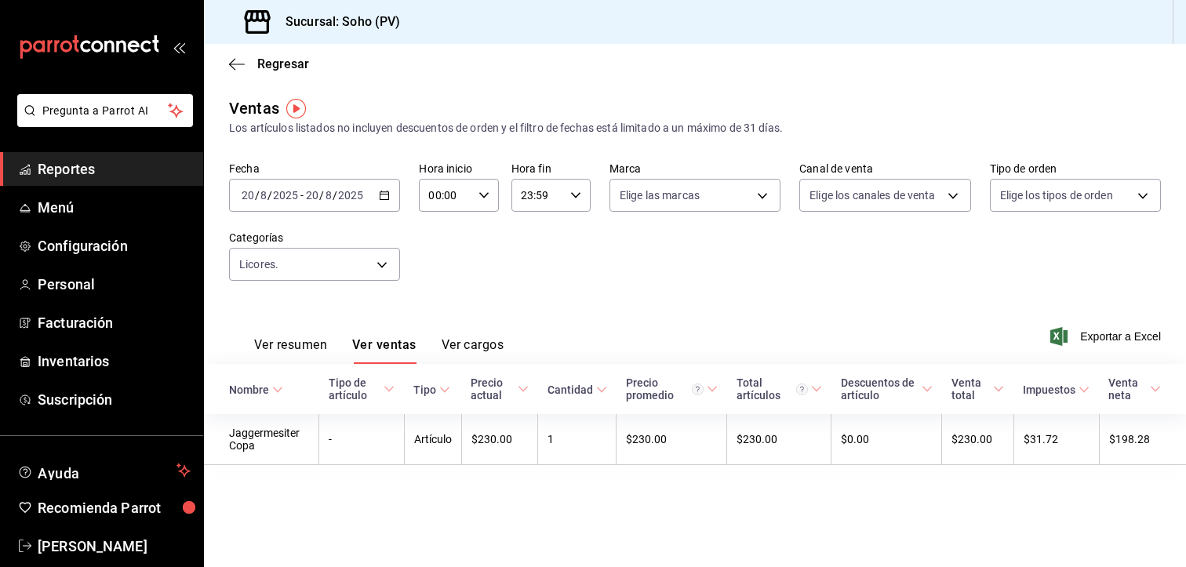
click at [289, 334] on div "Ver resumen Ver ventas Ver cargos" at bounding box center [366, 340] width 274 height 45
click at [307, 355] on button "Ver resumen" at bounding box center [290, 350] width 73 height 27
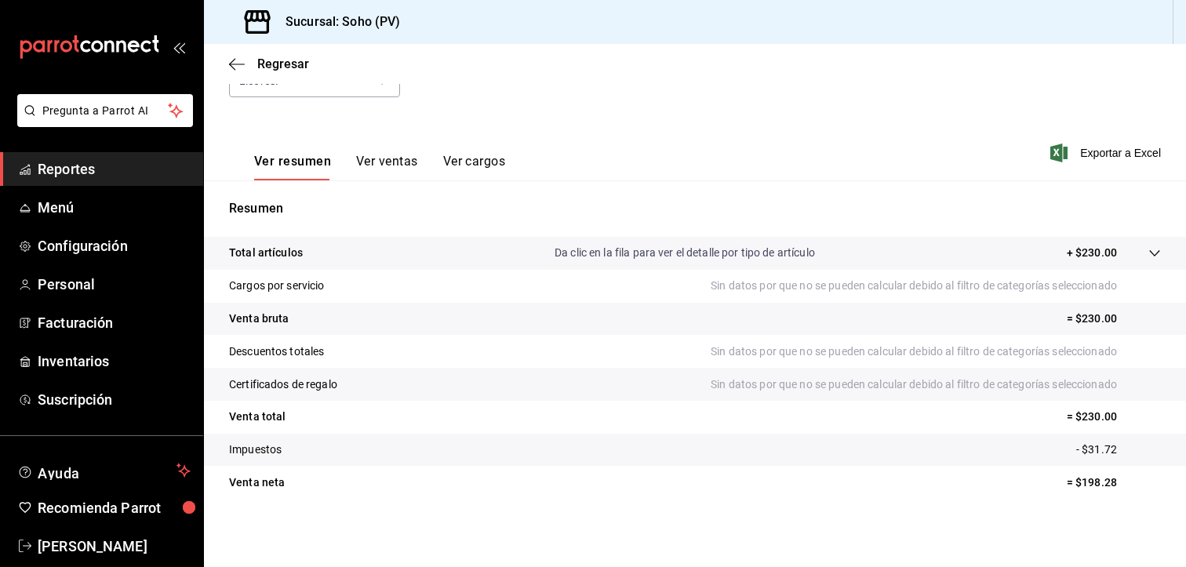
scroll to position [184, 0]
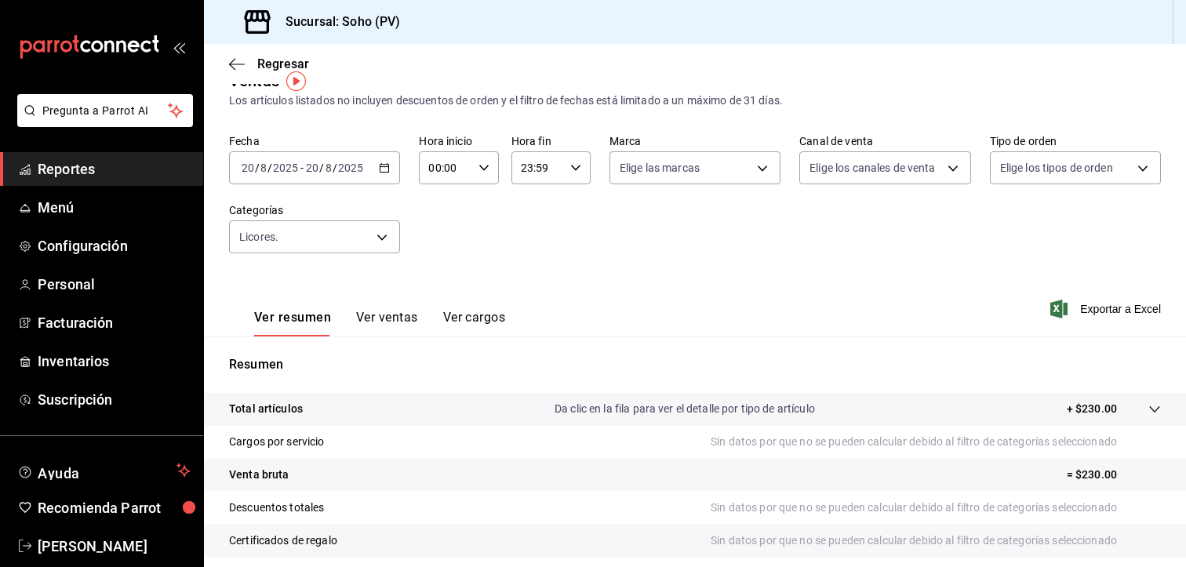
click at [387, 311] on button "Ver ventas" at bounding box center [387, 323] width 62 height 27
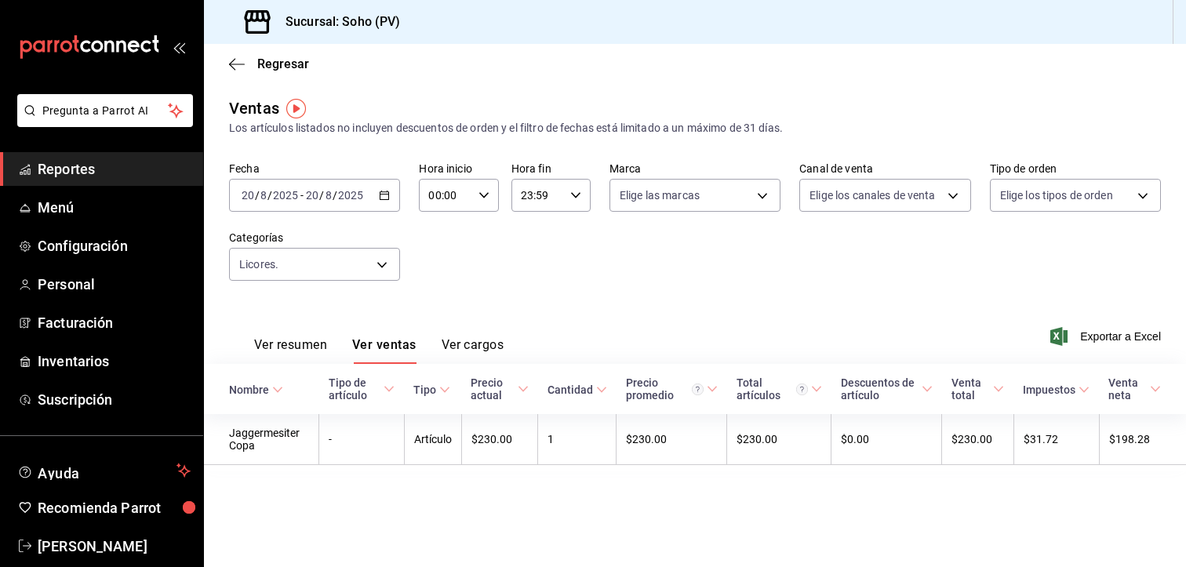
click at [85, 166] on span "Reportes" at bounding box center [114, 168] width 153 height 21
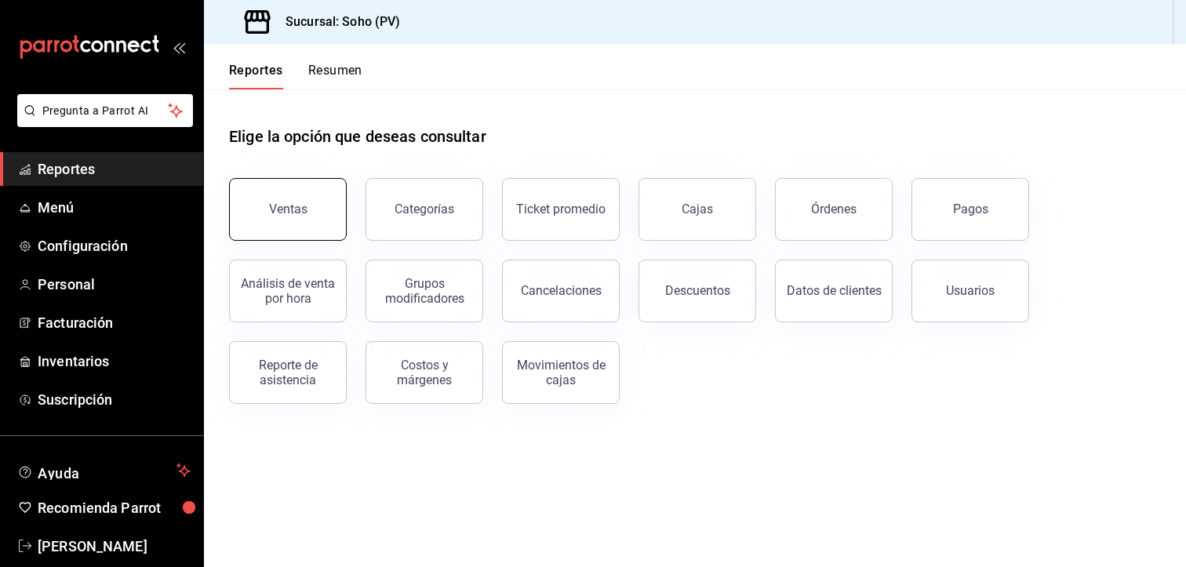
click at [303, 214] on div "Ventas" at bounding box center [288, 209] width 38 height 15
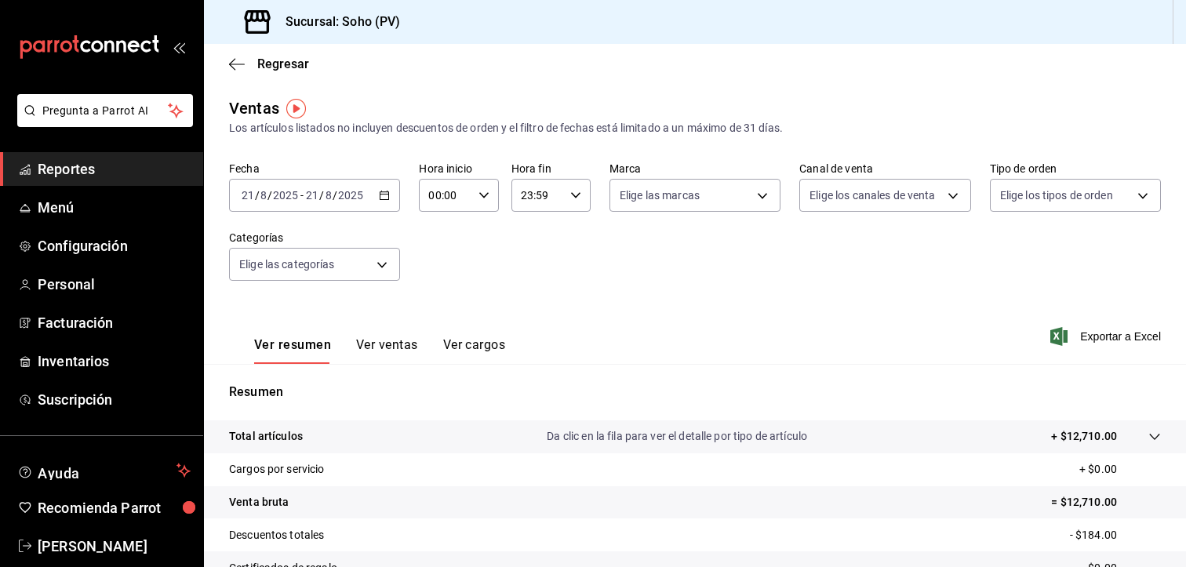
click at [383, 195] on icon "button" at bounding box center [384, 195] width 11 height 11
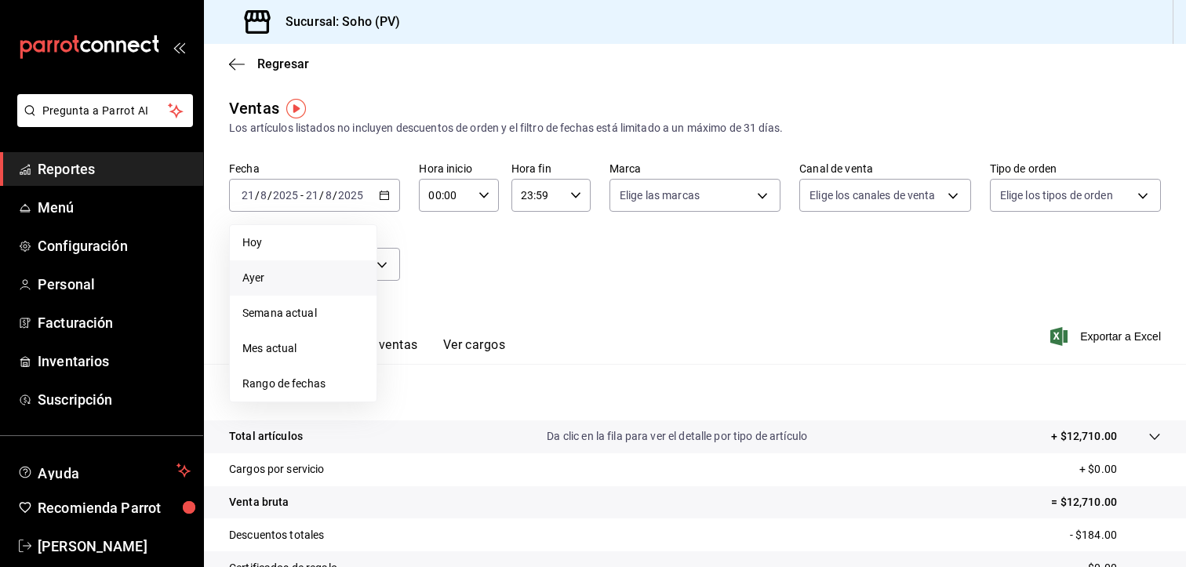
click at [311, 283] on span "Ayer" at bounding box center [303, 278] width 122 height 16
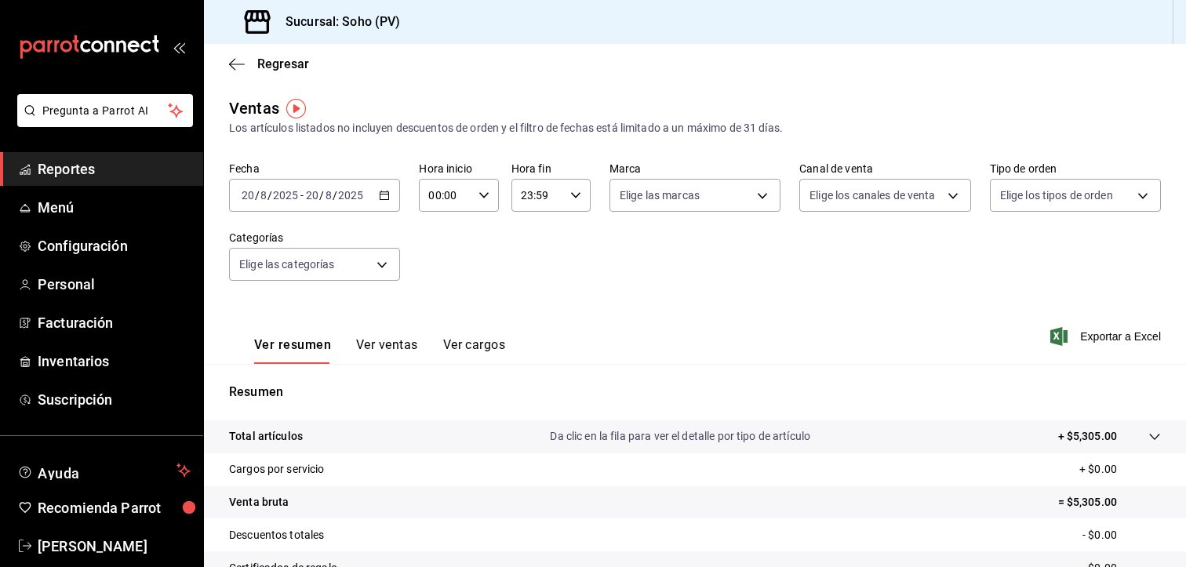
click at [386, 345] on button "Ver ventas" at bounding box center [387, 350] width 62 height 27
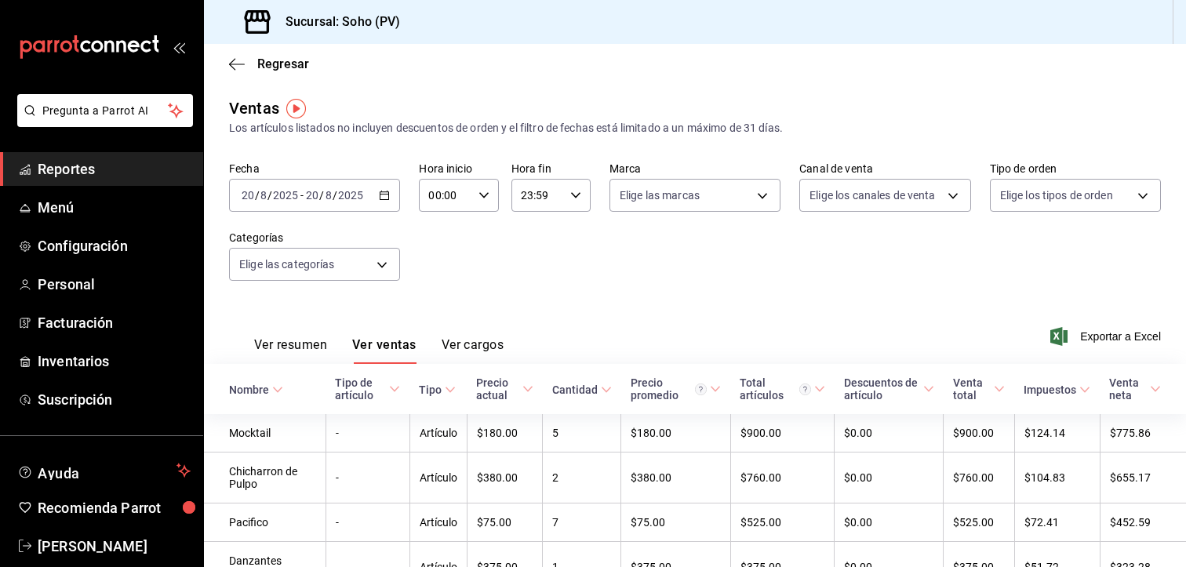
click at [482, 337] on button "Ver cargos" at bounding box center [473, 350] width 63 height 27
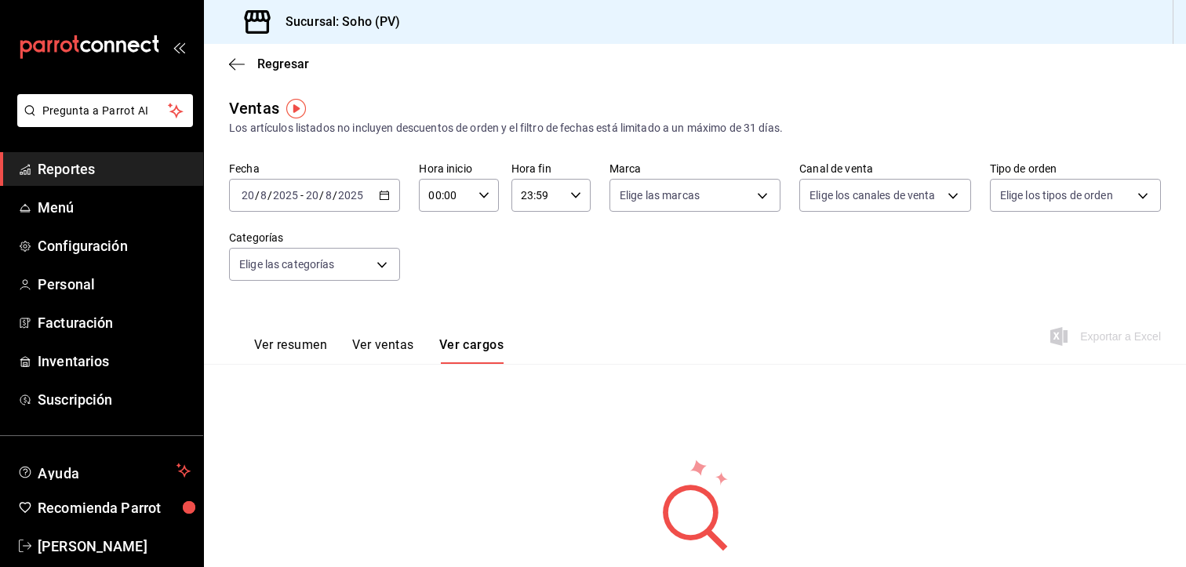
click at [234, 52] on div "Regresar" at bounding box center [695, 64] width 982 height 40
click at [234, 67] on icon "button" at bounding box center [237, 64] width 16 height 14
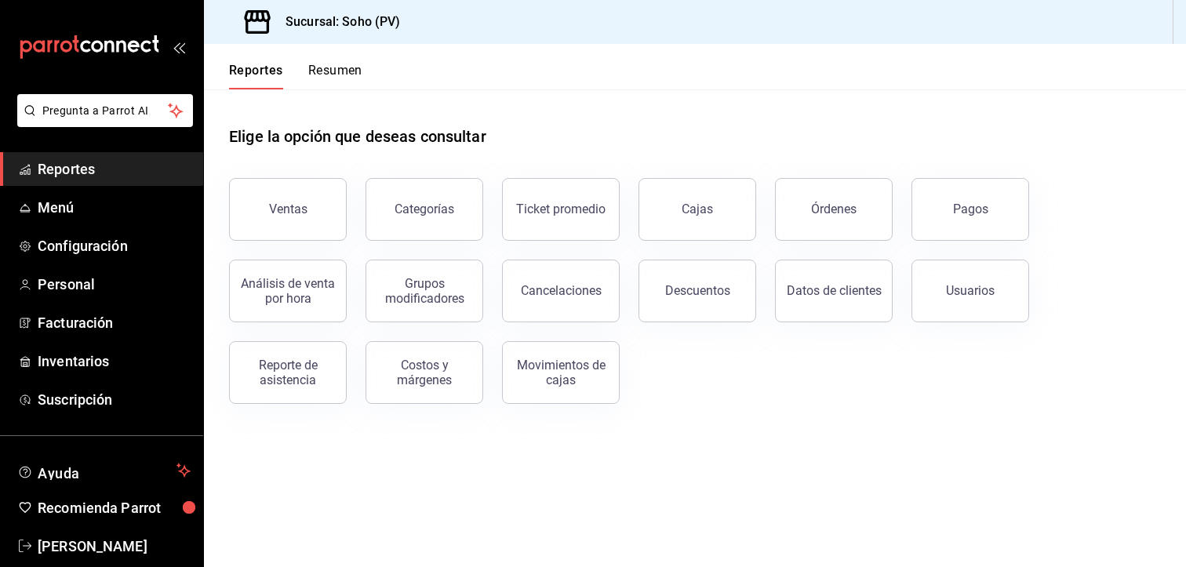
click at [91, 168] on span "Reportes" at bounding box center [114, 168] width 153 height 21
click at [103, 355] on span "Inventarios" at bounding box center [114, 361] width 153 height 21
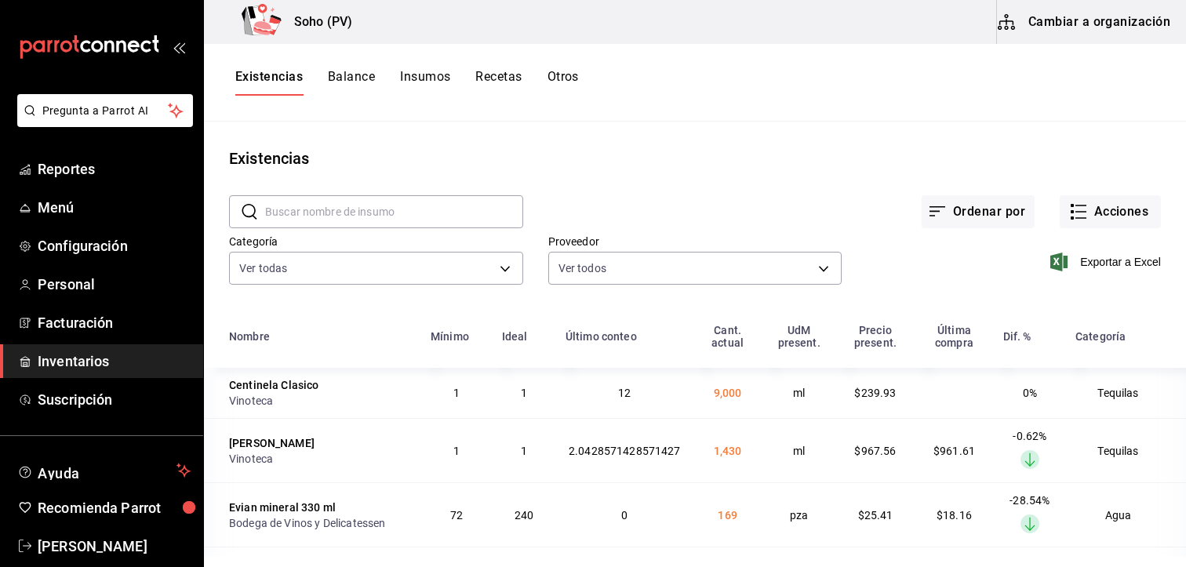
click at [367, 211] on input "text" at bounding box center [394, 211] width 258 height 31
click at [283, 209] on input "text" at bounding box center [394, 211] width 258 height 31
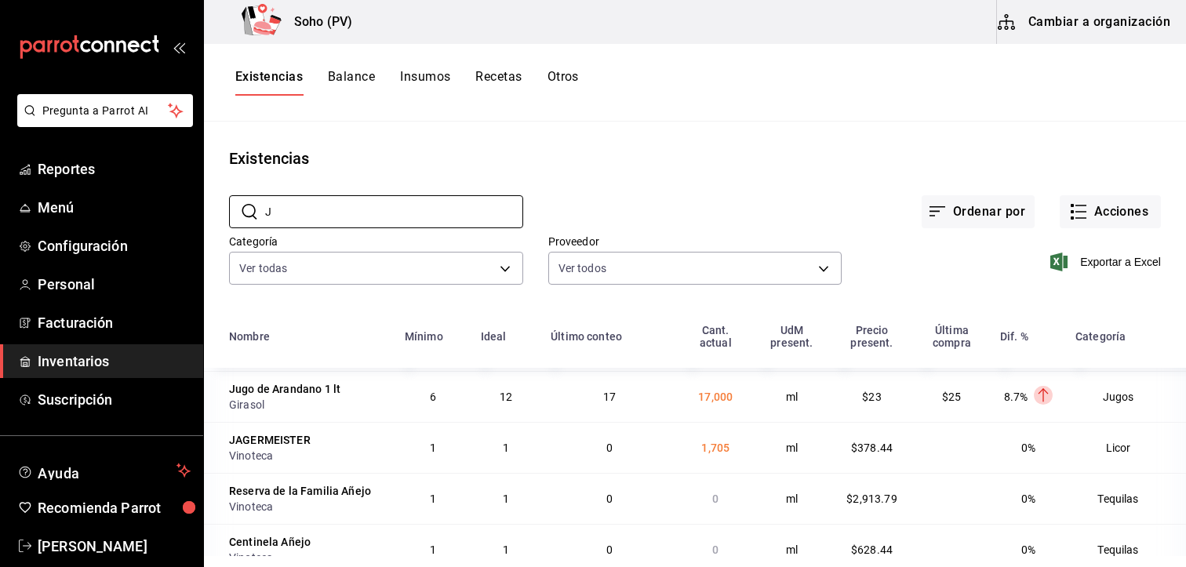
scroll to position [78, 0]
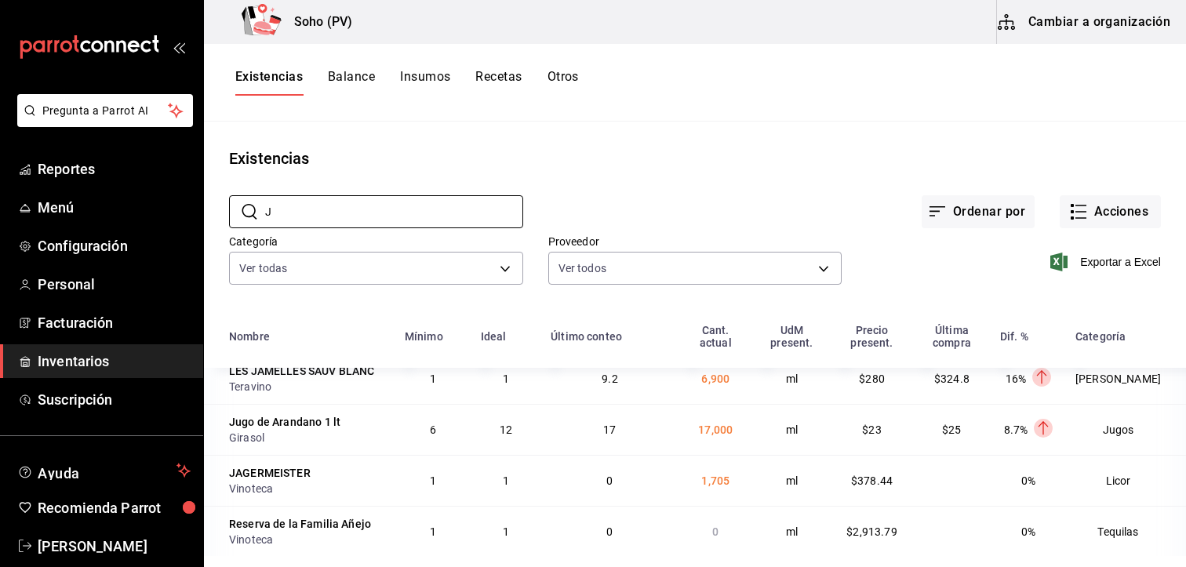
type input "J"
click at [339, 495] on div "Vinoteca" at bounding box center [307, 489] width 157 height 16
click at [339, 479] on div "JAGERMEISTER" at bounding box center [307, 473] width 157 height 16
click at [96, 213] on span "Menú" at bounding box center [114, 207] width 153 height 21
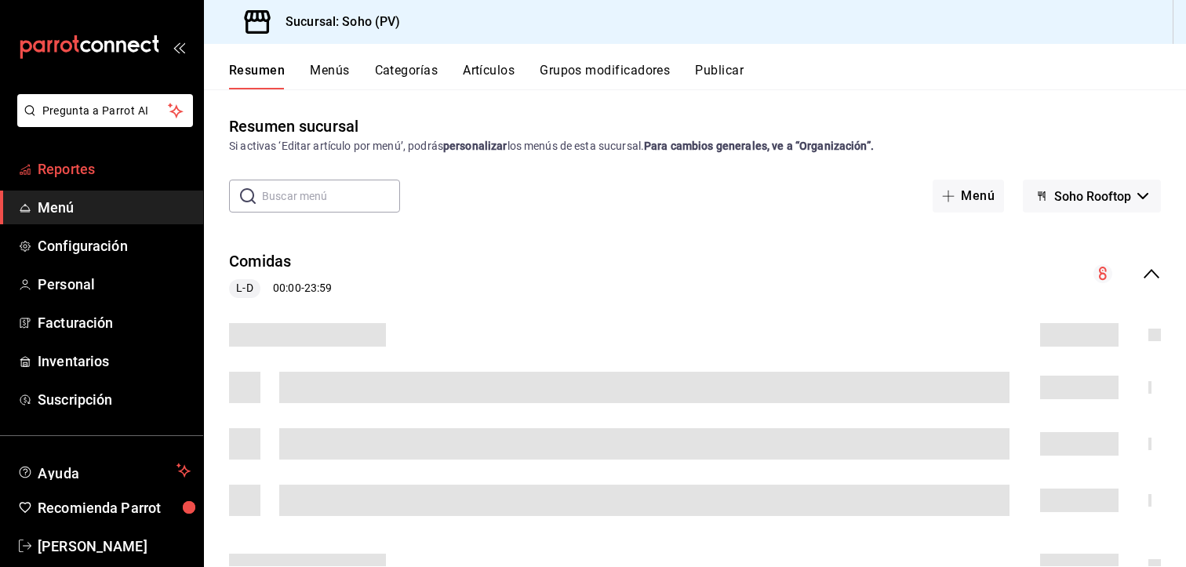
click at [105, 169] on span "Reportes" at bounding box center [114, 168] width 153 height 21
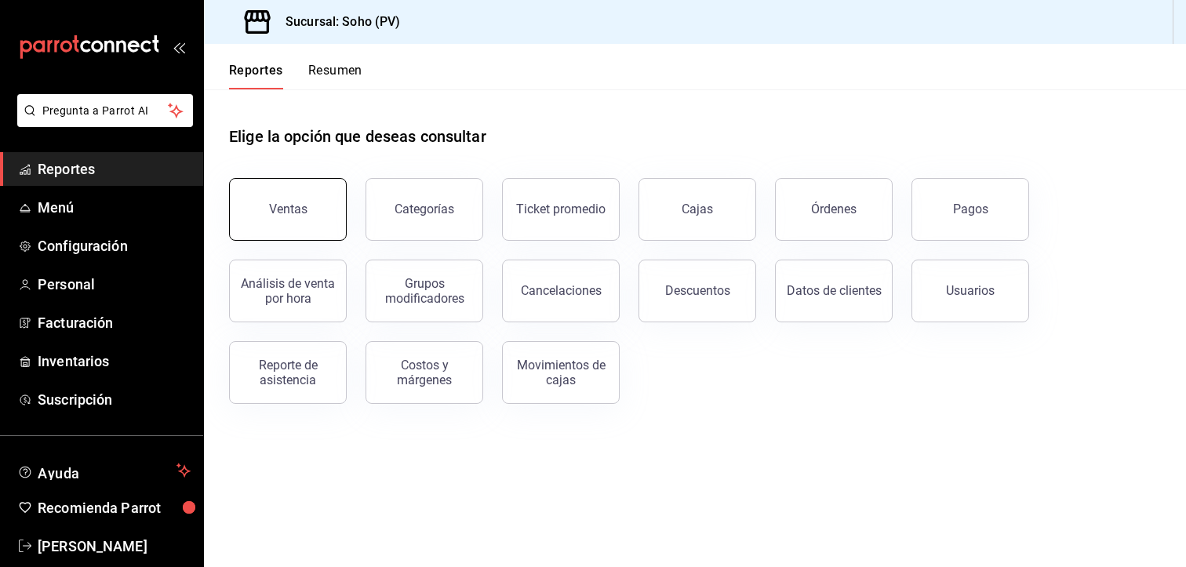
click at [299, 212] on div "Ventas" at bounding box center [288, 209] width 38 height 15
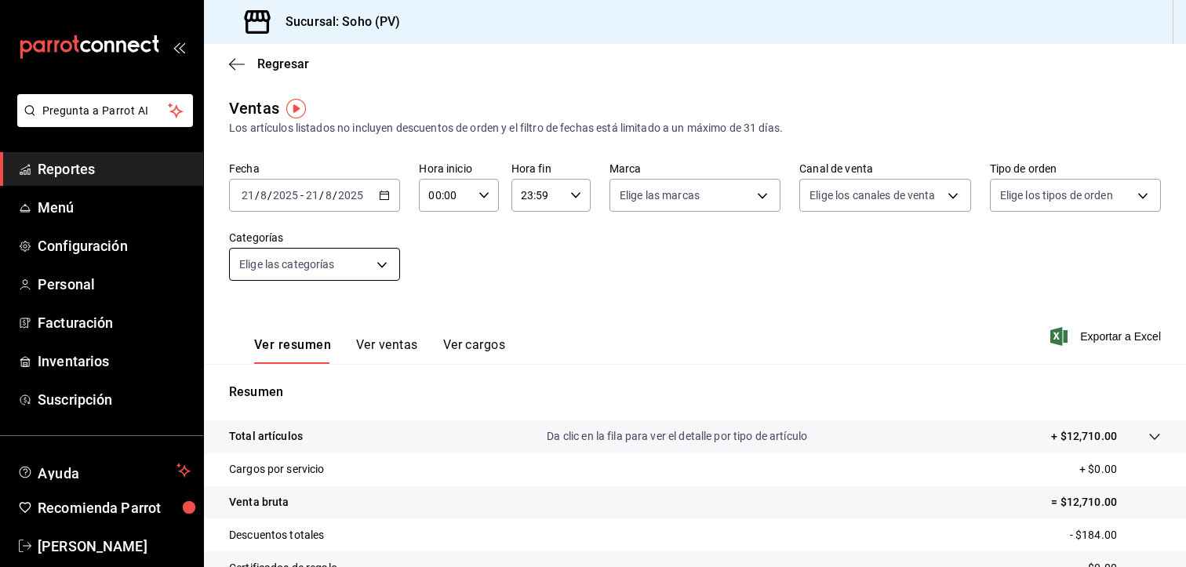
click at [381, 271] on body "Pregunta a Parrot AI Reportes Menú Configuración Personal Facturación Inventari…" at bounding box center [593, 283] width 1186 height 567
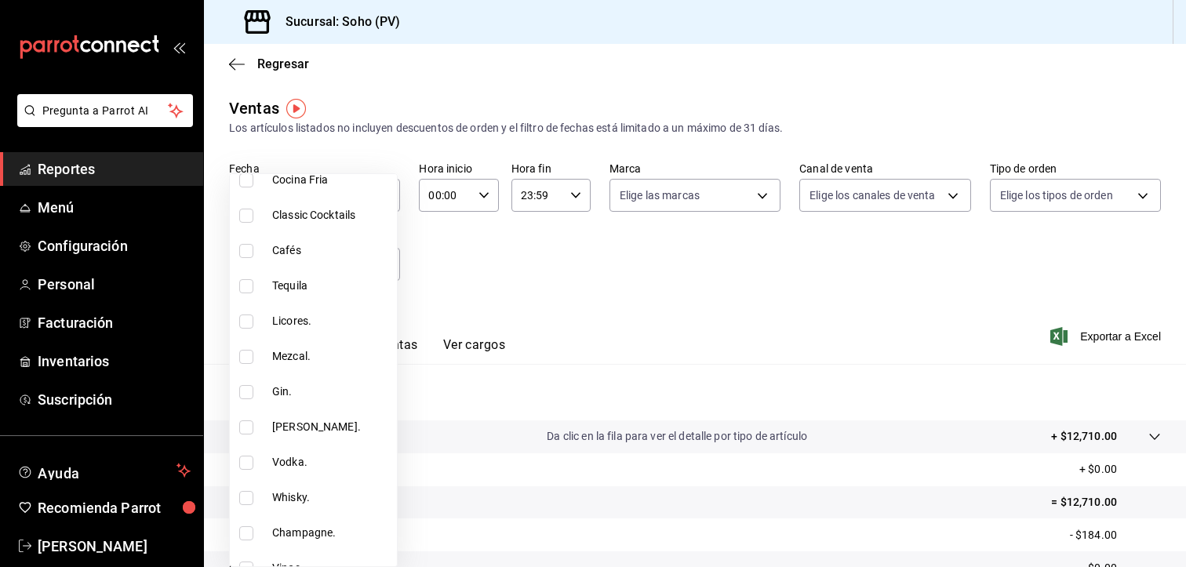
scroll to position [392, 0]
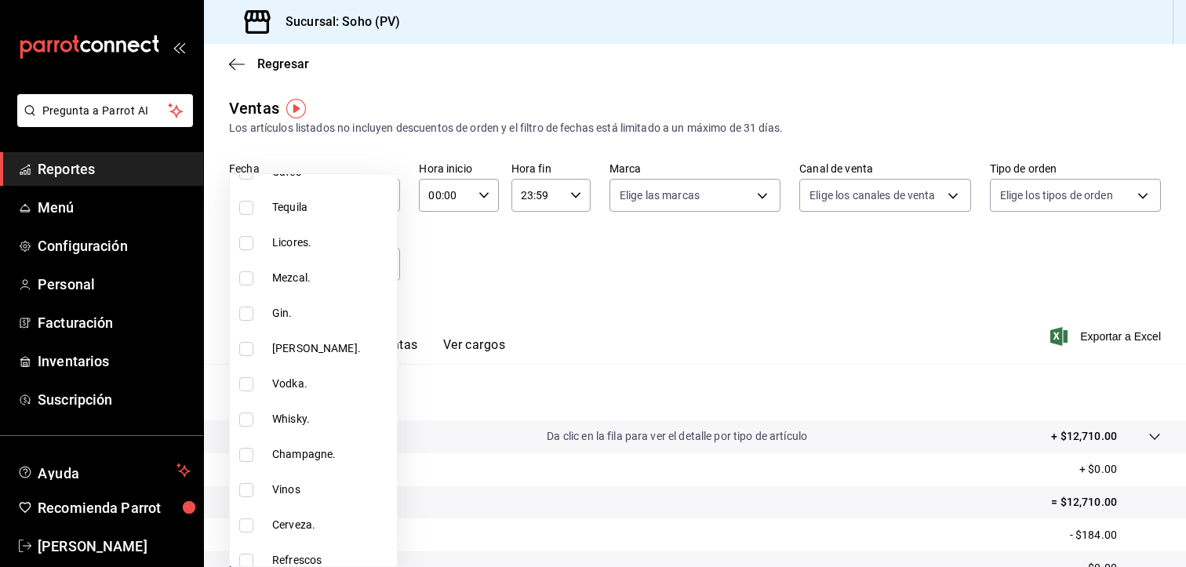
click at [269, 243] on li "Licores." at bounding box center [313, 242] width 167 height 35
type input "391e0700-e1db-4633-8664-9450f6ed22c8"
checkbox input "true"
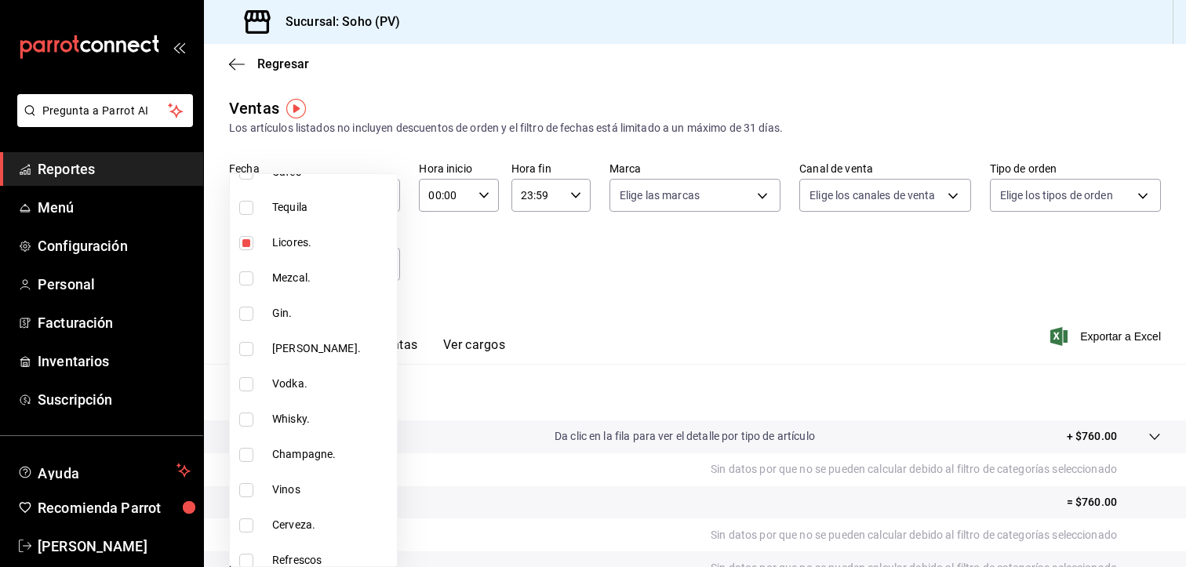
click at [592, 340] on div at bounding box center [593, 283] width 1186 height 567
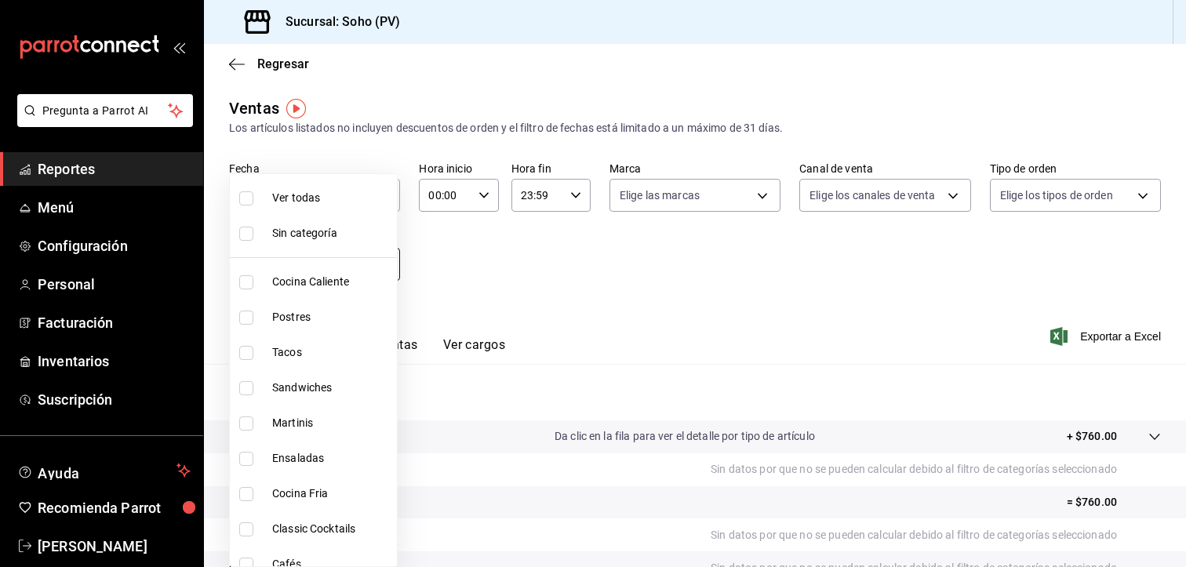
click at [379, 263] on body "Pregunta a Parrot AI Reportes Menú Configuración Personal Facturación Inventari…" at bounding box center [593, 283] width 1186 height 567
click at [511, 313] on div at bounding box center [593, 283] width 1186 height 567
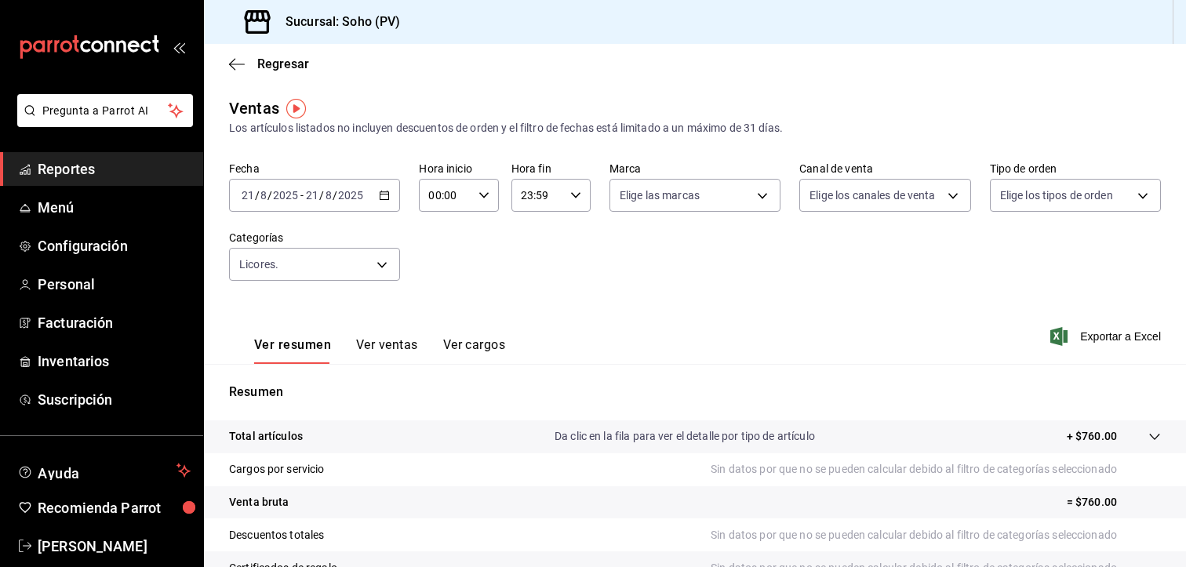
click at [383, 194] on icon "button" at bounding box center [384, 195] width 11 height 11
click at [251, 275] on span "Ayer" at bounding box center [303, 278] width 122 height 16
click at [376, 266] on body "Pregunta a Parrot AI Reportes Menú Configuración Personal Facturación Inventari…" at bounding box center [593, 283] width 1186 height 567
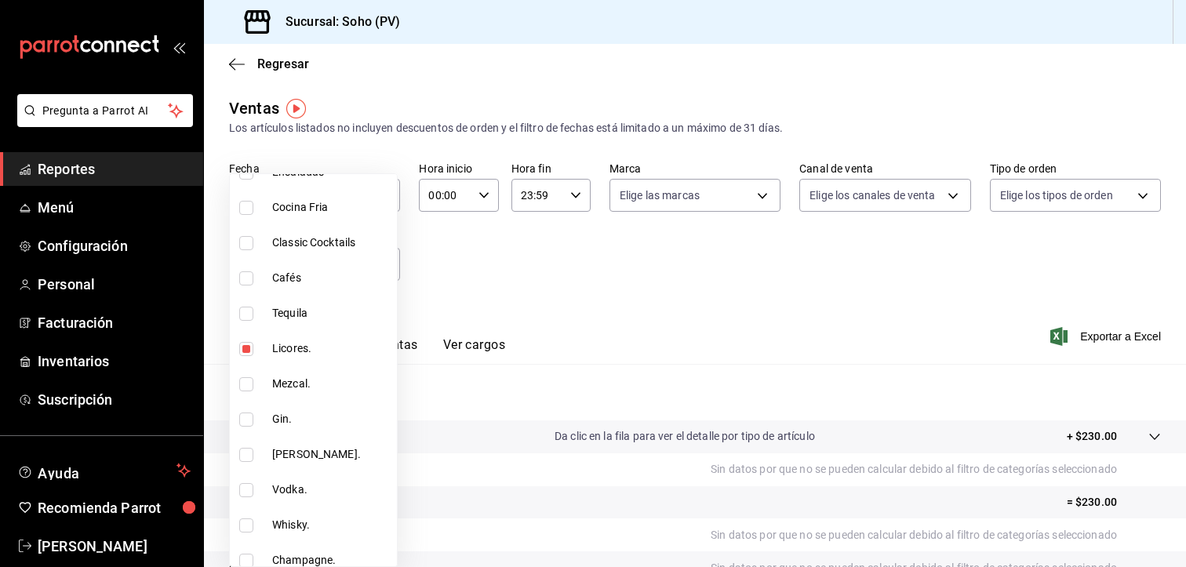
scroll to position [314, 0]
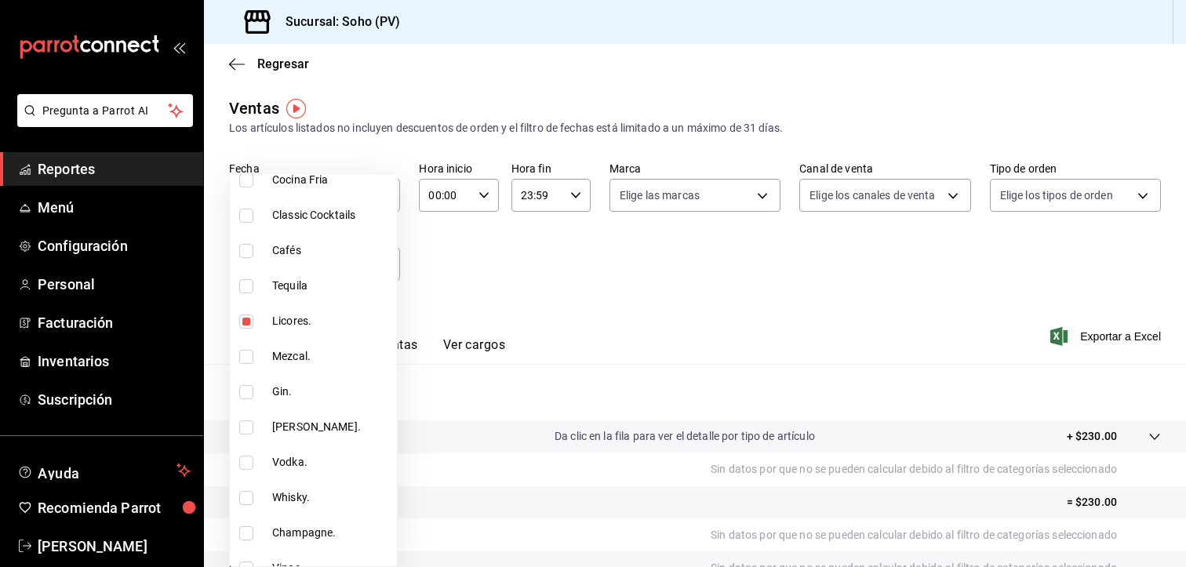
click at [272, 320] on span "Licores." at bounding box center [331, 321] width 118 height 16
checkbox input "false"
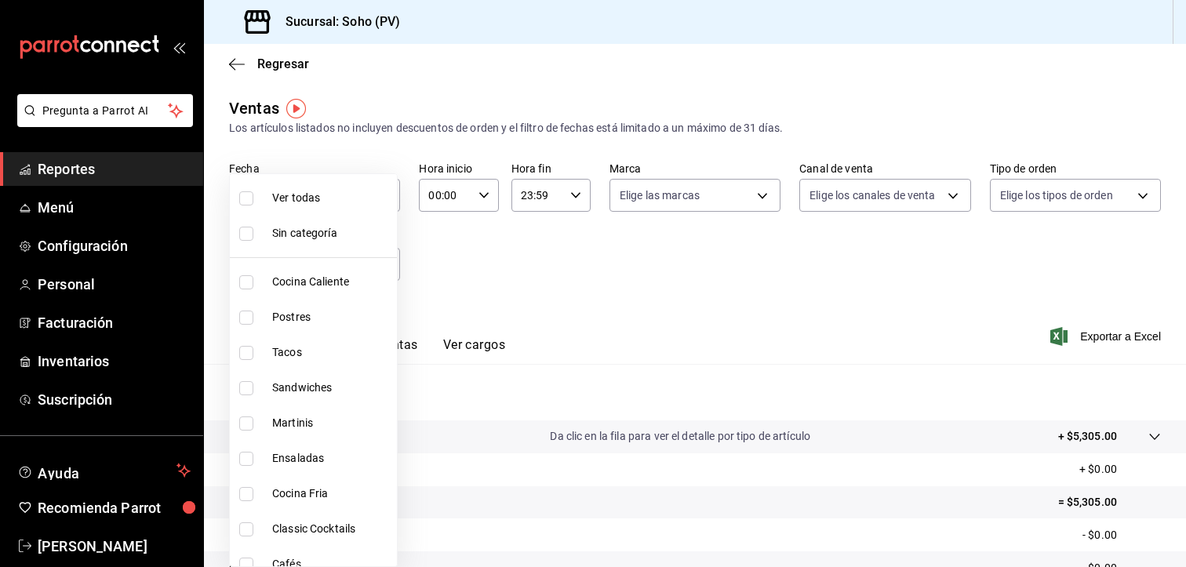
drag, startPoint x: 573, startPoint y: 288, endPoint x: 558, endPoint y: 277, distance: 18.5
click at [572, 288] on div at bounding box center [593, 283] width 1186 height 567
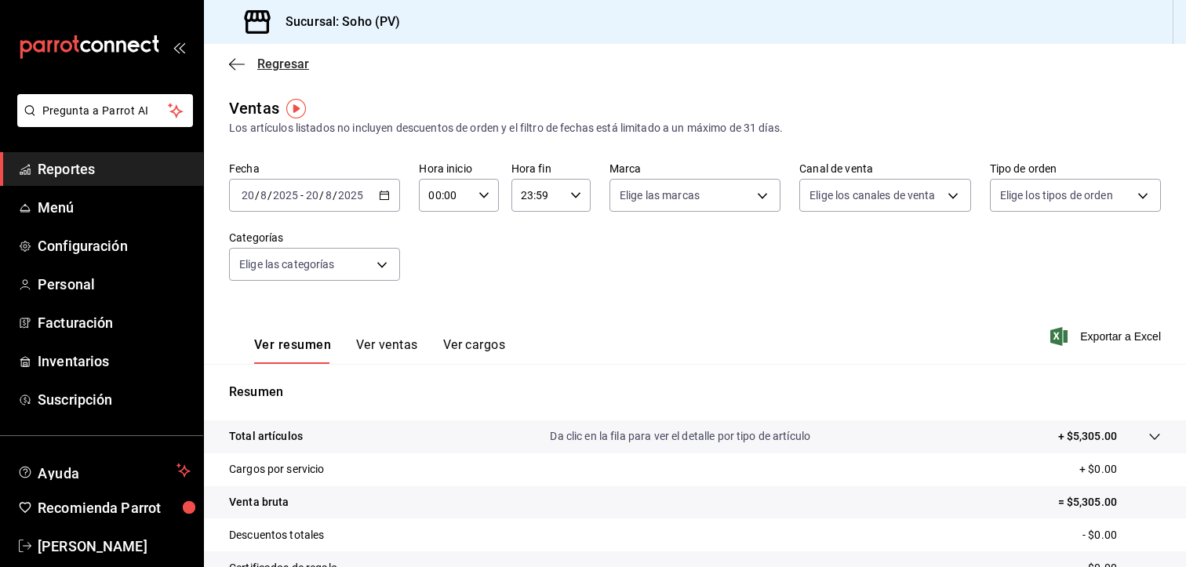
click at [232, 64] on icon "button" at bounding box center [237, 64] width 16 height 1
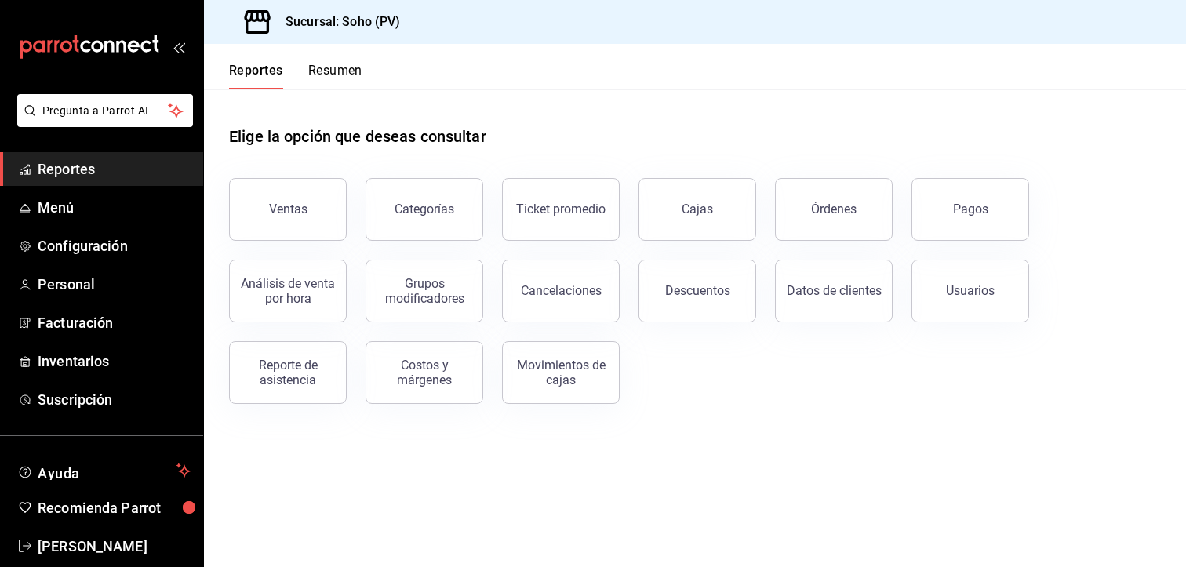
click at [332, 69] on button "Resumen" at bounding box center [335, 76] width 54 height 27
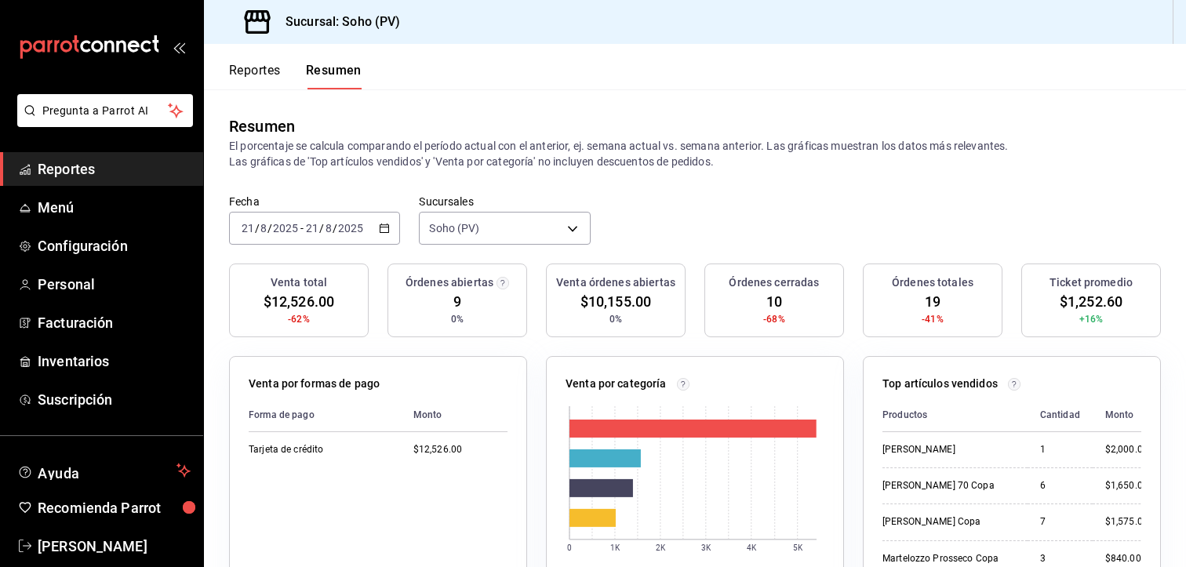
click at [264, 65] on button "Reportes" at bounding box center [255, 76] width 52 height 27
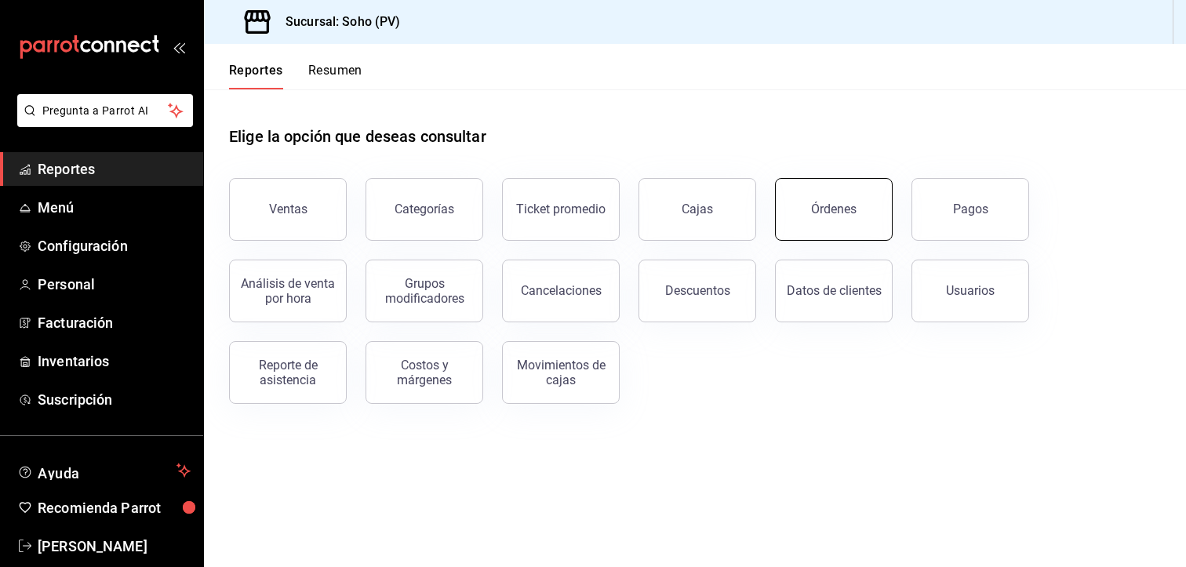
click at [833, 226] on button "Órdenes" at bounding box center [834, 209] width 118 height 63
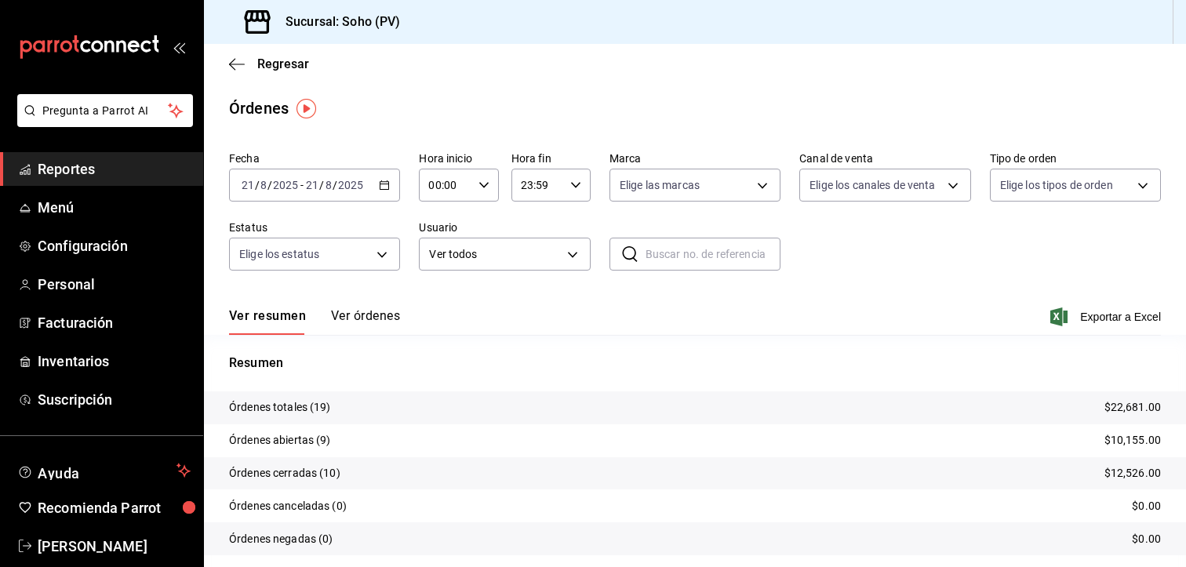
click at [380, 188] on icon "button" at bounding box center [384, 185] width 11 height 11
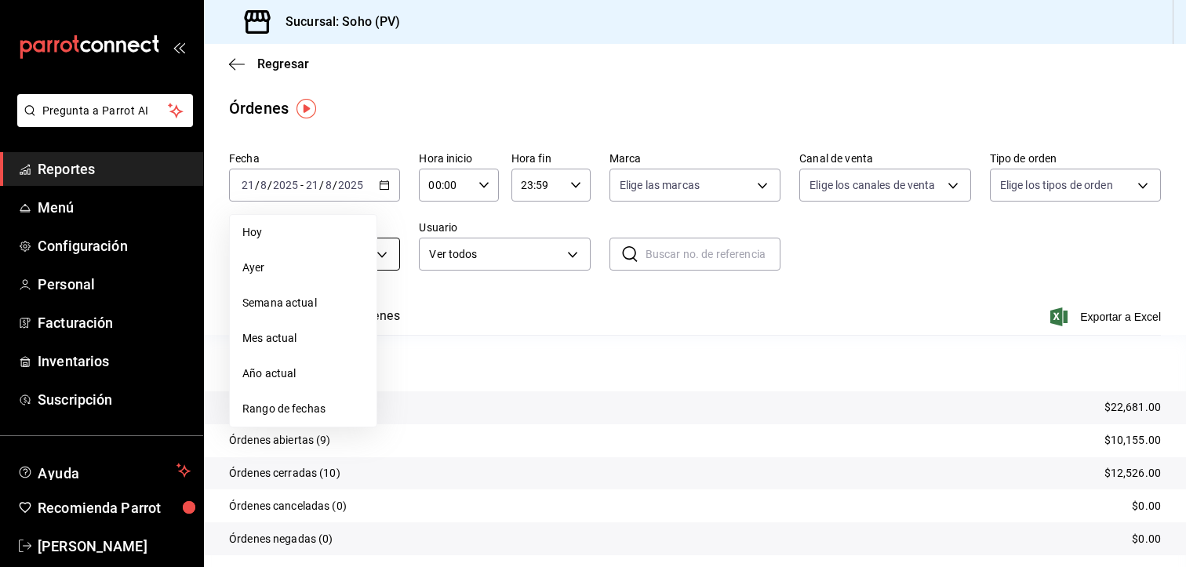
click at [254, 260] on span "Ayer" at bounding box center [303, 268] width 122 height 16
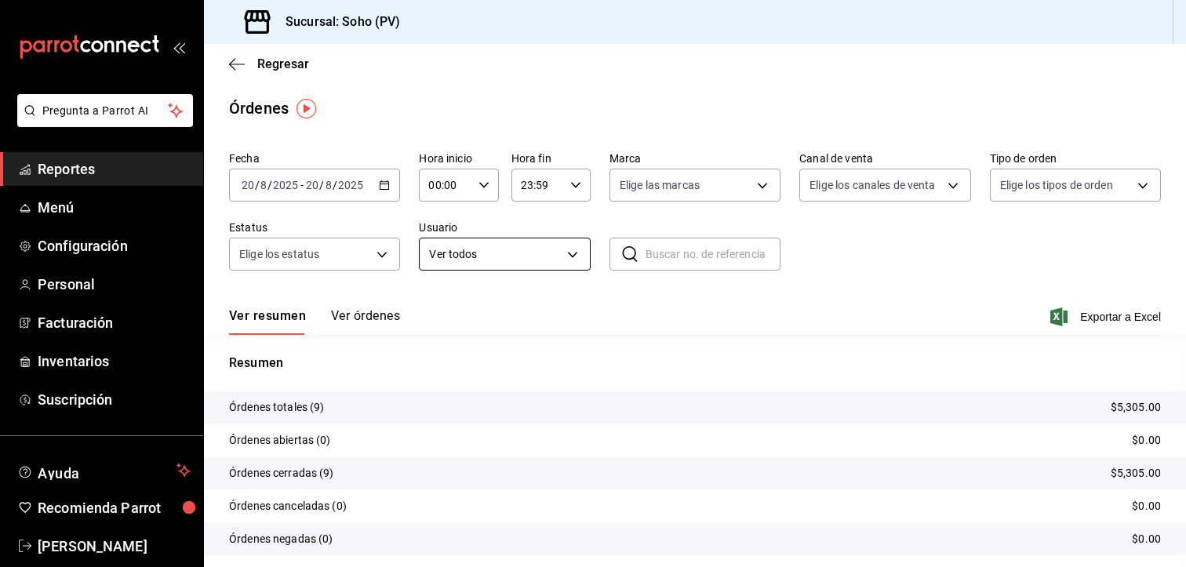
click at [562, 250] on body "Pregunta a Parrot AI Reportes Menú Configuración Personal Facturación Inventari…" at bounding box center [593, 283] width 1186 height 567
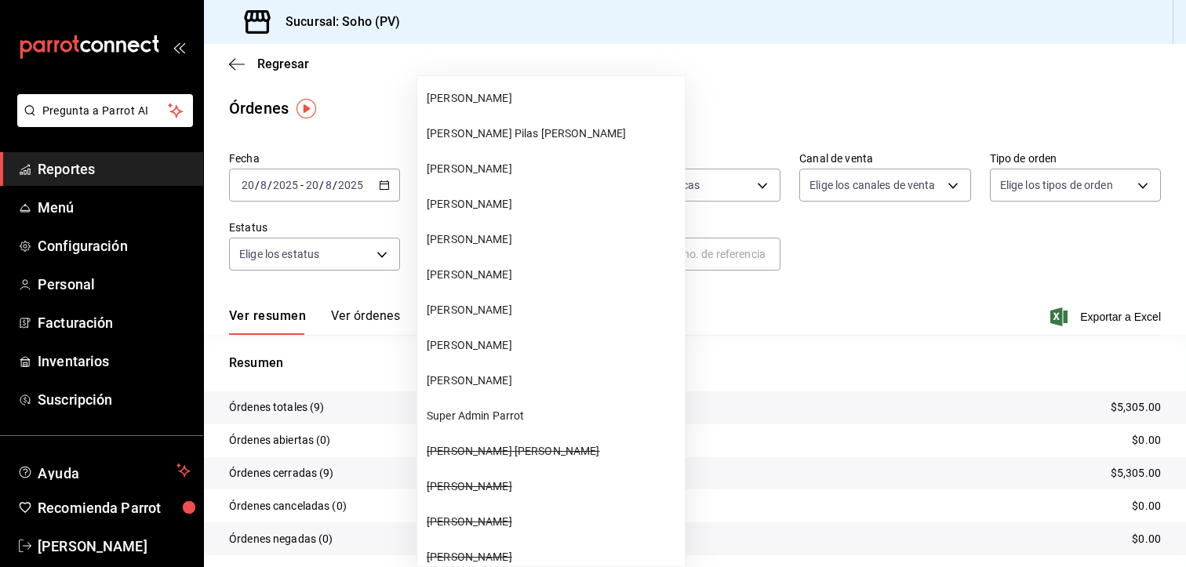
scroll to position [235, 0]
click at [467, 354] on li "[PERSON_NAME]" at bounding box center [550, 342] width 267 height 35
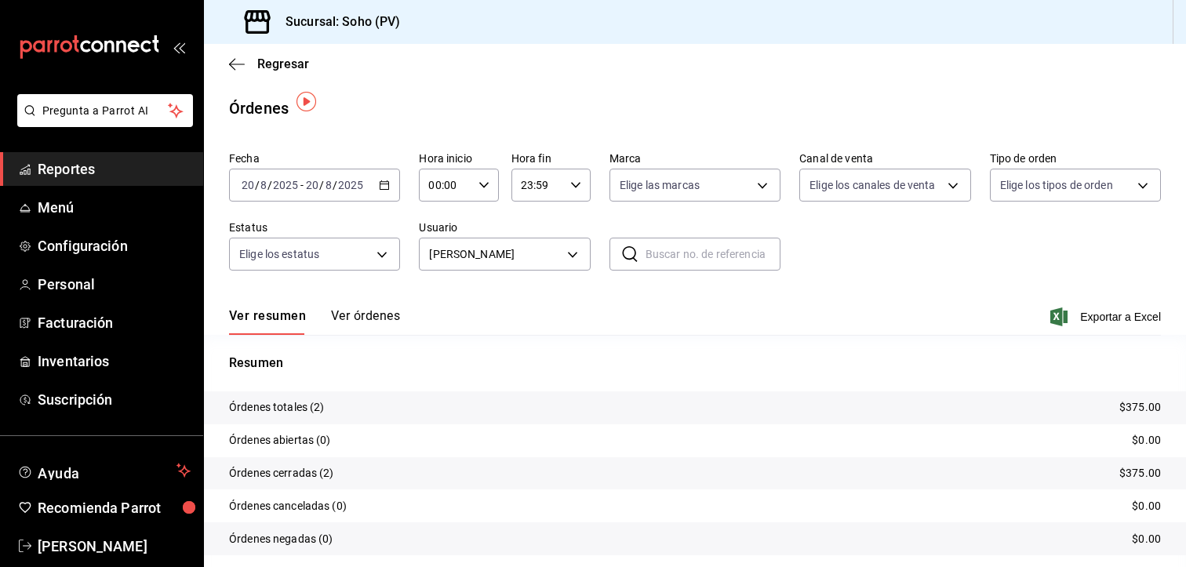
scroll to position [49, 0]
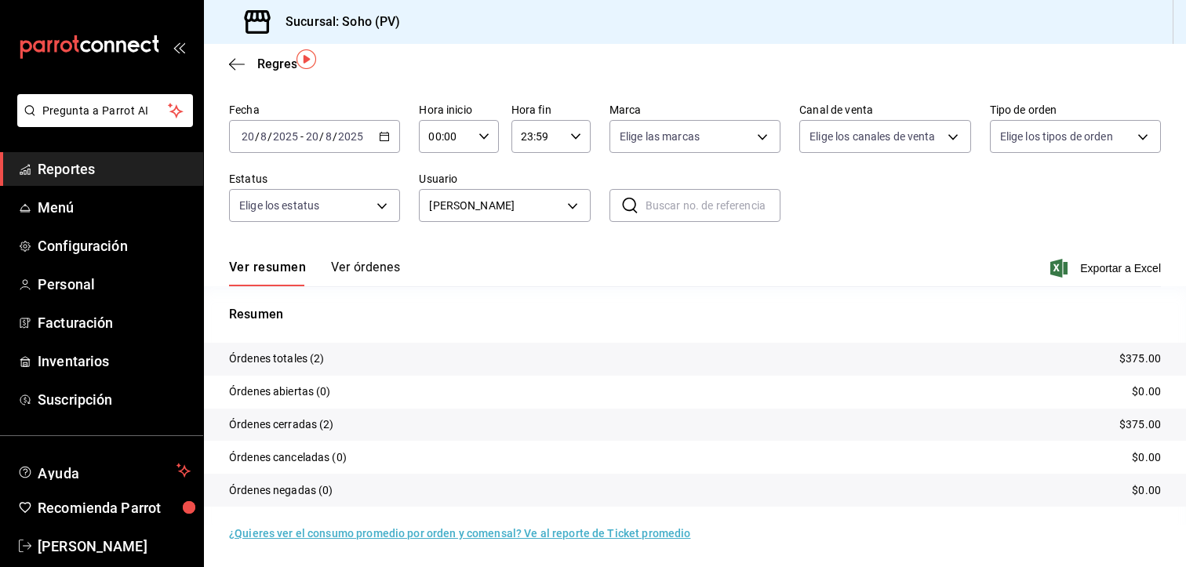
click at [296, 361] on p "Órdenes totales (2)" at bounding box center [277, 359] width 96 height 16
click at [350, 268] on button "Ver órdenes" at bounding box center [365, 273] width 69 height 27
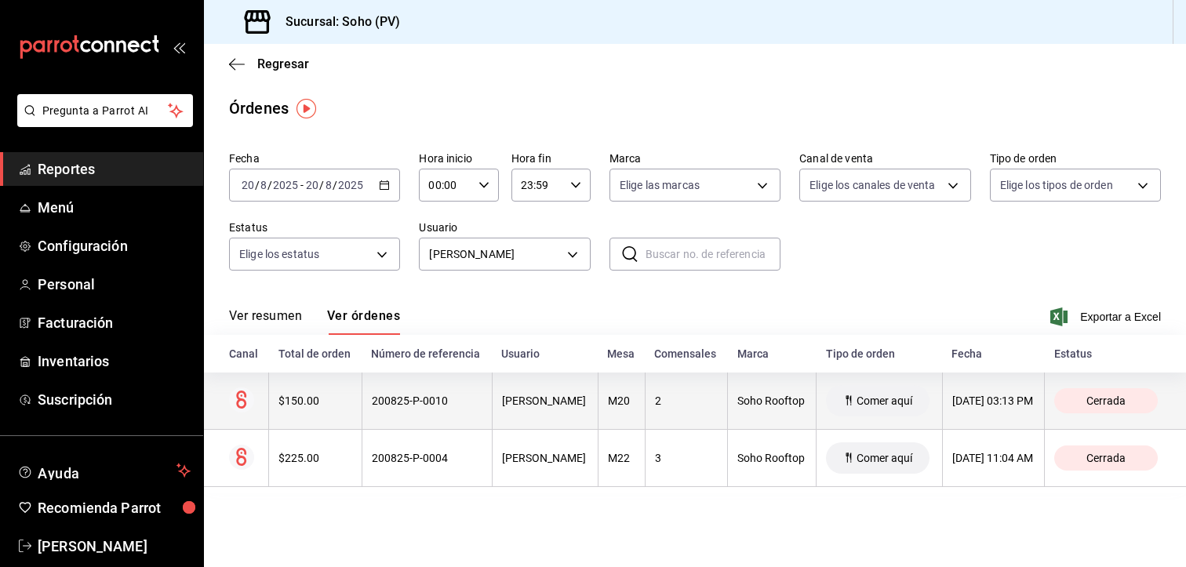
click at [502, 407] on div "[PERSON_NAME]" at bounding box center [545, 400] width 86 height 13
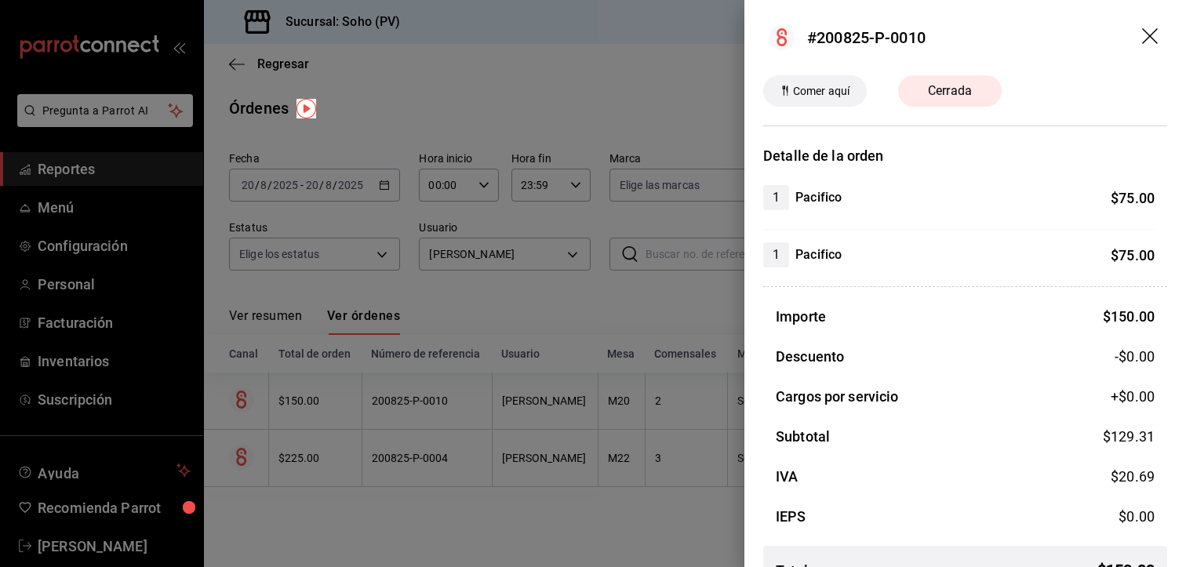
click at [1126, 37] on header "#200825-P-0010" at bounding box center [965, 37] width 442 height 75
click at [638, 190] on div at bounding box center [593, 283] width 1186 height 567
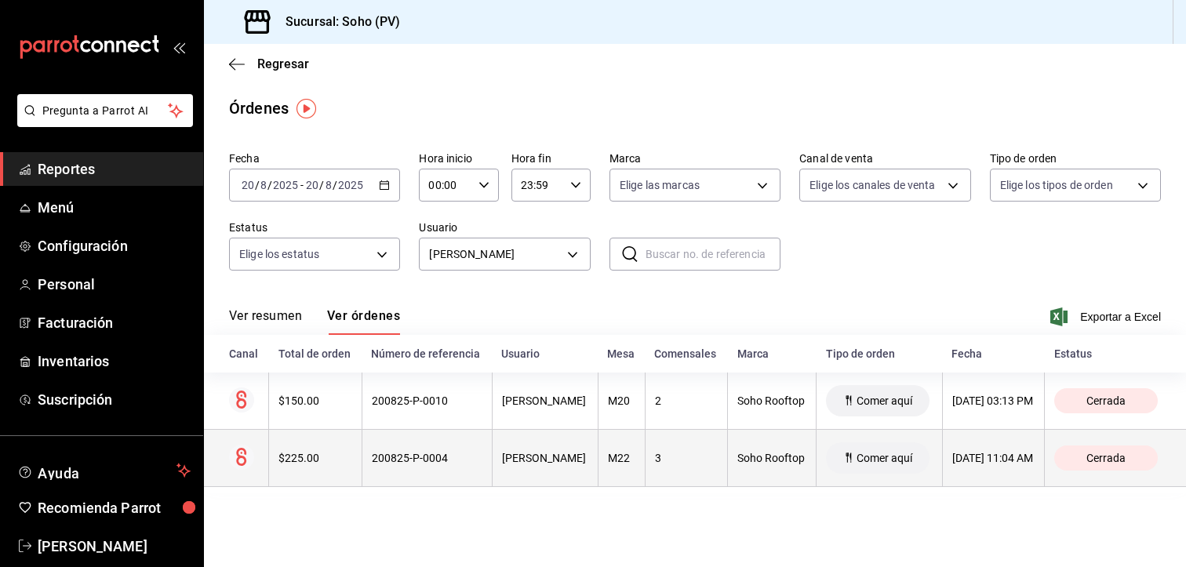
click at [393, 464] on div "200825-P-0004" at bounding box center [427, 458] width 111 height 13
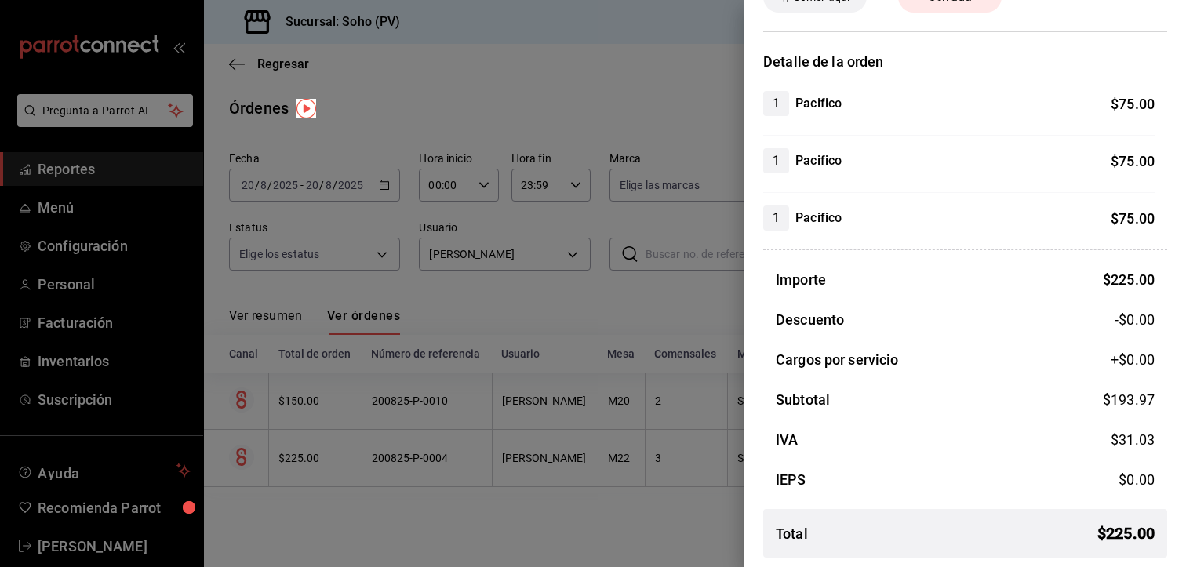
scroll to position [96, 0]
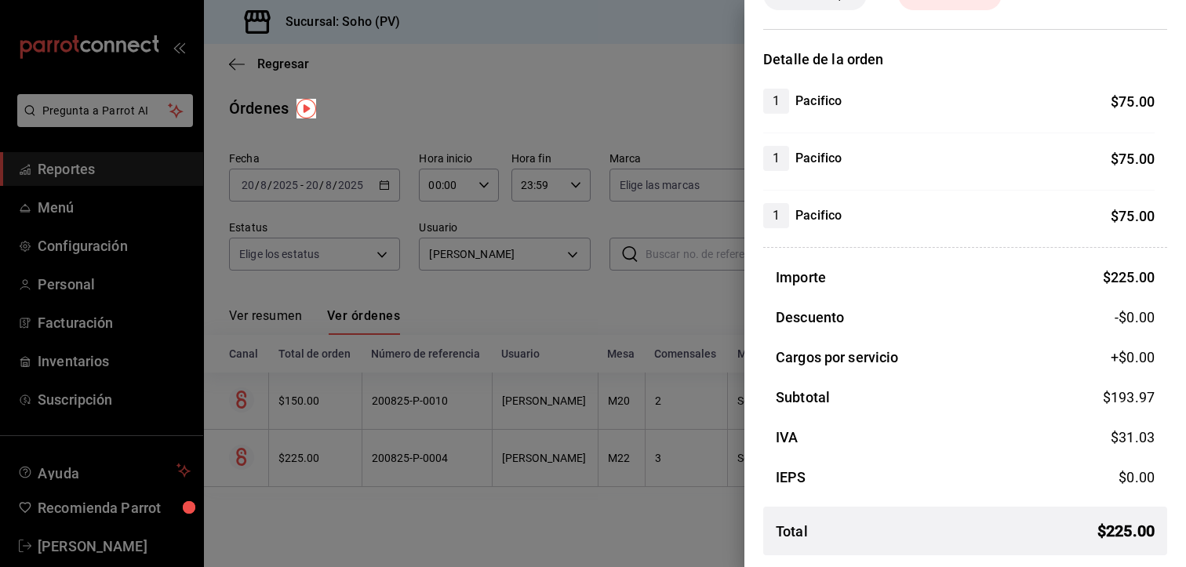
drag, startPoint x: 566, startPoint y: 313, endPoint x: 573, endPoint y: 304, distance: 10.7
click at [566, 313] on div at bounding box center [593, 283] width 1186 height 567
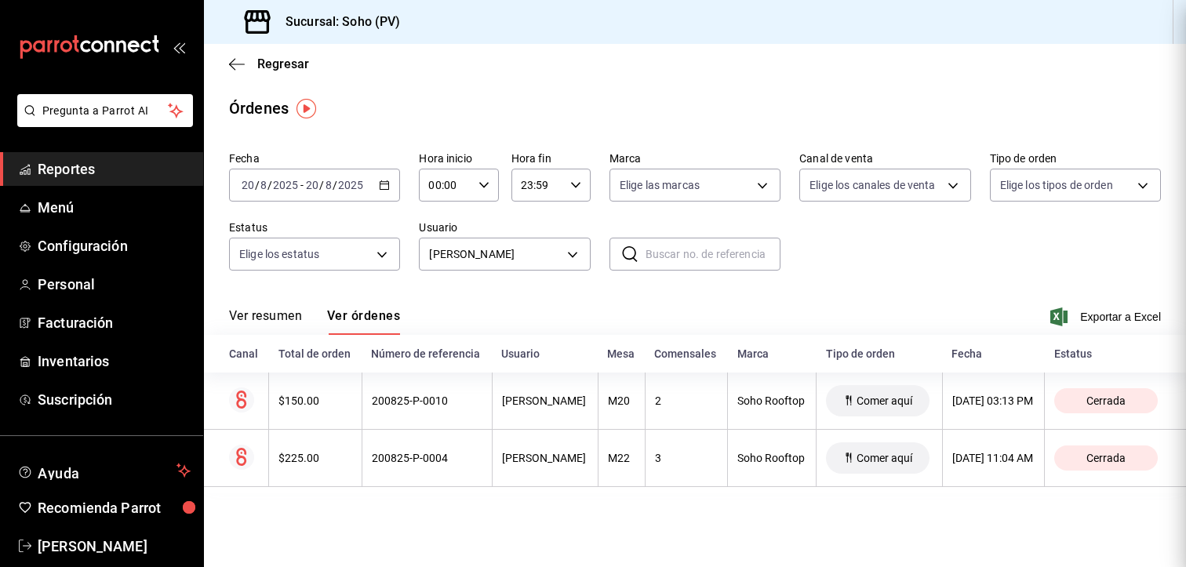
scroll to position [0, 0]
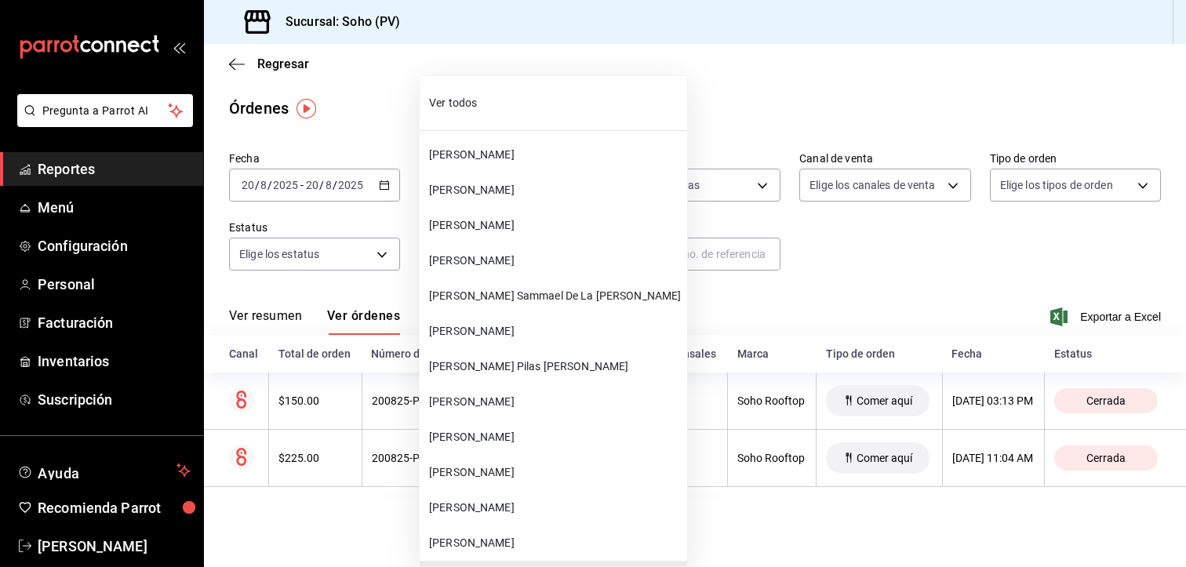
click at [558, 254] on body "Pregunta a Parrot AI Reportes Menú Configuración Personal Facturación Inventari…" at bounding box center [593, 283] width 1186 height 567
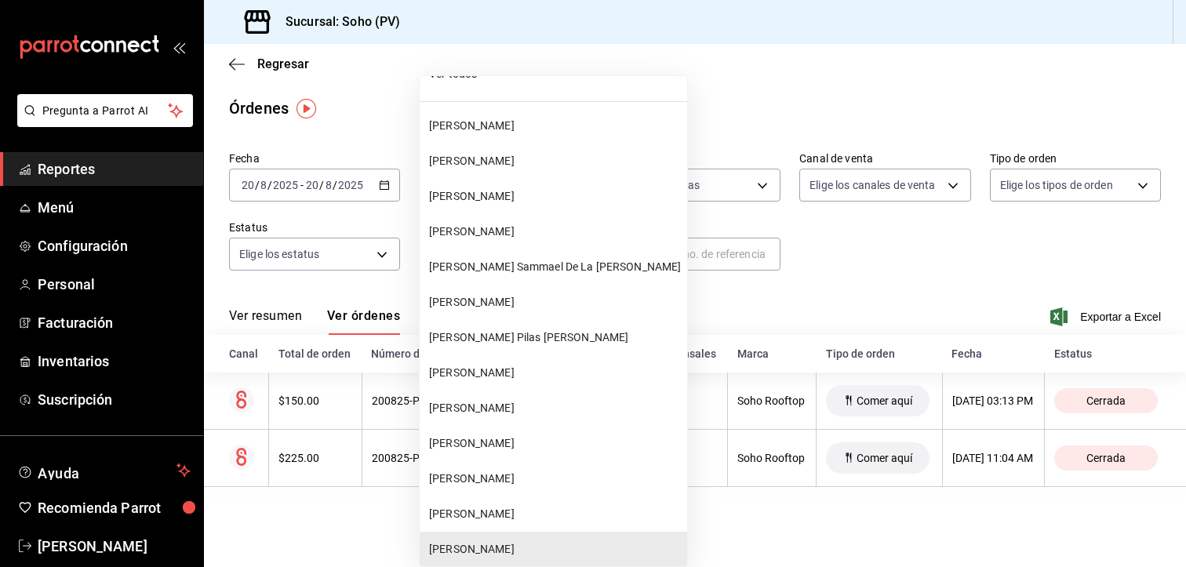
click at [486, 405] on span "[PERSON_NAME]" at bounding box center [555, 408] width 252 height 16
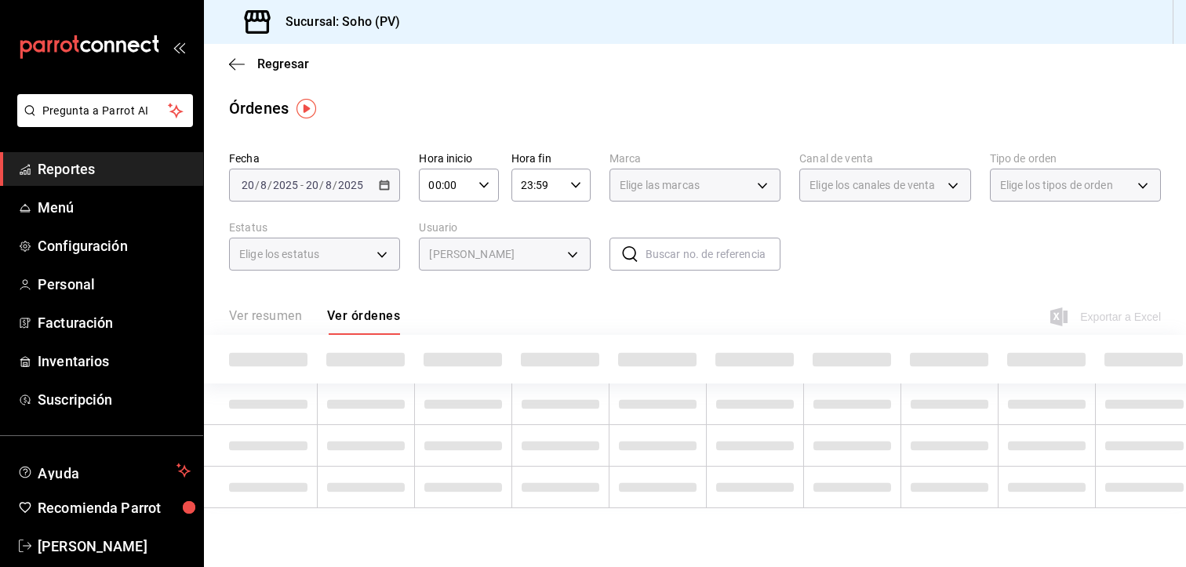
type input "071be04d-ce75-4133-983a-d0d2718e9c43"
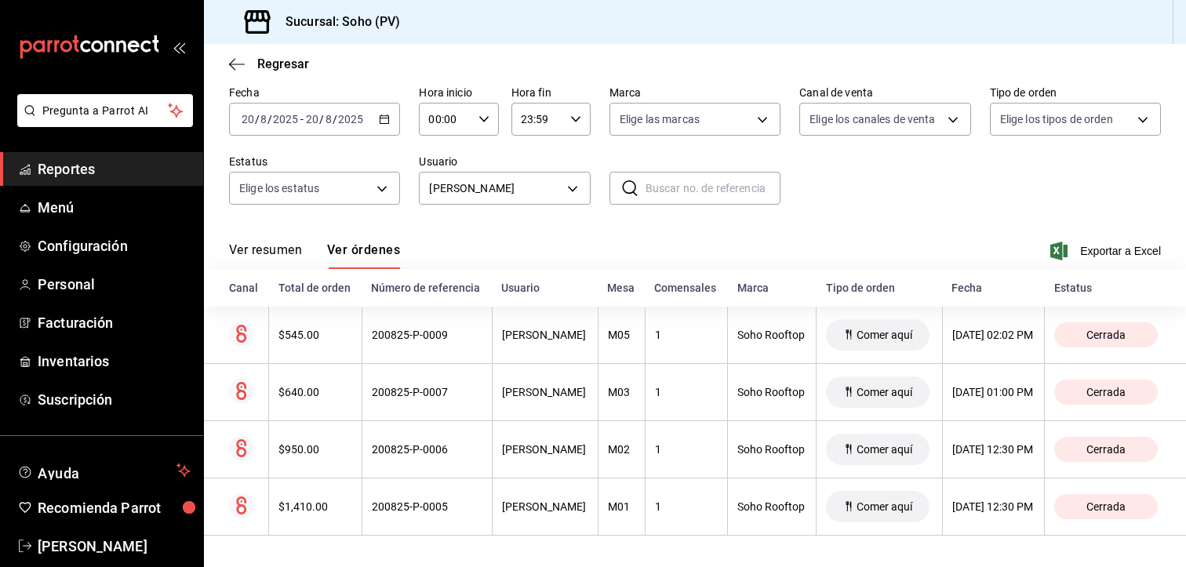
scroll to position [91, 0]
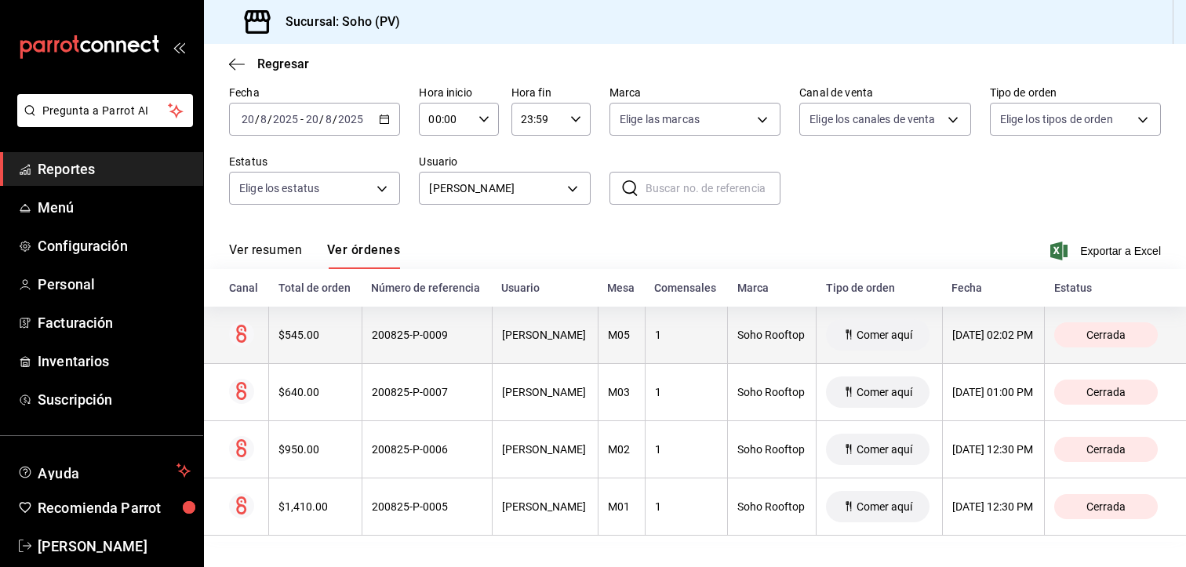
click at [406, 329] on div "200825-P-0009" at bounding box center [427, 335] width 111 height 13
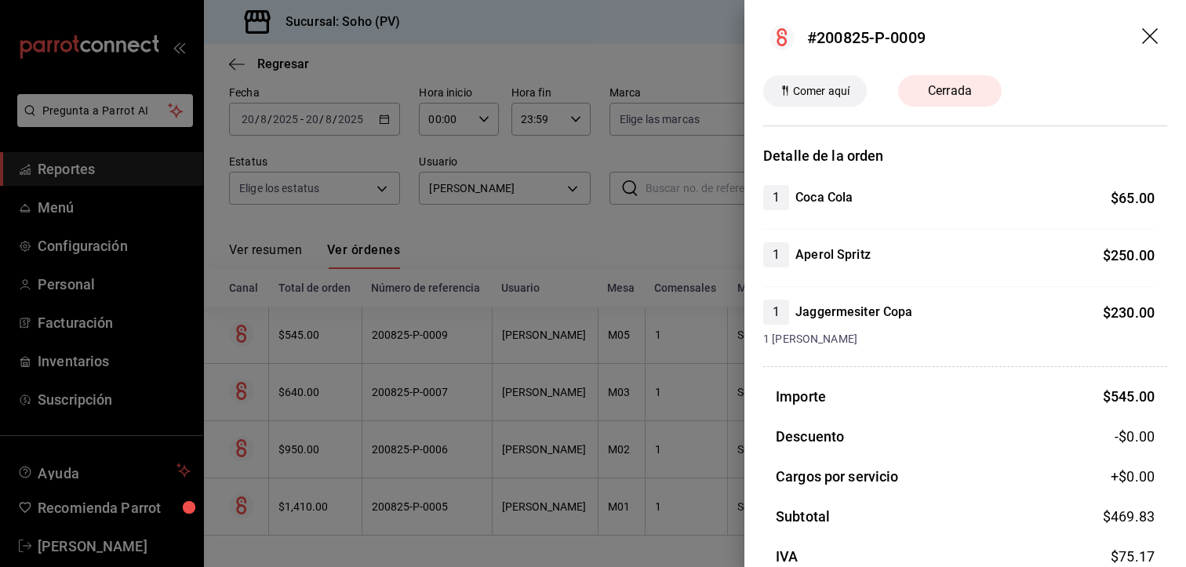
click at [636, 207] on div at bounding box center [593, 283] width 1186 height 567
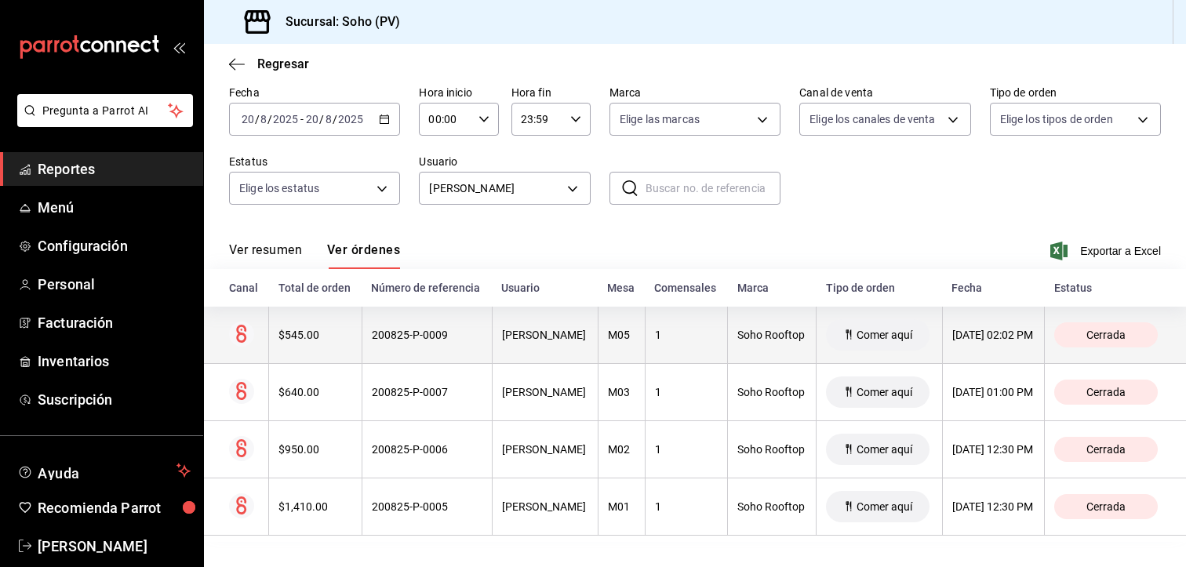
click at [551, 329] on div "[PERSON_NAME]" at bounding box center [545, 335] width 86 height 13
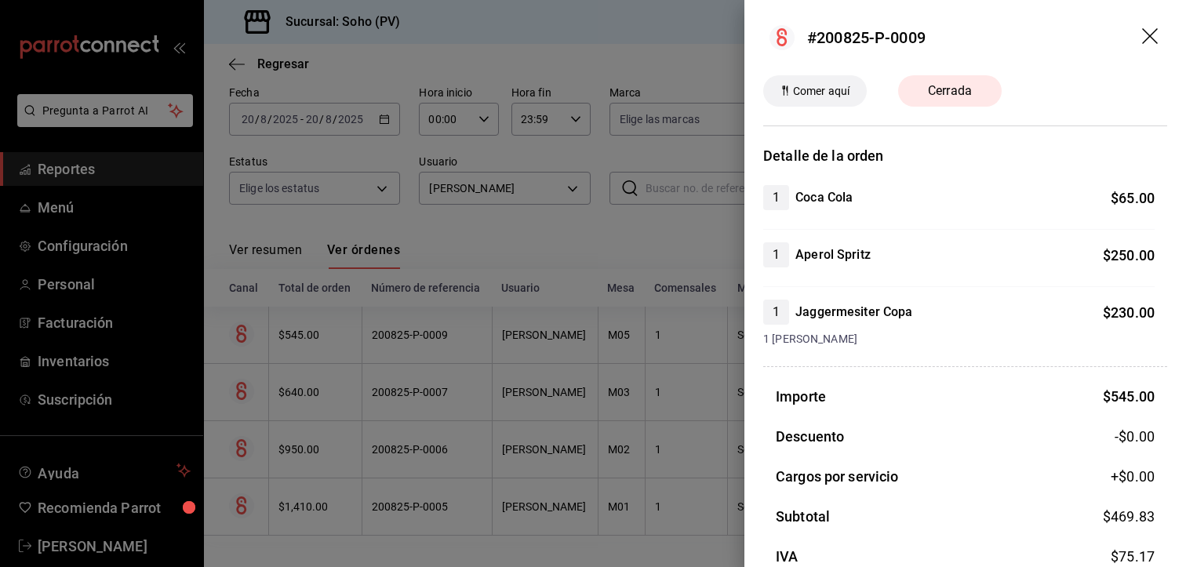
click at [529, 62] on div at bounding box center [593, 283] width 1186 height 567
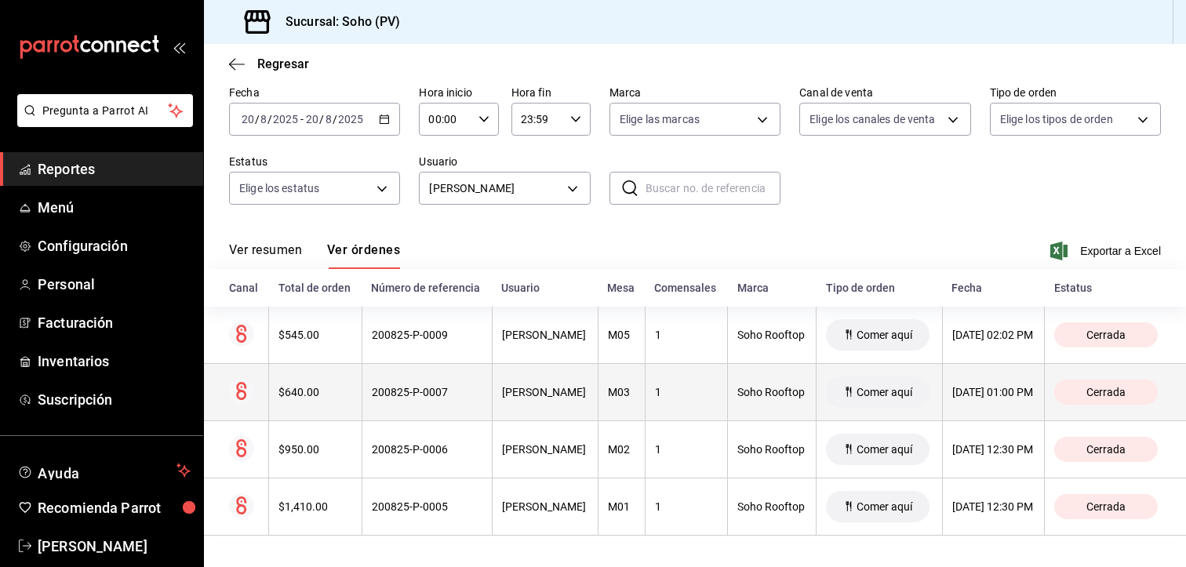
click at [531, 386] on div "[PERSON_NAME]" at bounding box center [545, 392] width 86 height 13
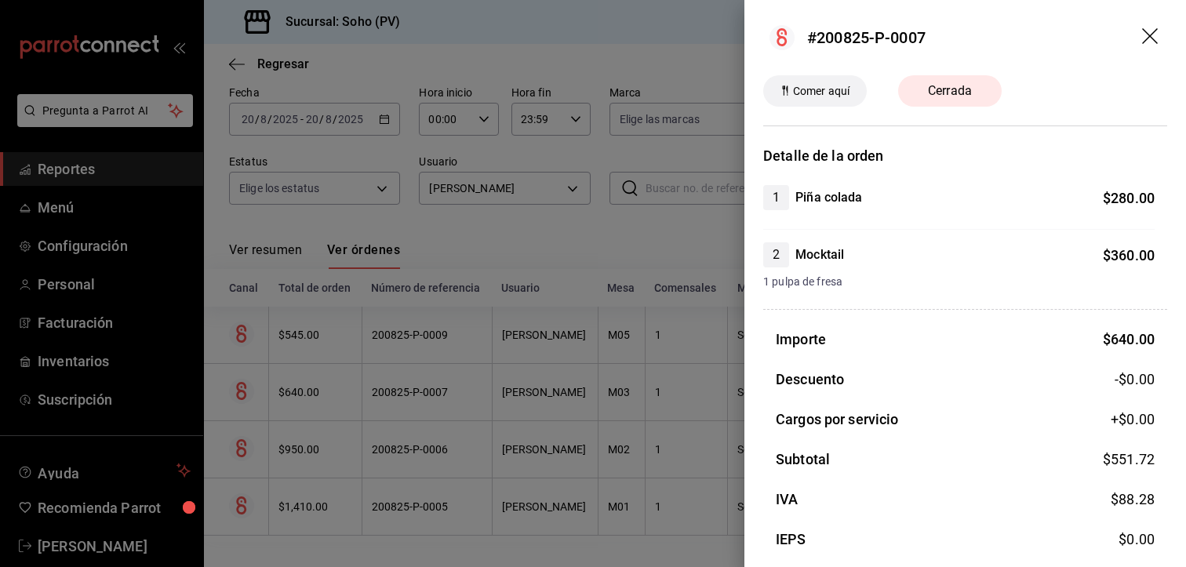
click at [522, 450] on div at bounding box center [593, 283] width 1186 height 567
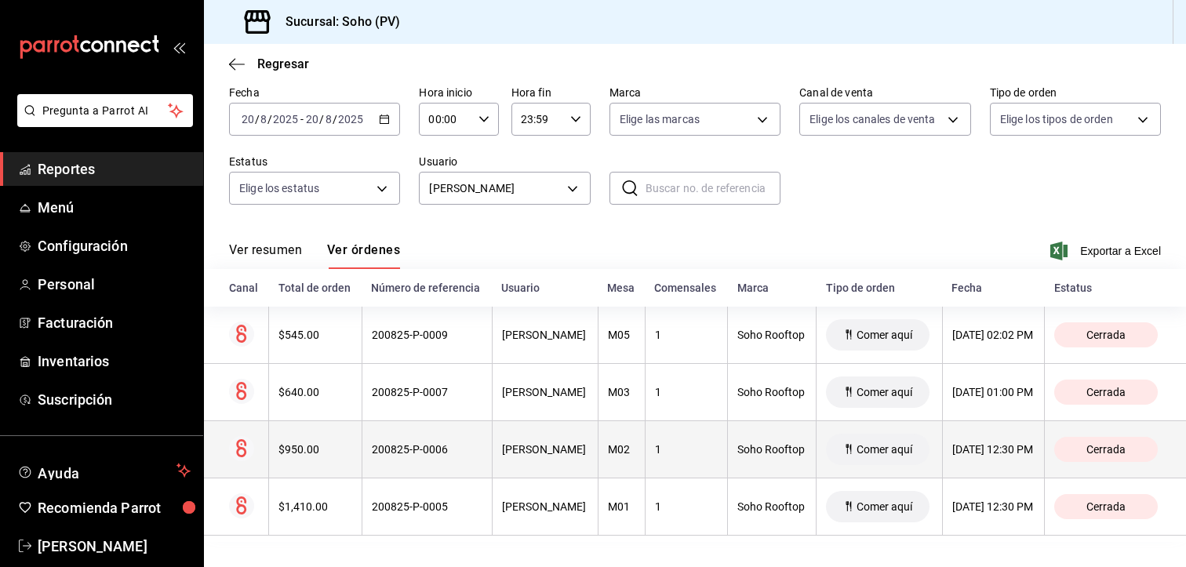
click at [524, 443] on div "[PERSON_NAME]" at bounding box center [545, 449] width 86 height 13
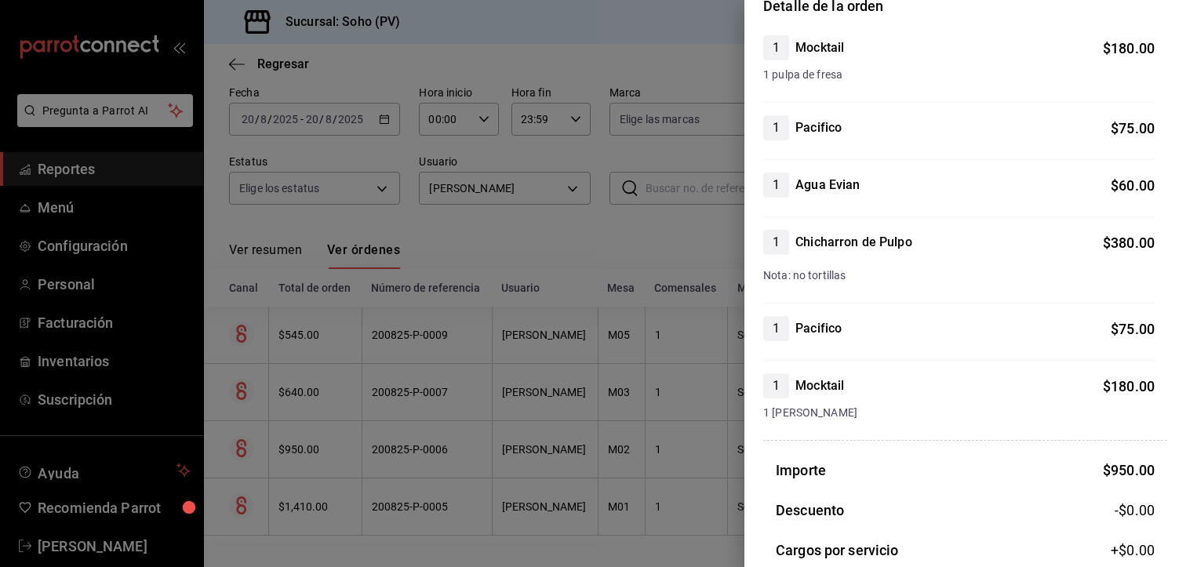
scroll to position [0, 0]
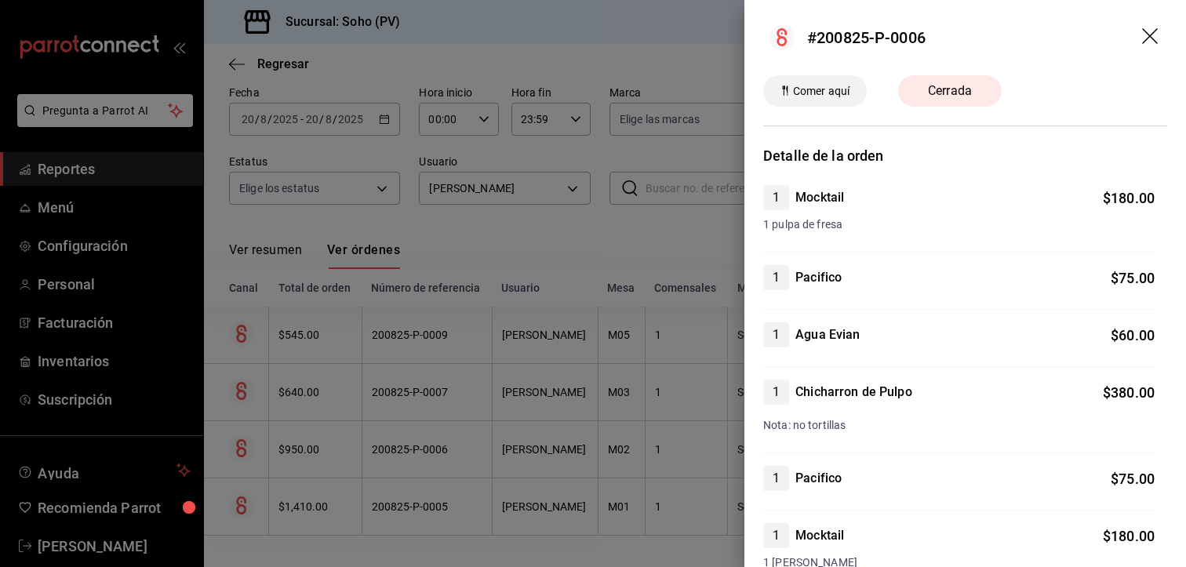
click at [525, 490] on div at bounding box center [593, 283] width 1186 height 567
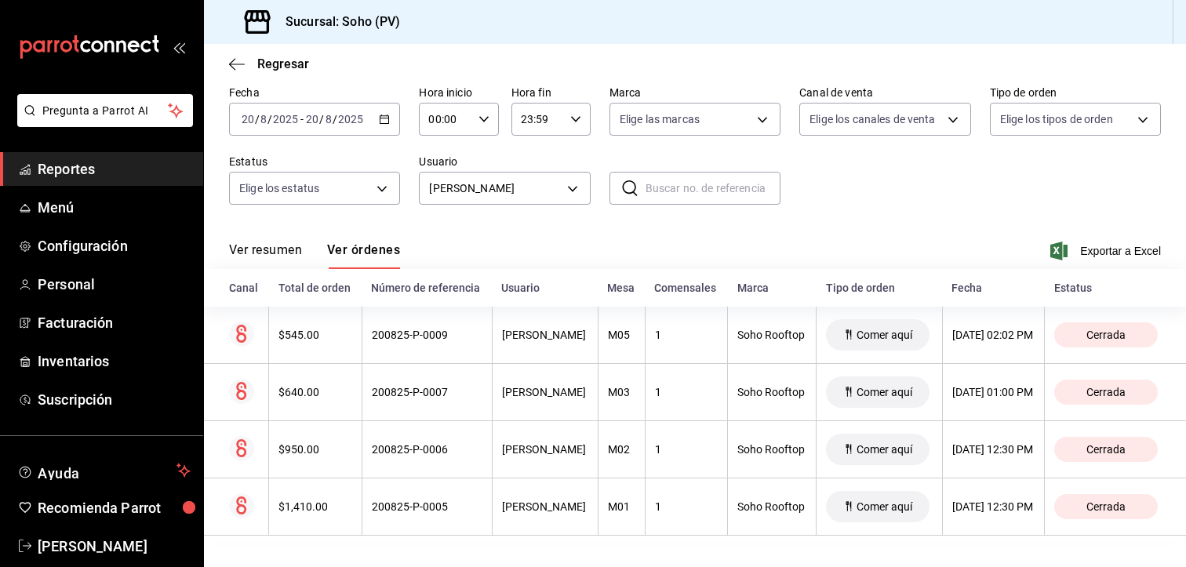
click at [525, 500] on div "[PERSON_NAME]" at bounding box center [545, 506] width 86 height 13
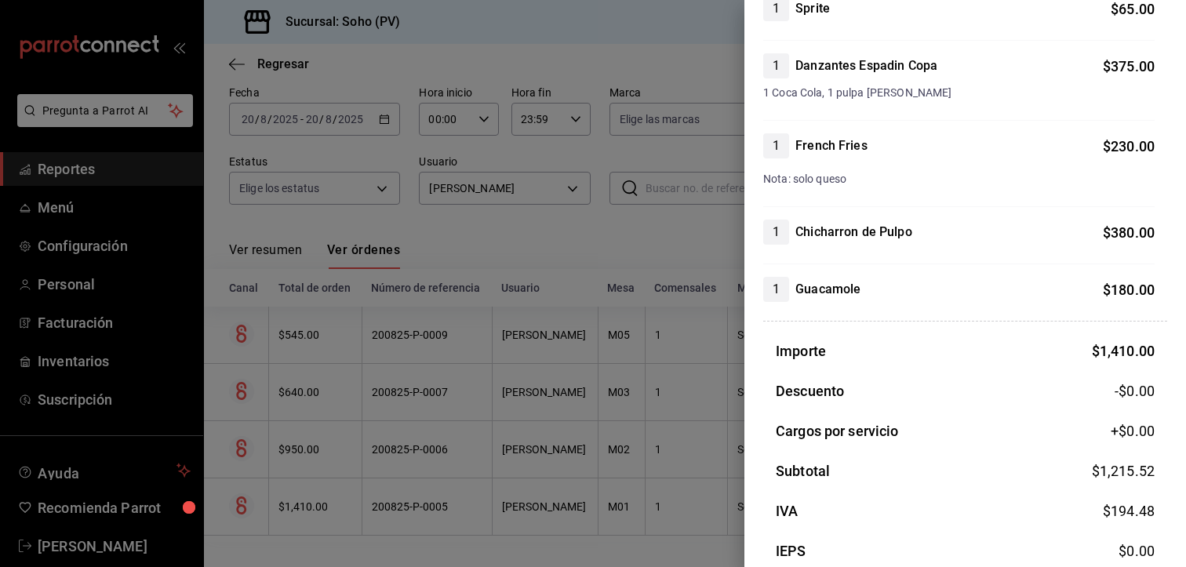
scroll to position [314, 0]
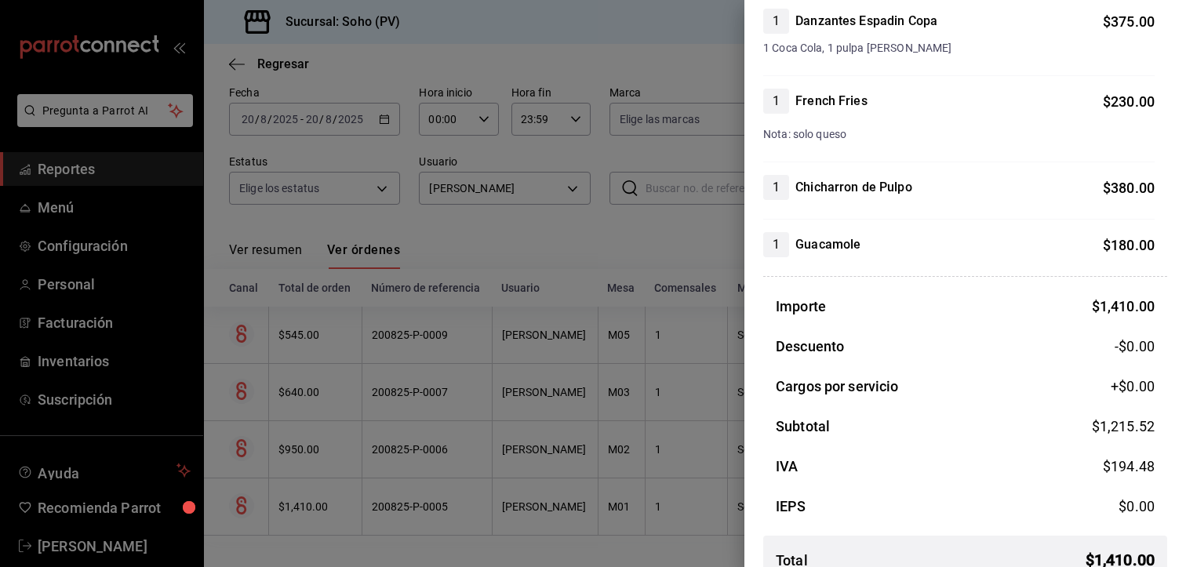
click at [540, 56] on div at bounding box center [593, 283] width 1186 height 567
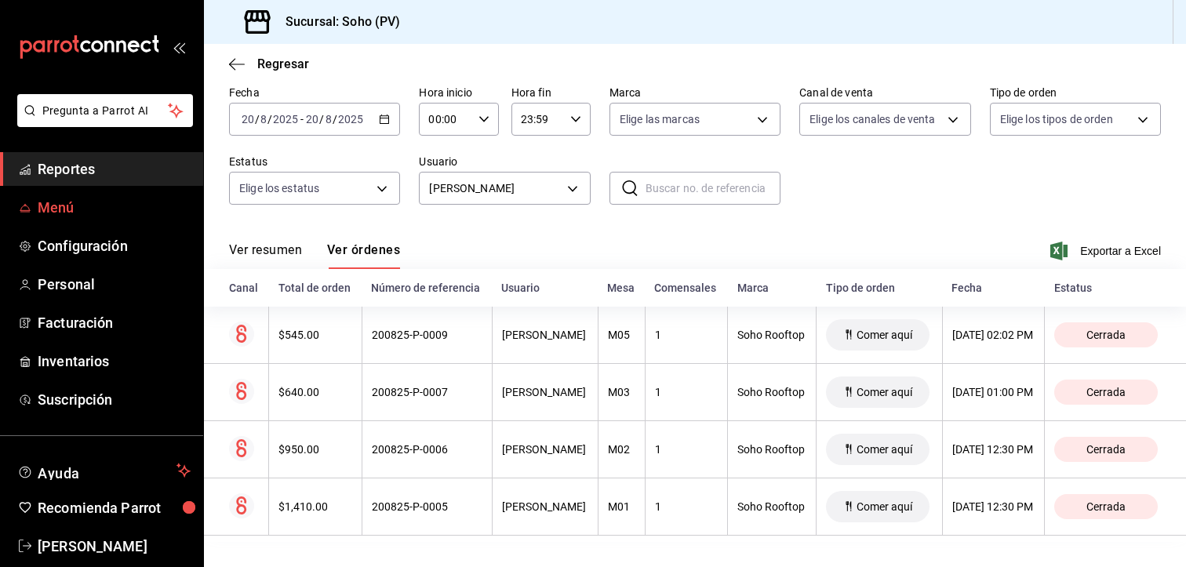
click at [88, 208] on span "Menú" at bounding box center [114, 207] width 153 height 21
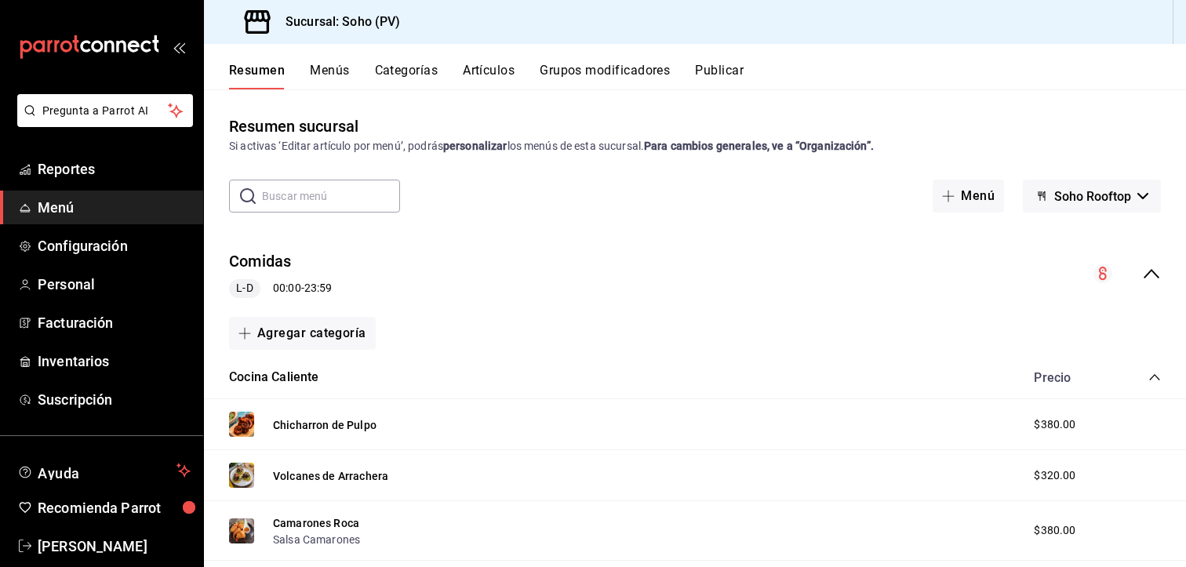
click at [78, 214] on span "Menú" at bounding box center [114, 207] width 153 height 21
click at [114, 177] on span "Reportes" at bounding box center [114, 168] width 153 height 21
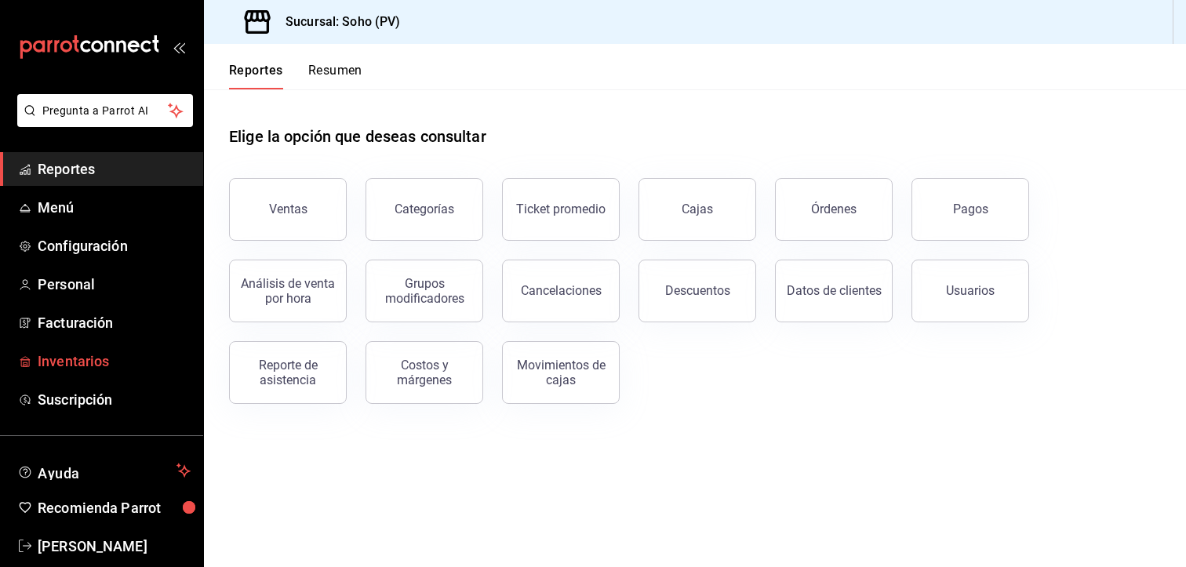
click at [103, 345] on link "Inventarios" at bounding box center [101, 361] width 203 height 34
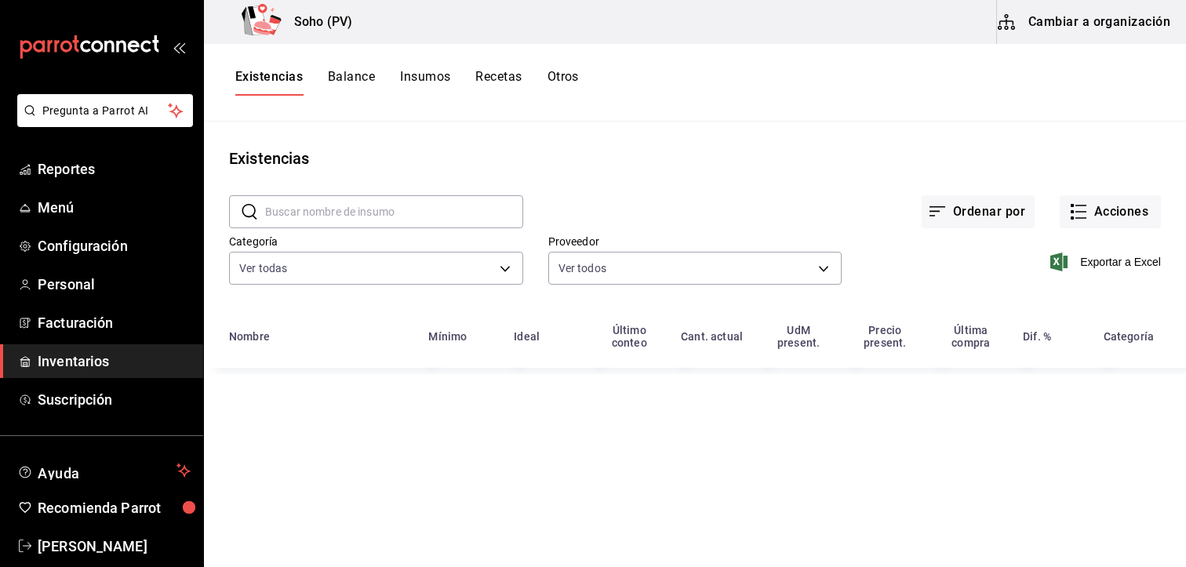
click at [101, 360] on span "Inventarios" at bounding box center [114, 361] width 153 height 21
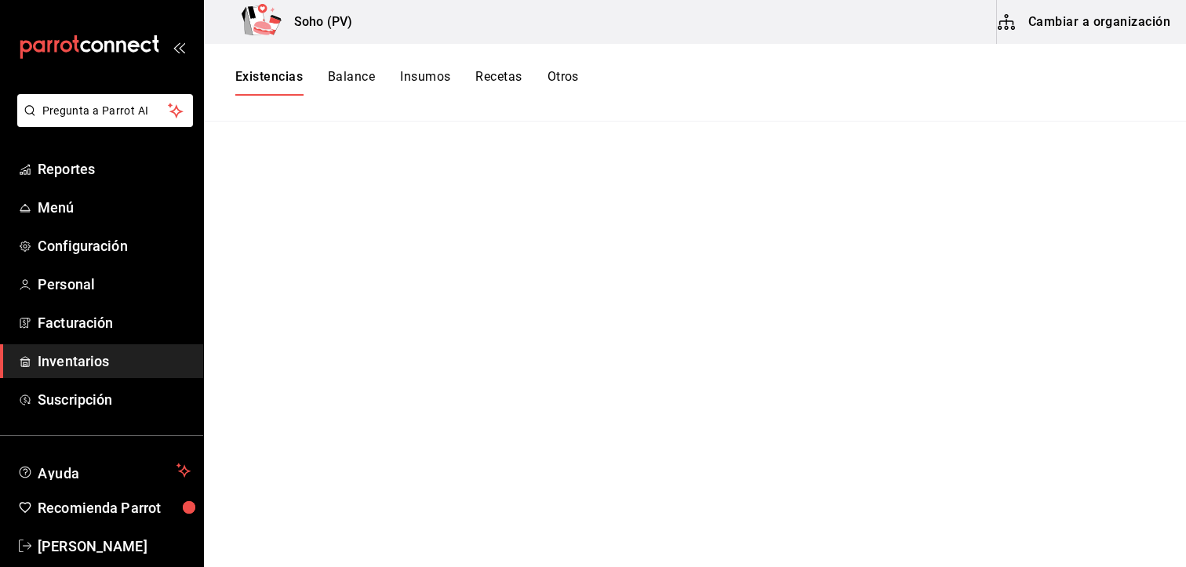
click at [416, 81] on button "Insumos" at bounding box center [425, 82] width 50 height 27
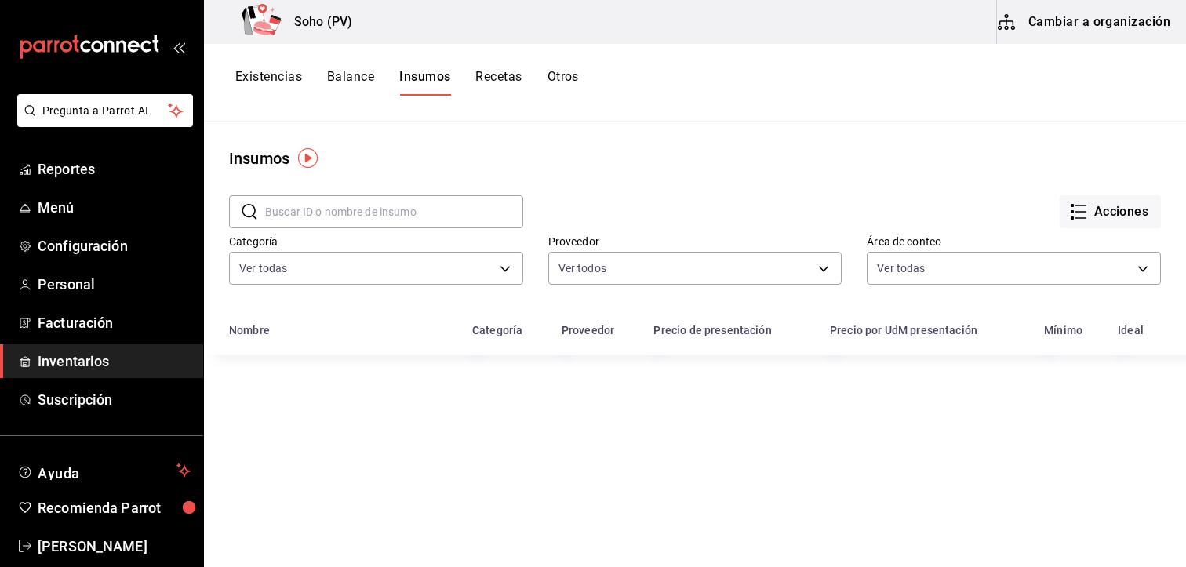
click at [336, 214] on input "text" at bounding box center [394, 211] width 258 height 31
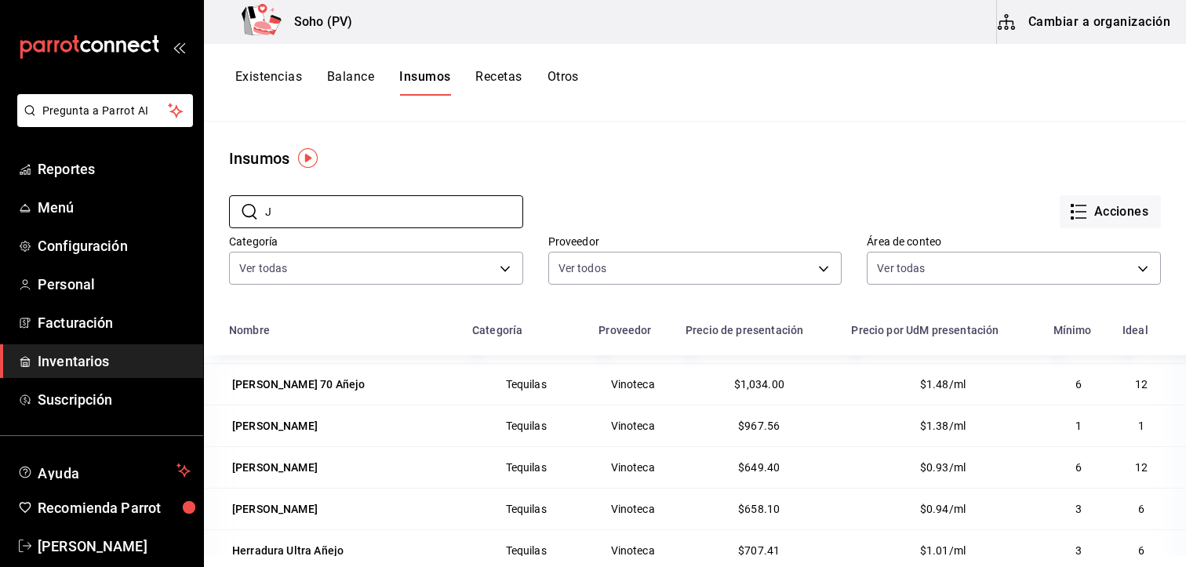
scroll to position [235, 0]
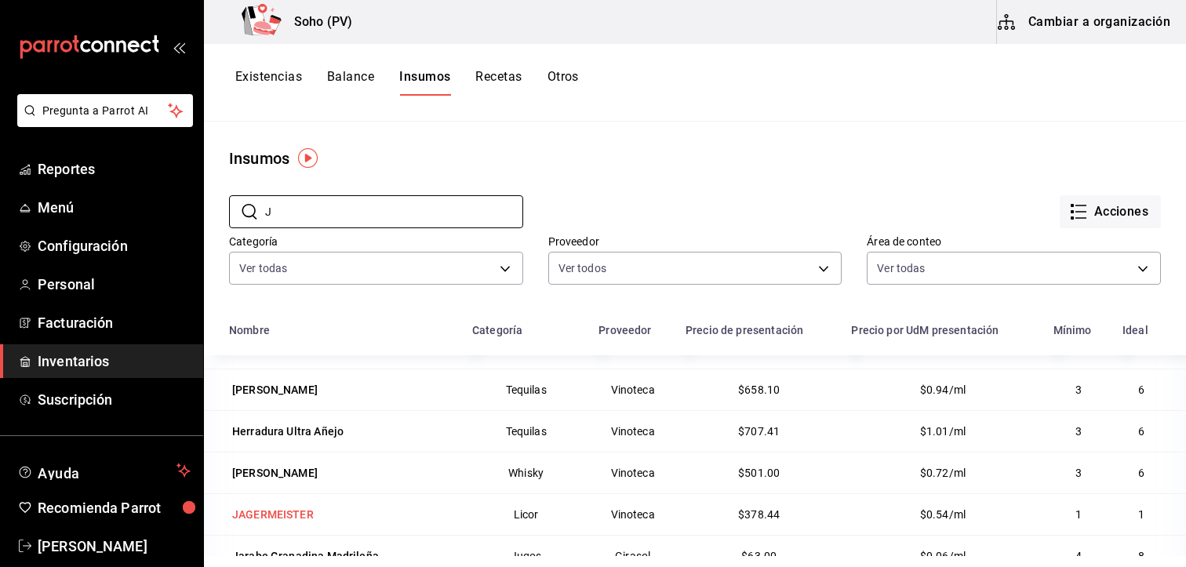
type input "J"
click at [309, 517] on div "JAGERMEISTER" at bounding box center [273, 515] width 82 height 16
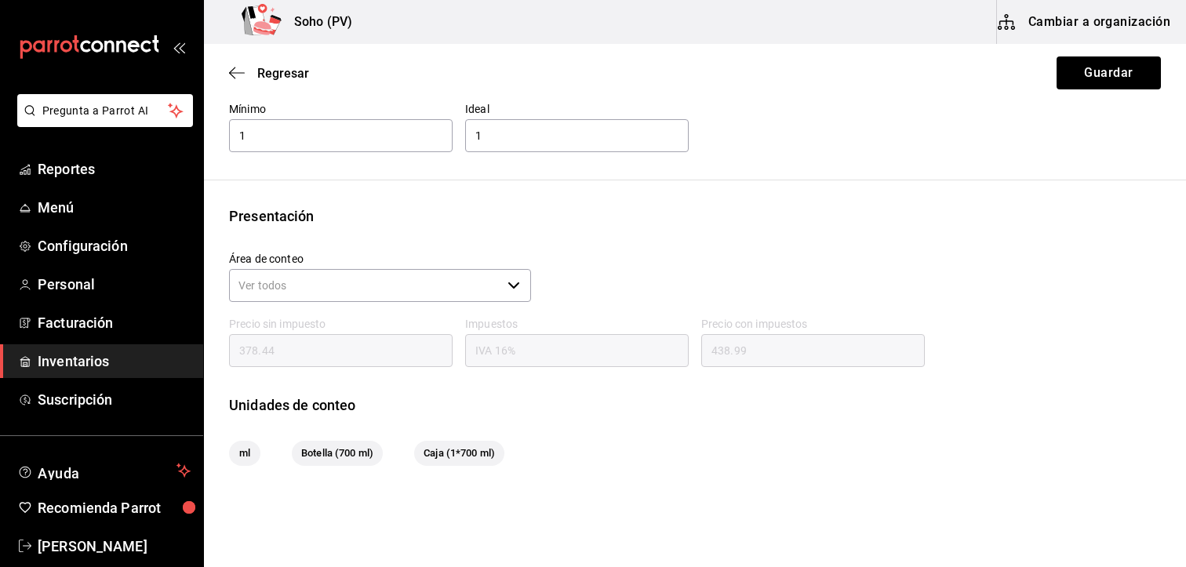
scroll to position [175, 0]
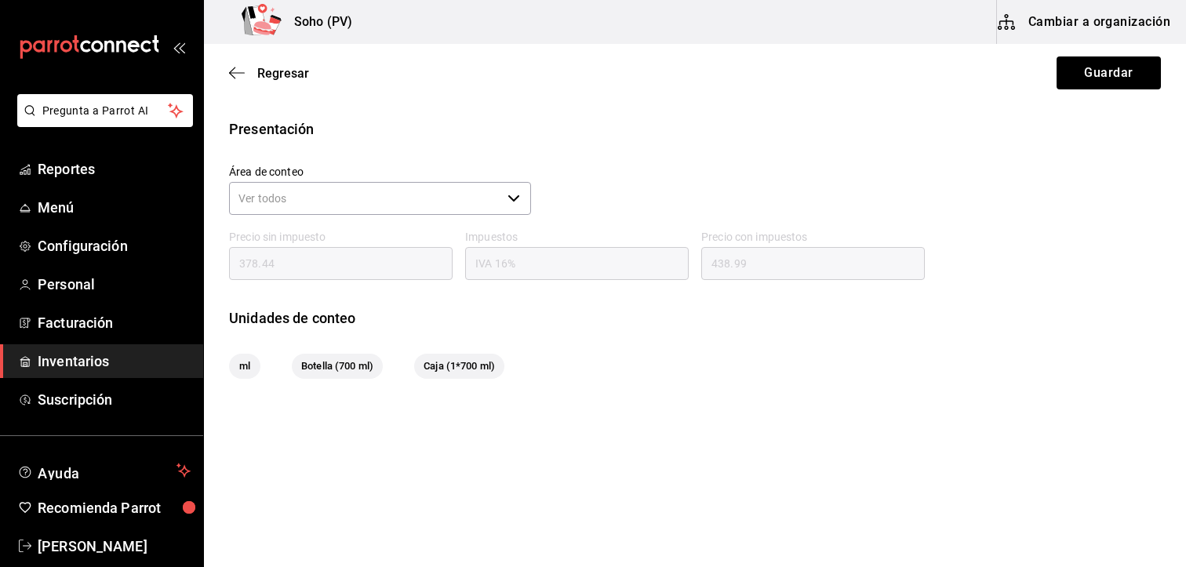
click at [247, 358] on span "ml" at bounding box center [245, 366] width 30 height 16
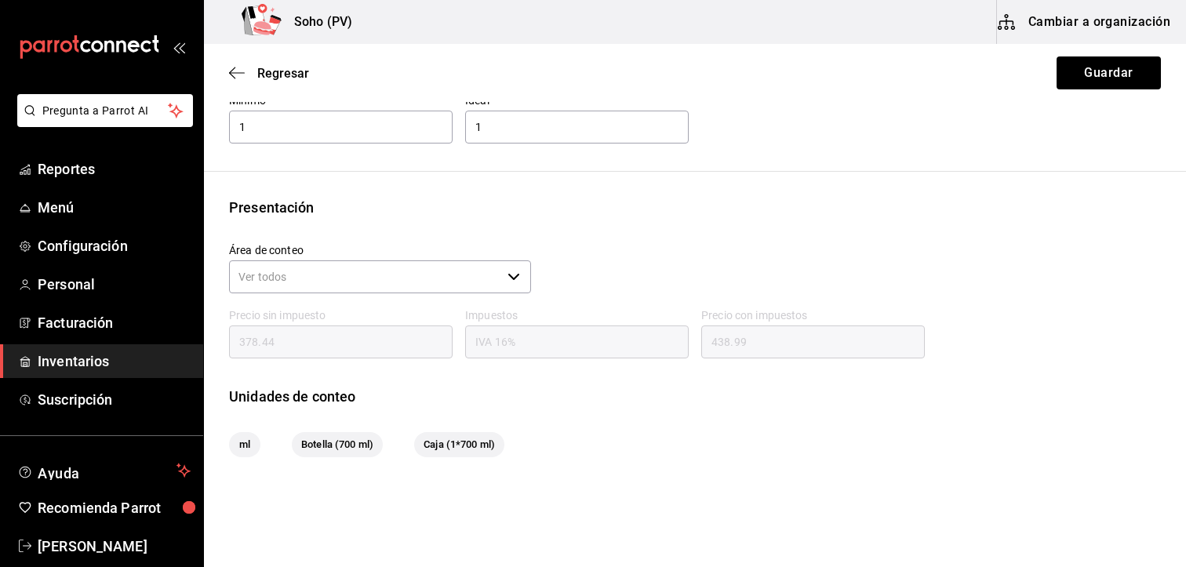
scroll to position [0, 0]
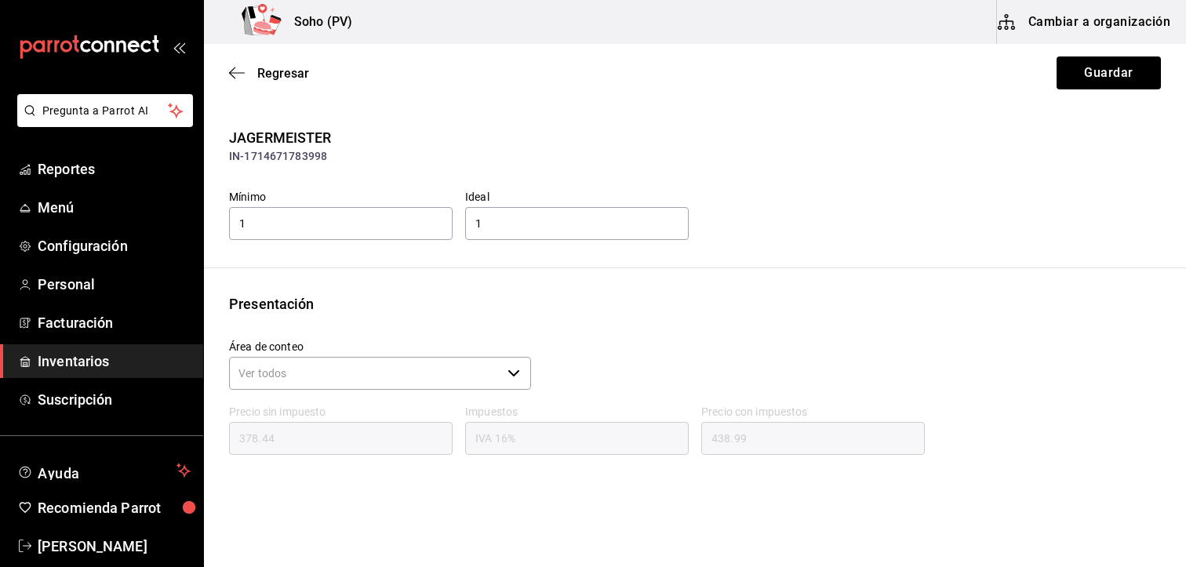
click at [1107, 27] on button "Cambiar a organización" at bounding box center [1085, 22] width 176 height 44
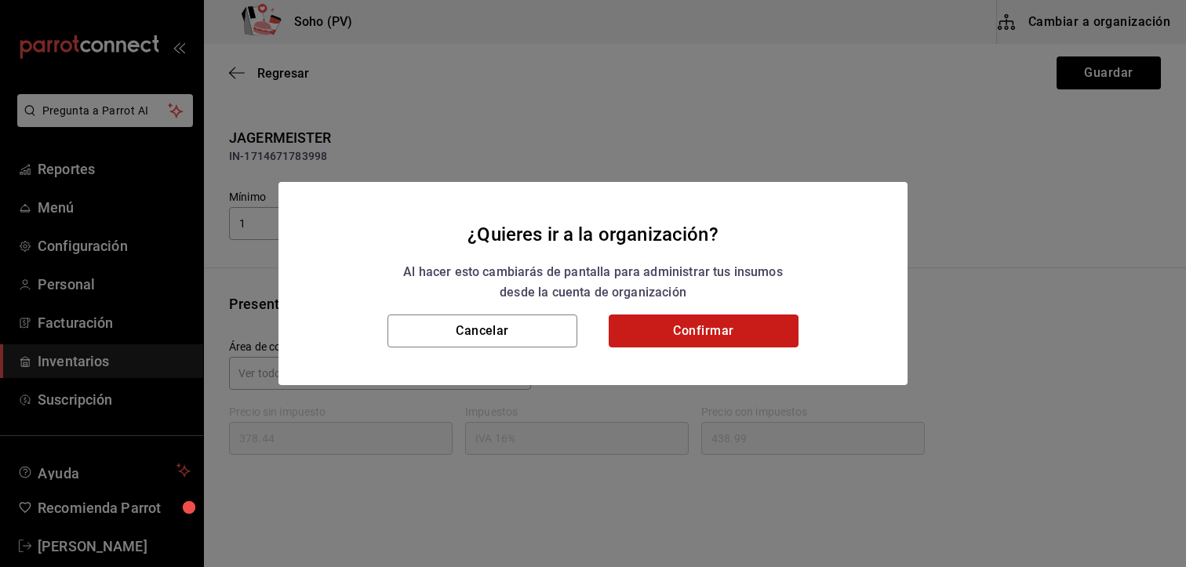
click at [783, 318] on button "Confirmar" at bounding box center [704, 330] width 190 height 33
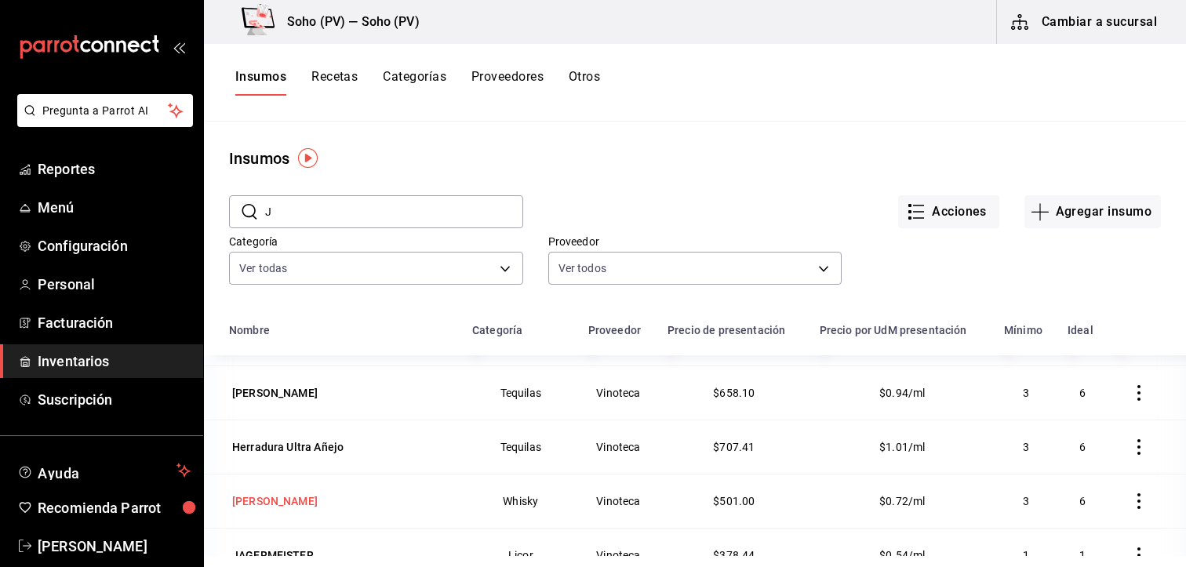
scroll to position [392, 0]
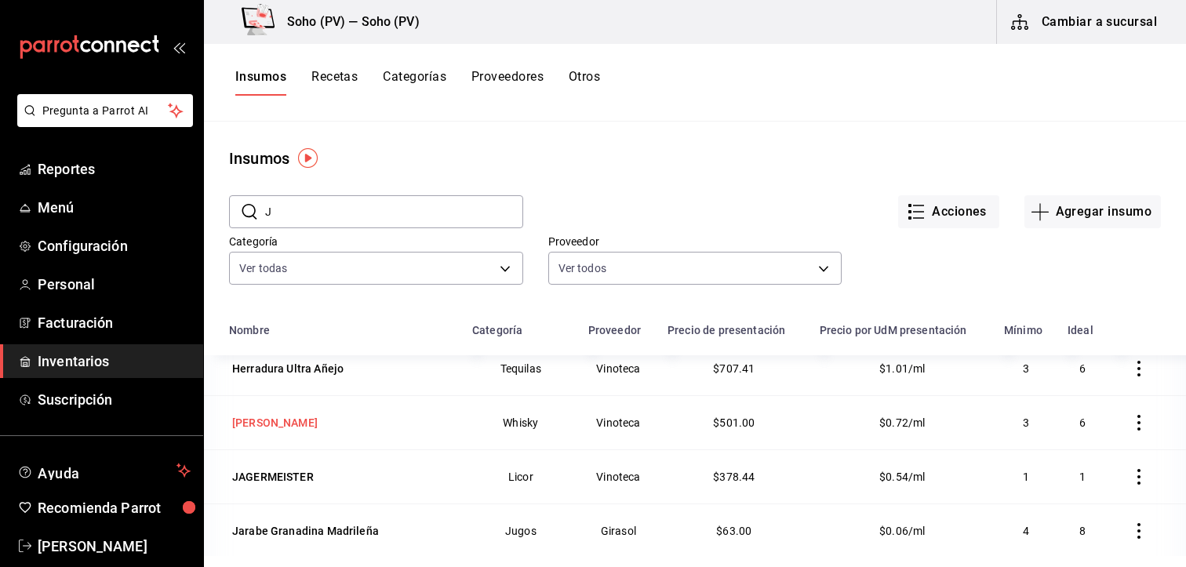
click at [282, 473] on div "JAGERMEISTER" at bounding box center [273, 477] width 82 height 16
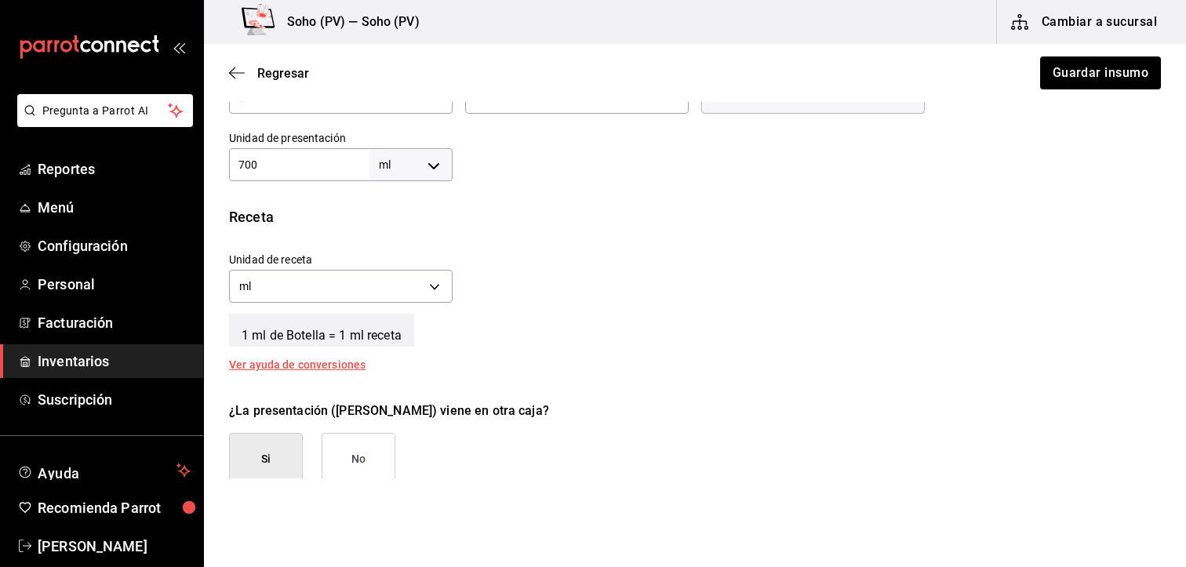
scroll to position [549, 0]
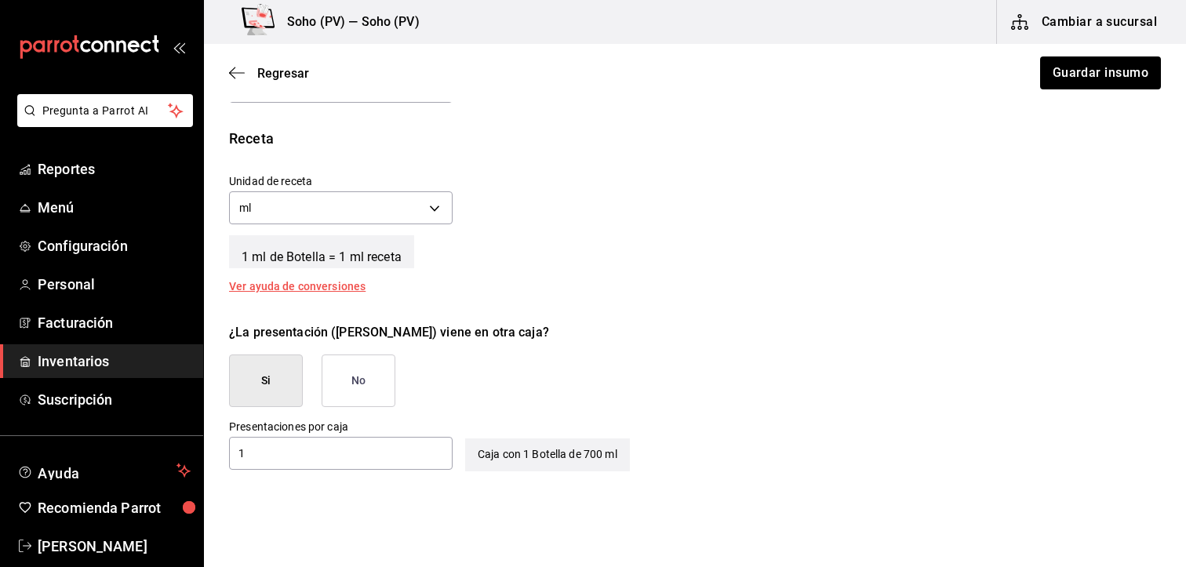
click at [322, 285] on div "Ver ayuda de conversiones" at bounding box center [306, 286] width 155 height 11
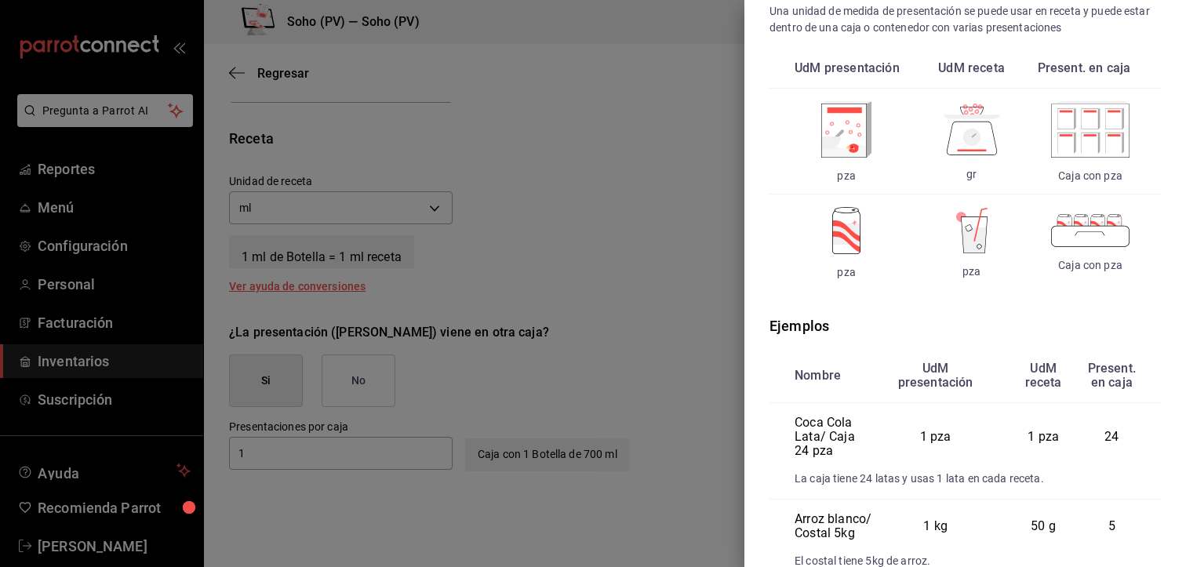
scroll to position [0, 0]
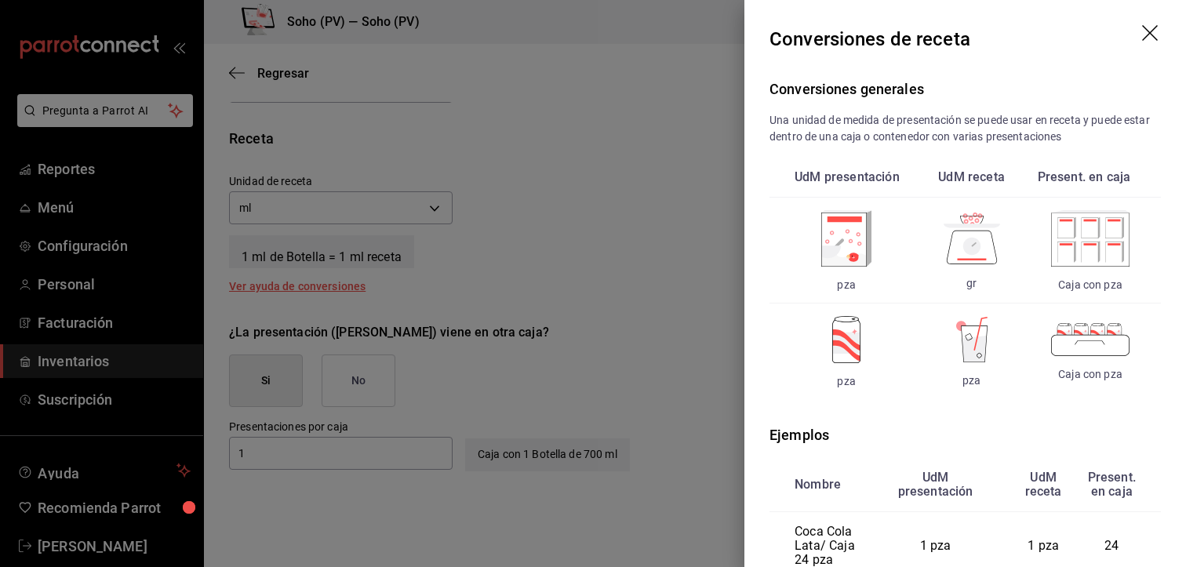
click at [685, 291] on div at bounding box center [593, 283] width 1186 height 567
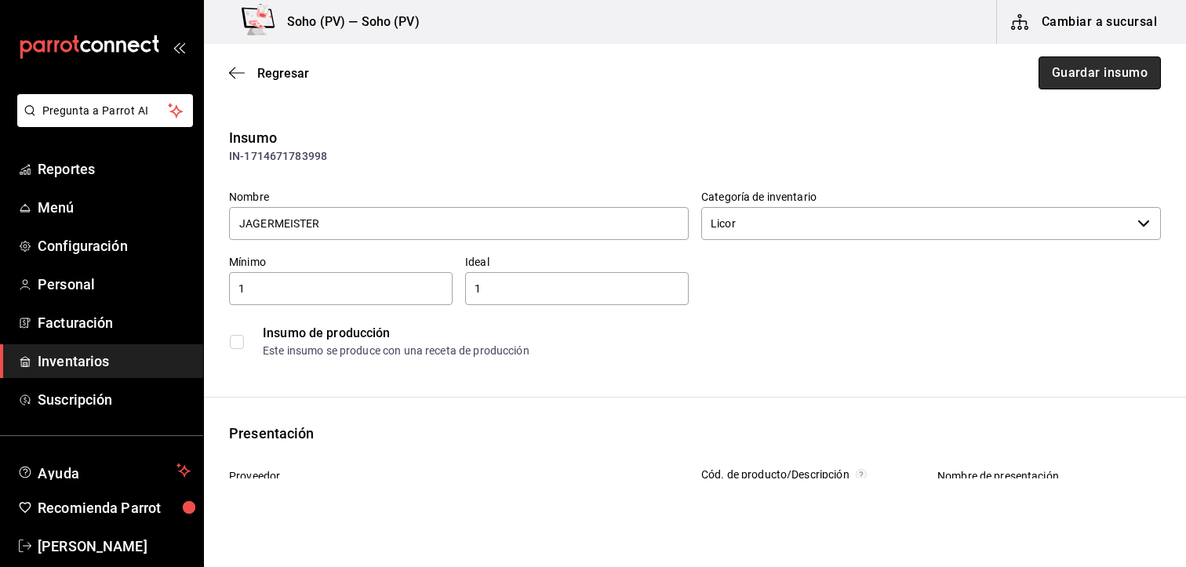
click at [1051, 75] on button "Guardar insumo" at bounding box center [1099, 72] width 122 height 33
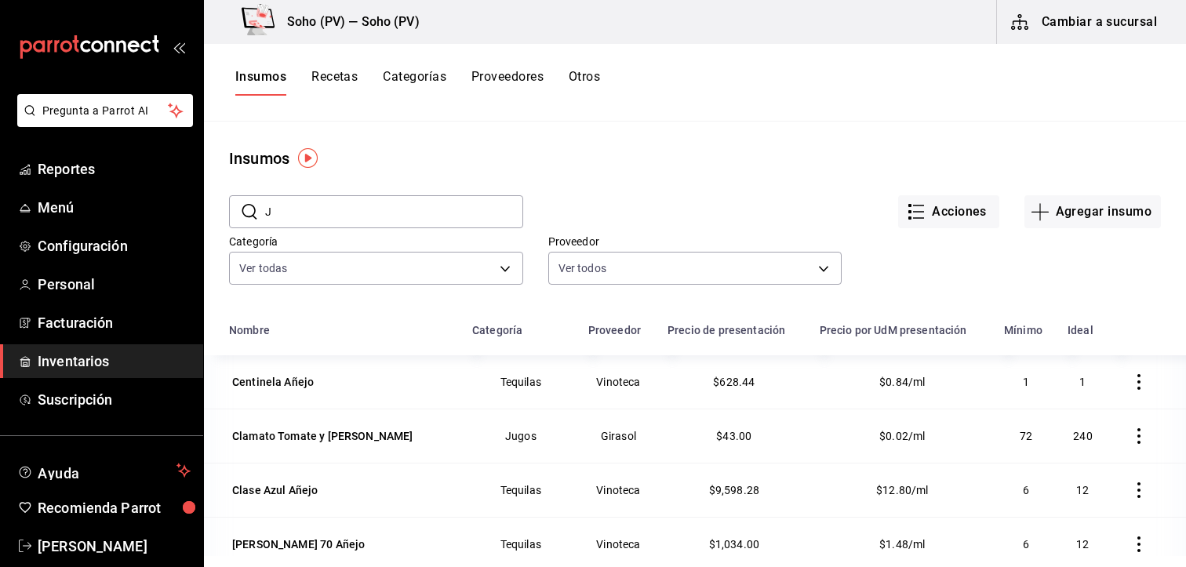
click at [327, 78] on button "Recetas" at bounding box center [334, 82] width 46 height 27
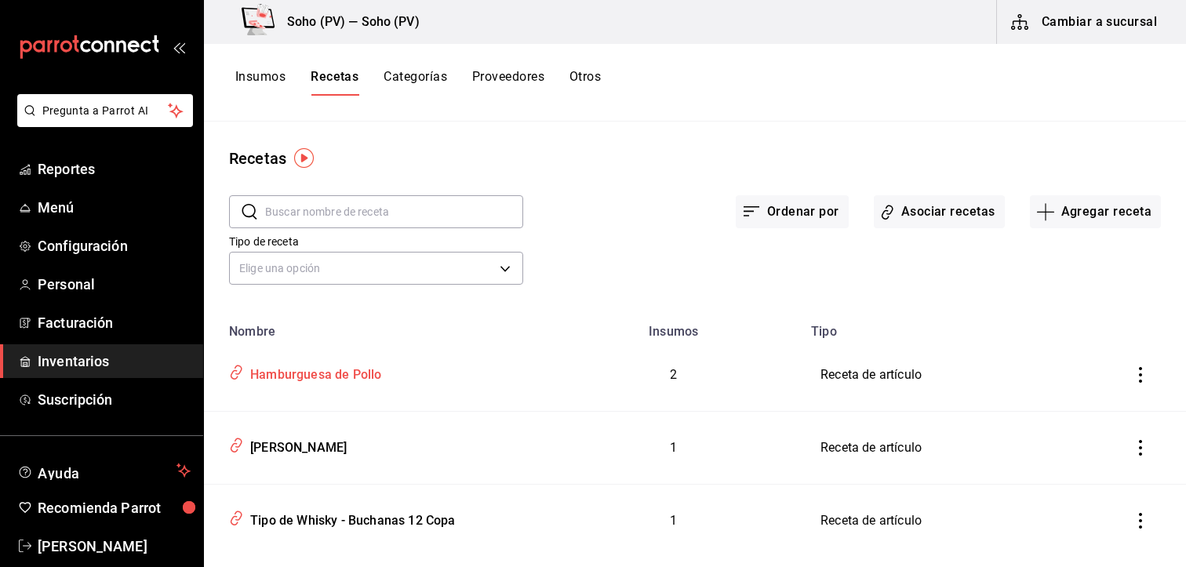
click at [354, 370] on div "Hamburguesa de Pollo" at bounding box center [312, 372] width 137 height 24
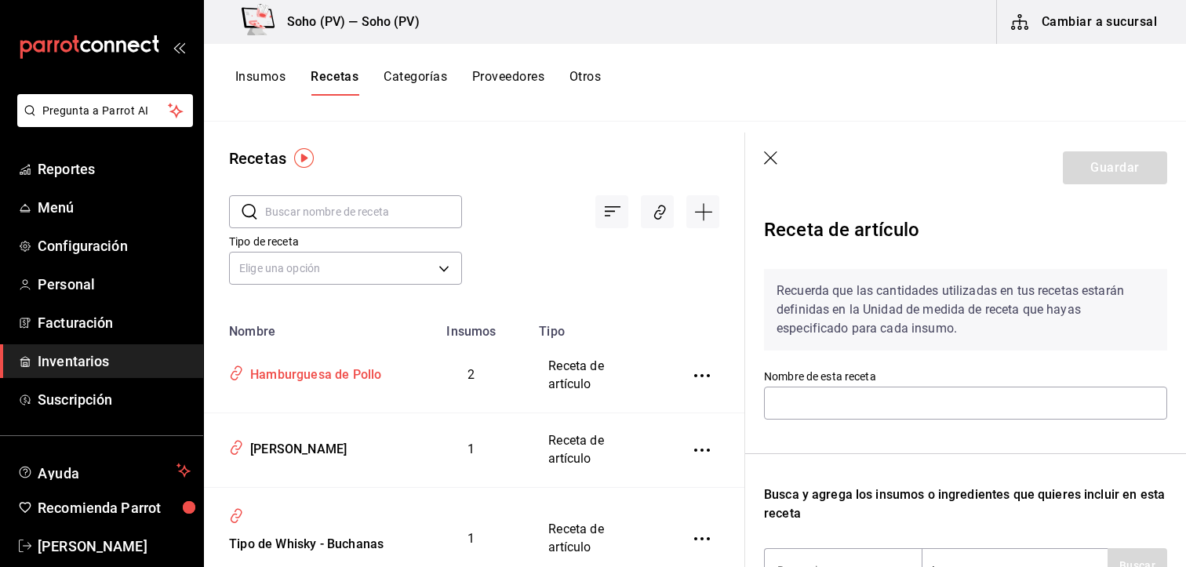
type input "Hamburguesa de Pollo"
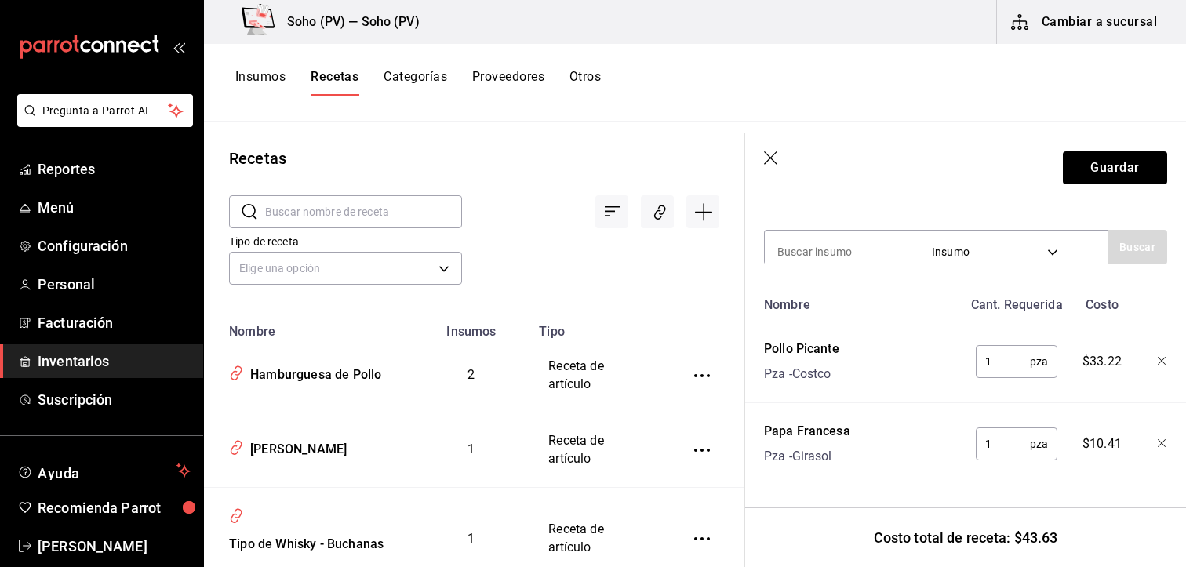
scroll to position [329, 0]
click at [684, 308] on div "​ ​ Tipo de receta Elige una opción default" at bounding box center [474, 242] width 540 height 144
click at [643, 260] on div "Tipo de receta Elige una opción default" at bounding box center [461, 246] width 515 height 86
click at [775, 156] on icon "button" at bounding box center [772, 159] width 16 height 16
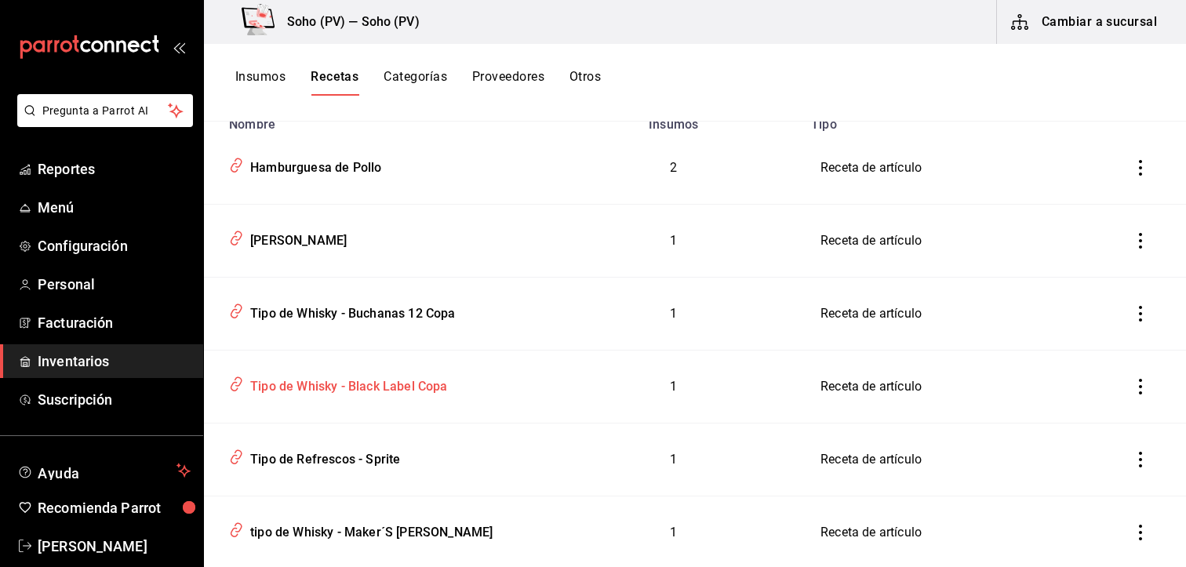
scroll to position [235, 0]
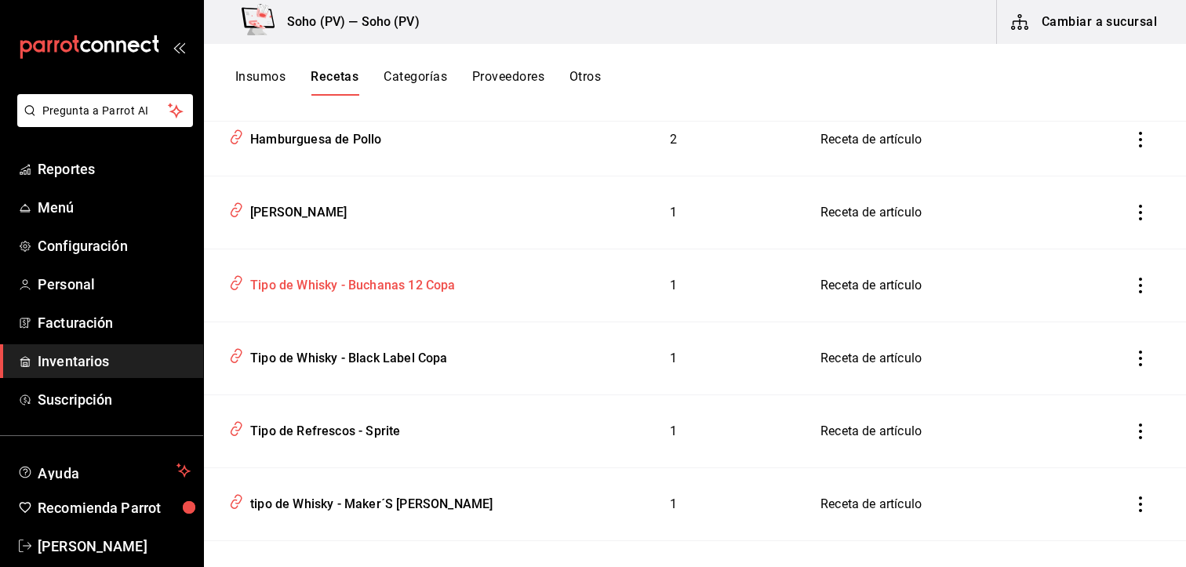
click at [415, 282] on div "Tipo de Whisky - Buchanas 12 Copa" at bounding box center [350, 283] width 212 height 24
type input "Tipo de Whisky - Buchanas 12 Copa"
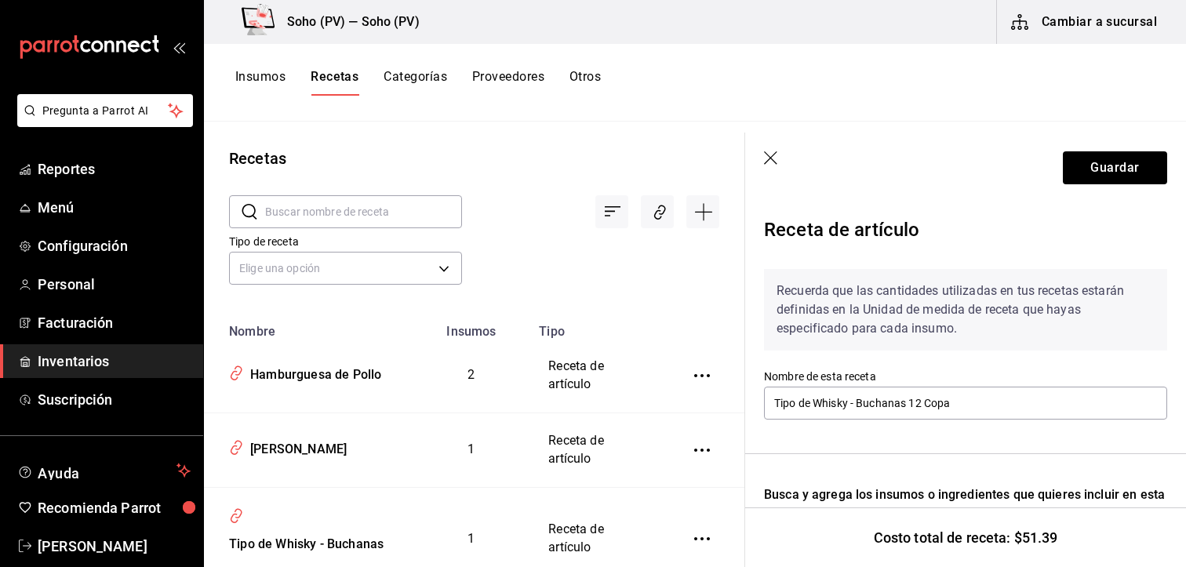
click at [336, 217] on input "text" at bounding box center [363, 211] width 197 height 31
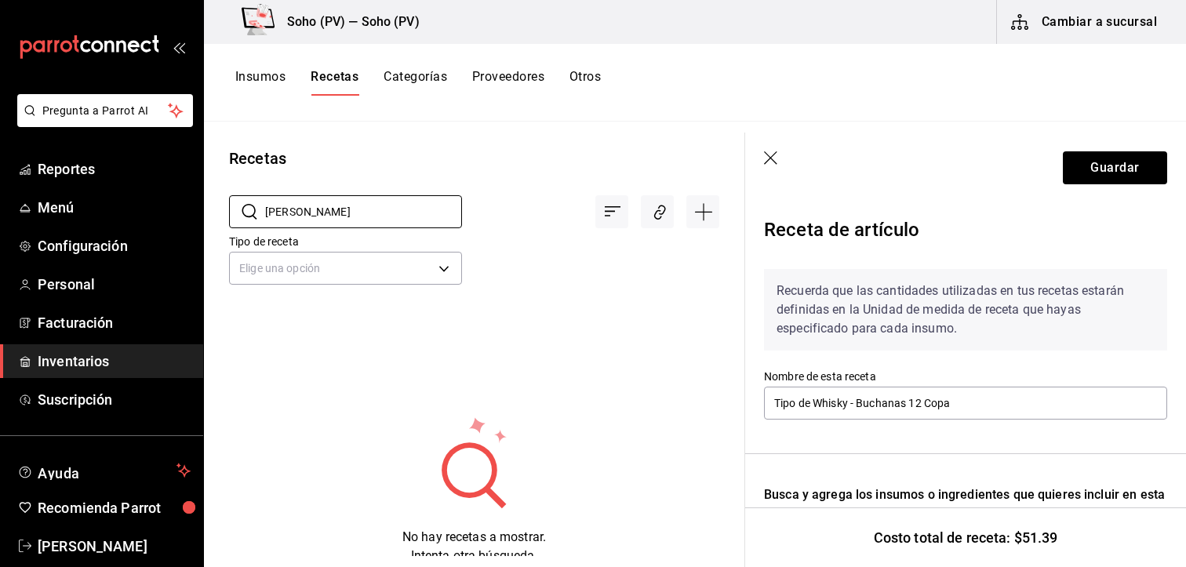
type input "[PERSON_NAME]"
click at [769, 156] on icon "button" at bounding box center [772, 159] width 16 height 16
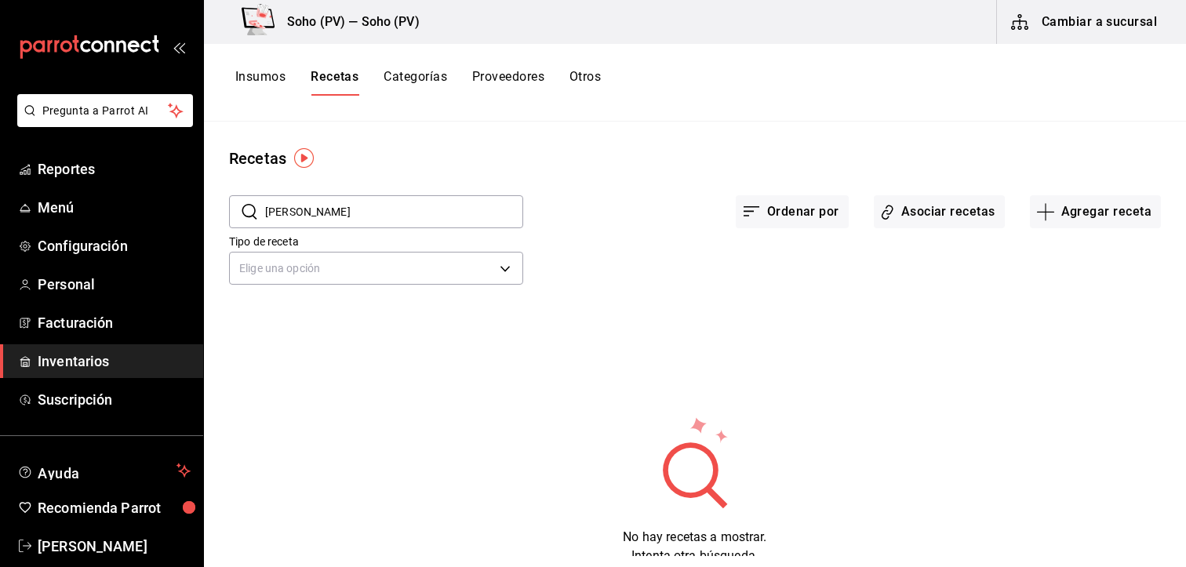
click at [267, 72] on button "Insumos" at bounding box center [260, 82] width 50 height 27
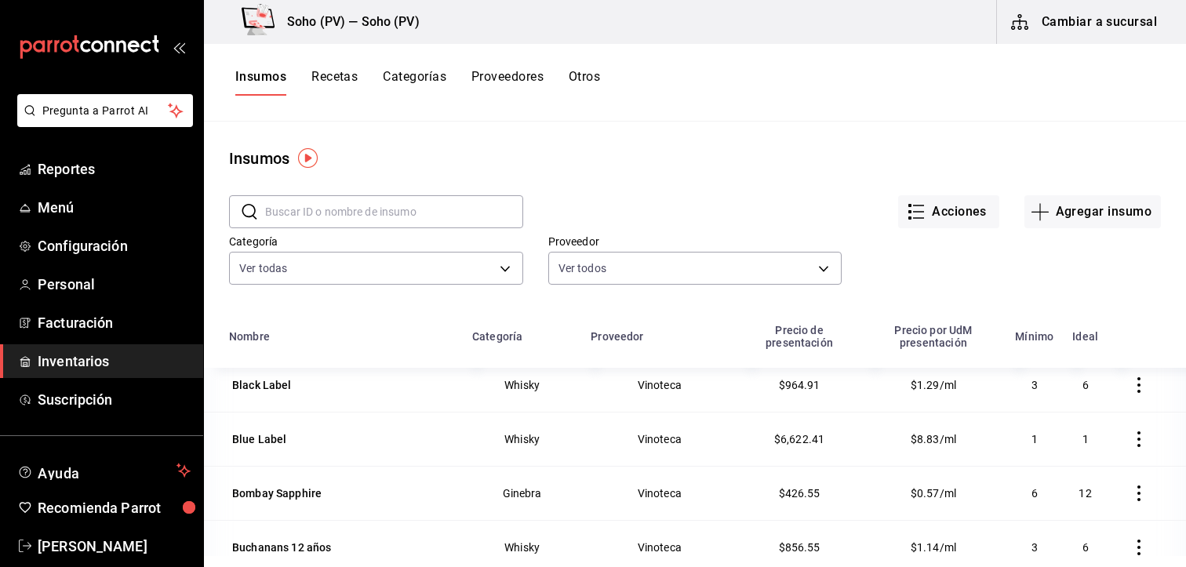
scroll to position [706, 0]
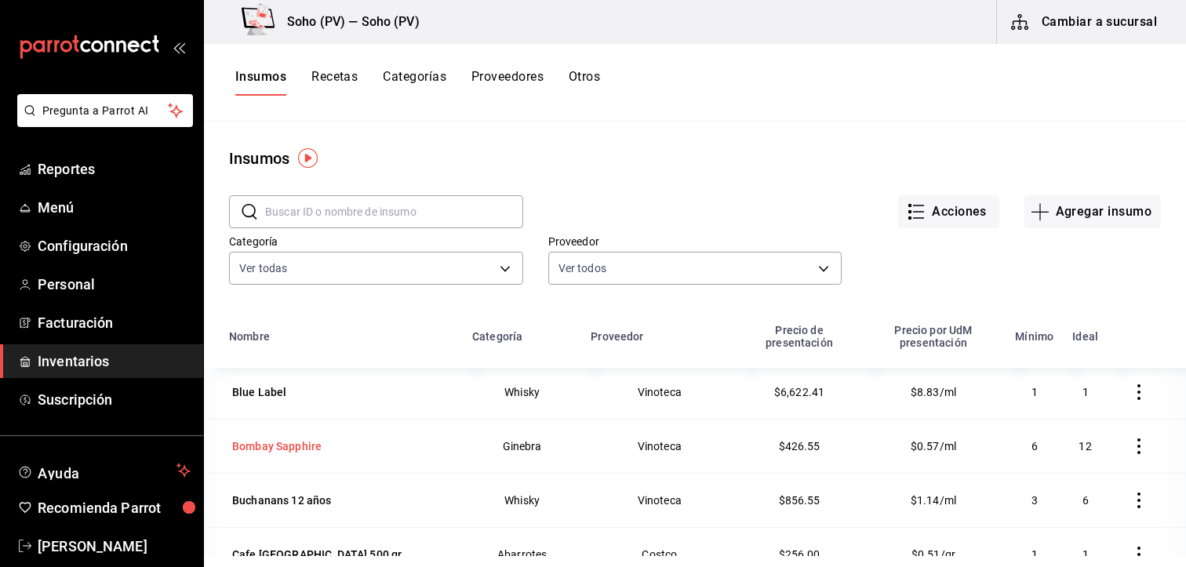
click at [269, 439] on div "Bombay Sapphire" at bounding box center [276, 446] width 89 height 16
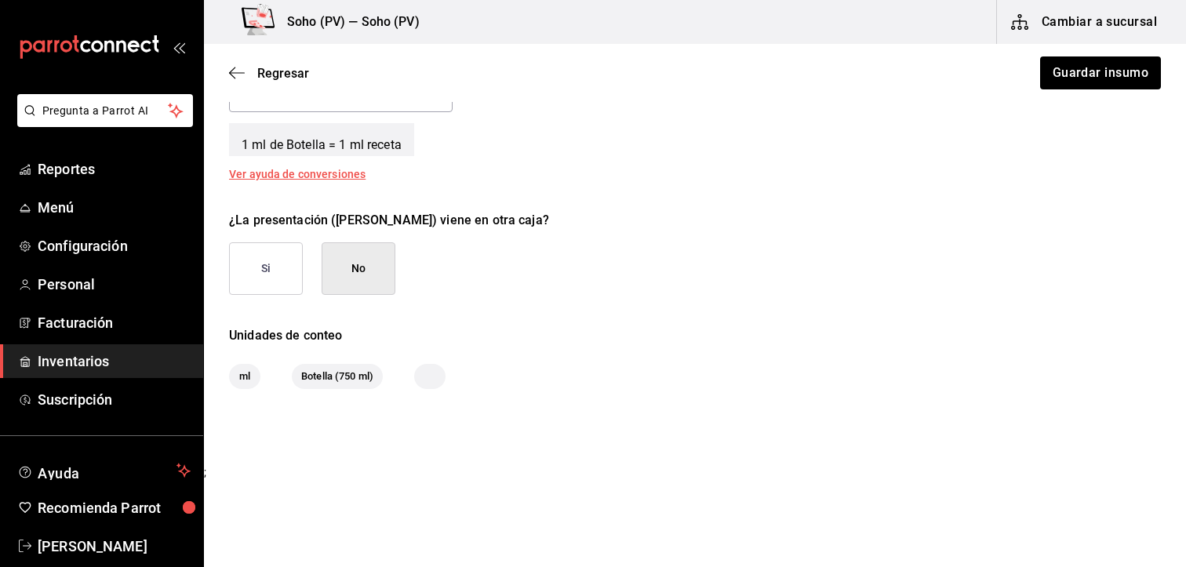
scroll to position [662, 0]
click at [86, 159] on span "Reportes" at bounding box center [114, 168] width 153 height 21
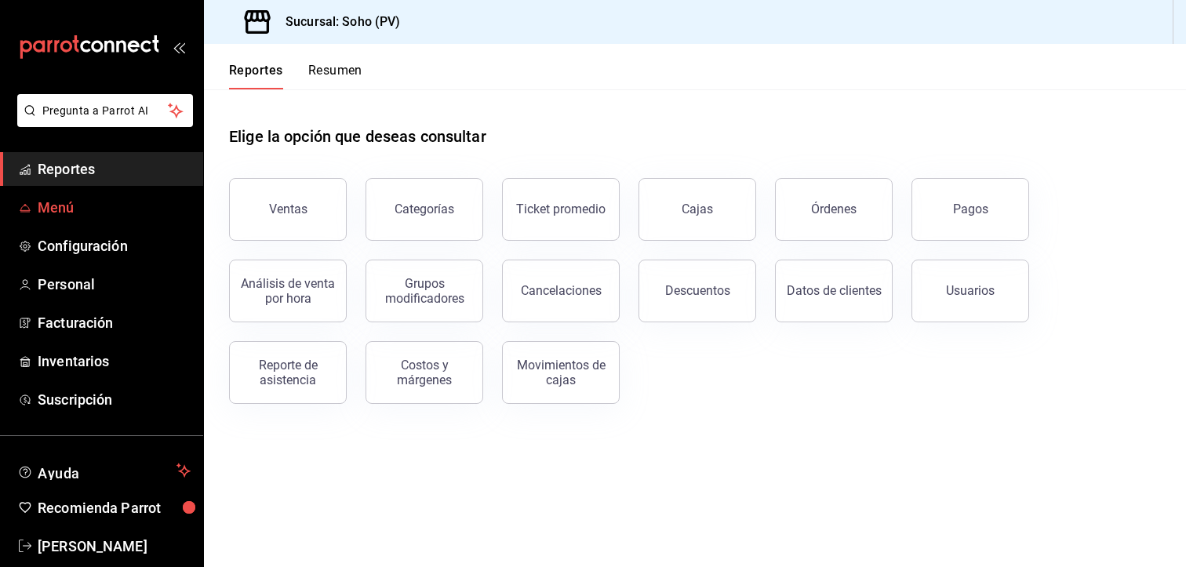
click at [69, 216] on span "Menú" at bounding box center [114, 207] width 153 height 21
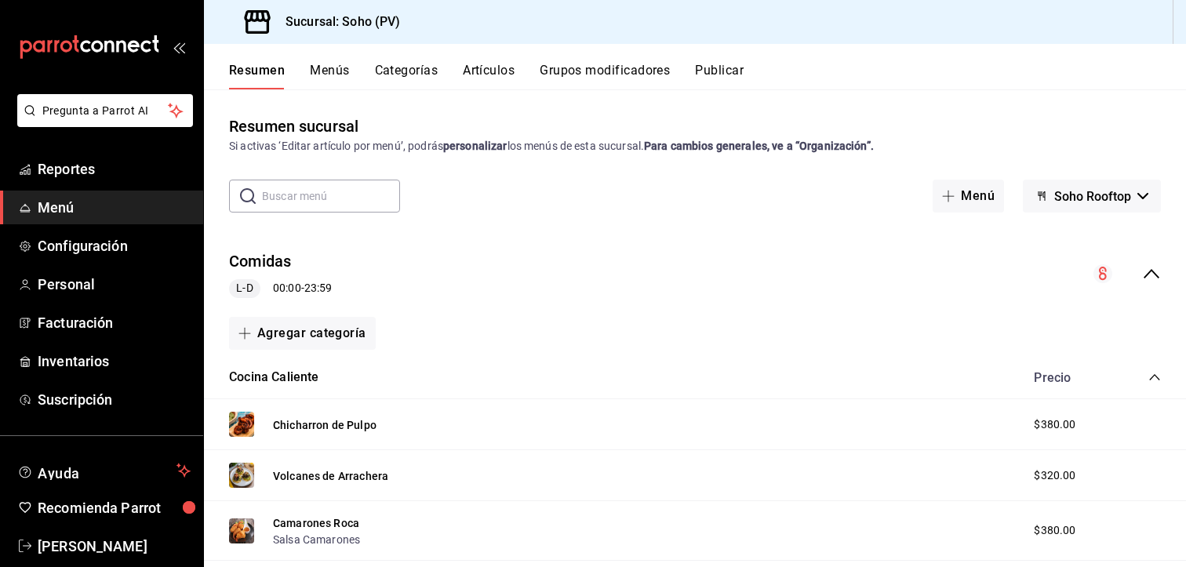
click at [799, 94] on div "Resumen sucursal Si activas ‘Editar artículo por menú’, podrás personalizar los…" at bounding box center [695, 327] width 982 height 477
